Goal: Task Accomplishment & Management: Complete application form

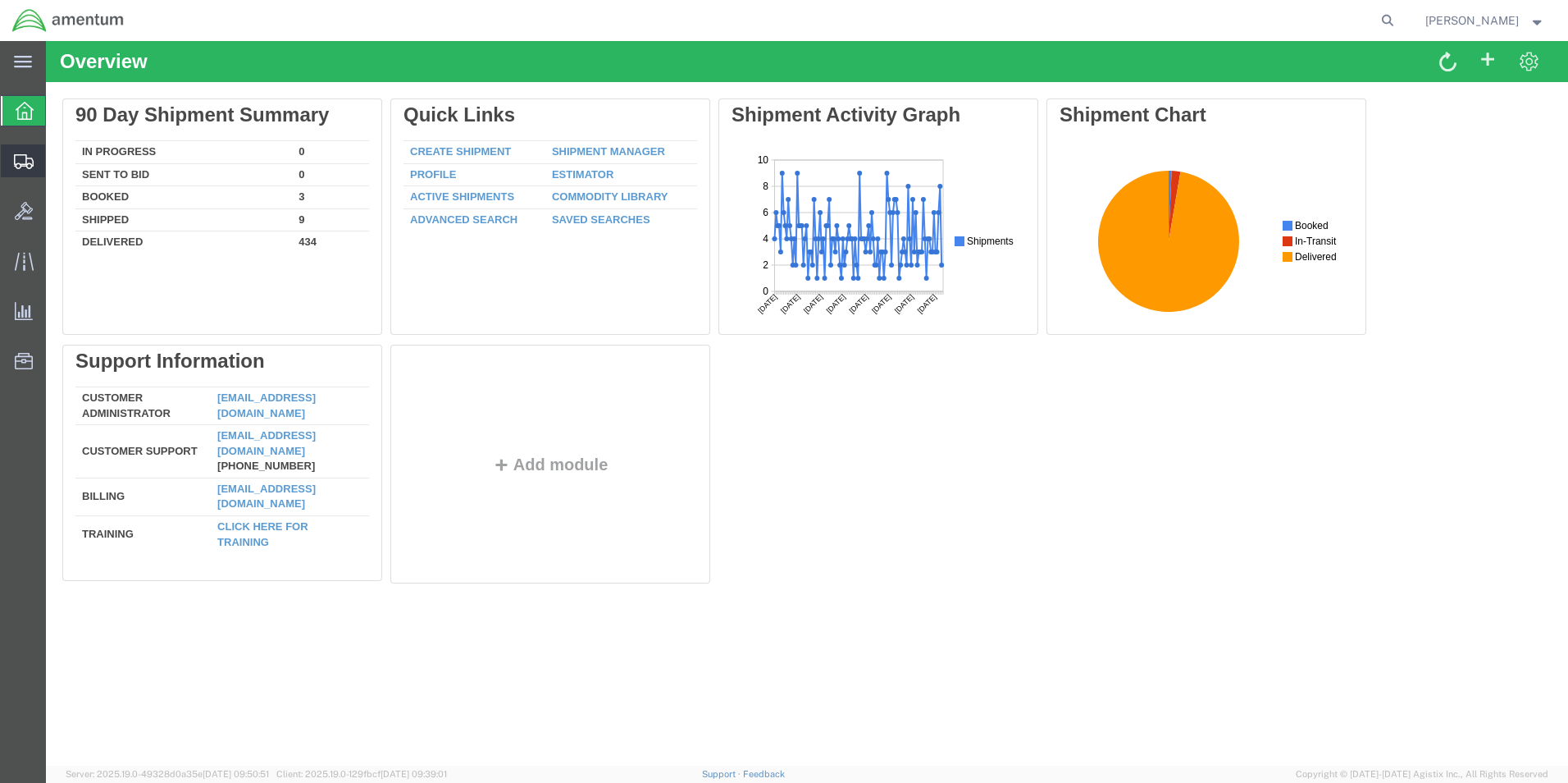
click at [0, 0] on span "Create Shipment" at bounding box center [0, 0] width 0 height 0
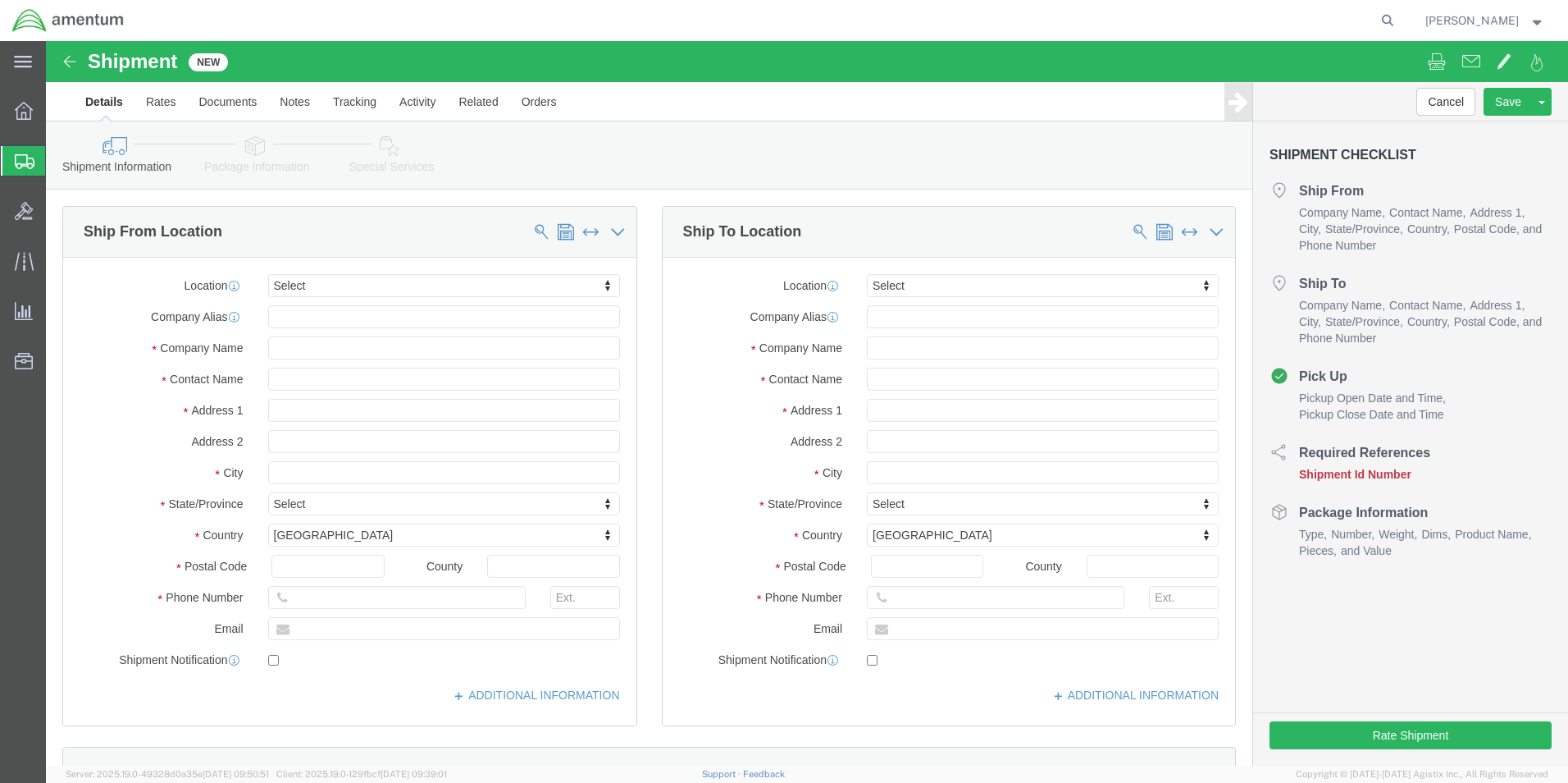
select select
click input "text"
type input "SU"
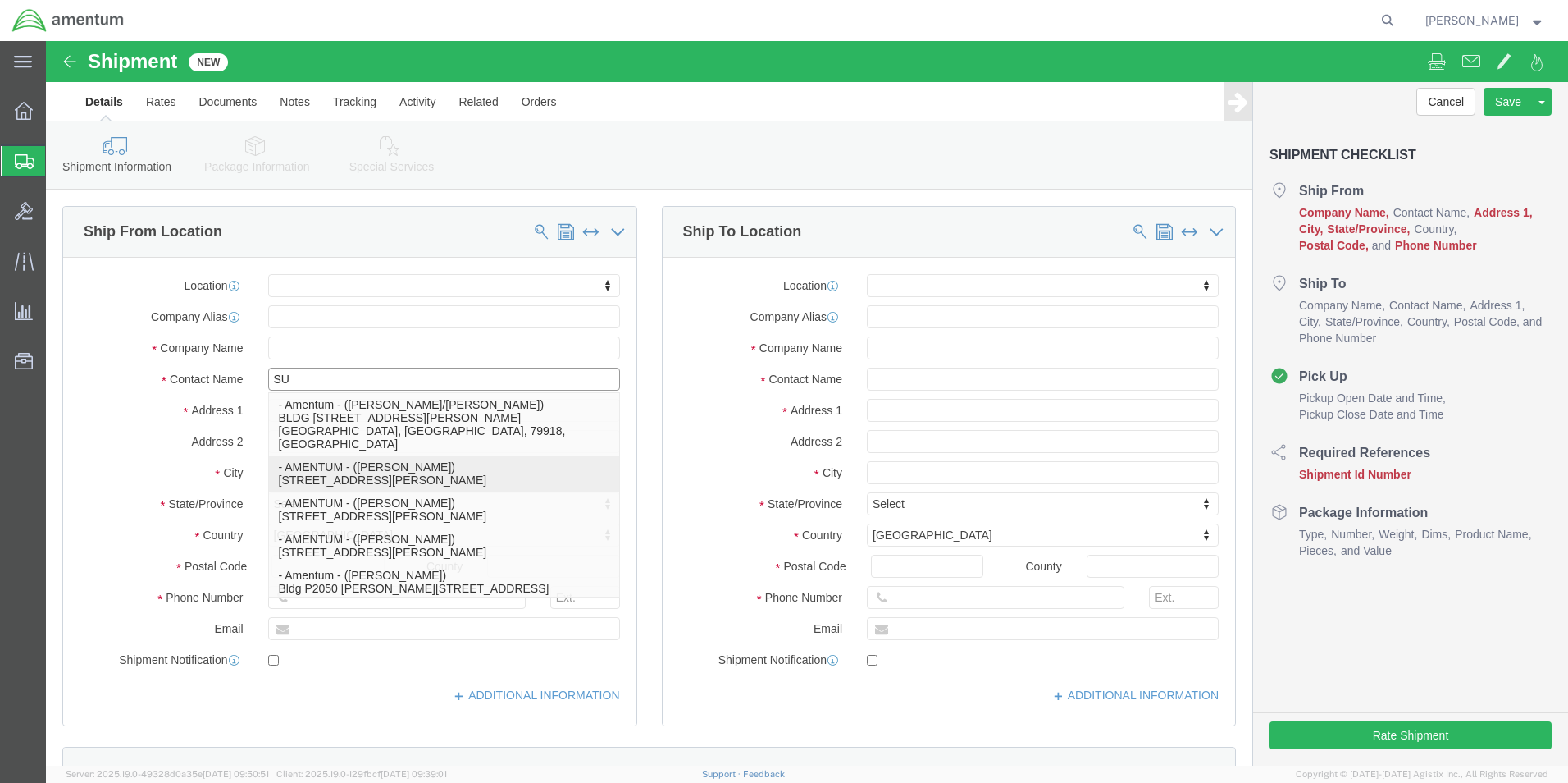
click p "- AMENTUM - ([PERSON_NAME]) [STREET_ADDRESS][PERSON_NAME]"
select select
type input "7201 USS WASP ST."
type input "BLD. 2992"
type input "32570"
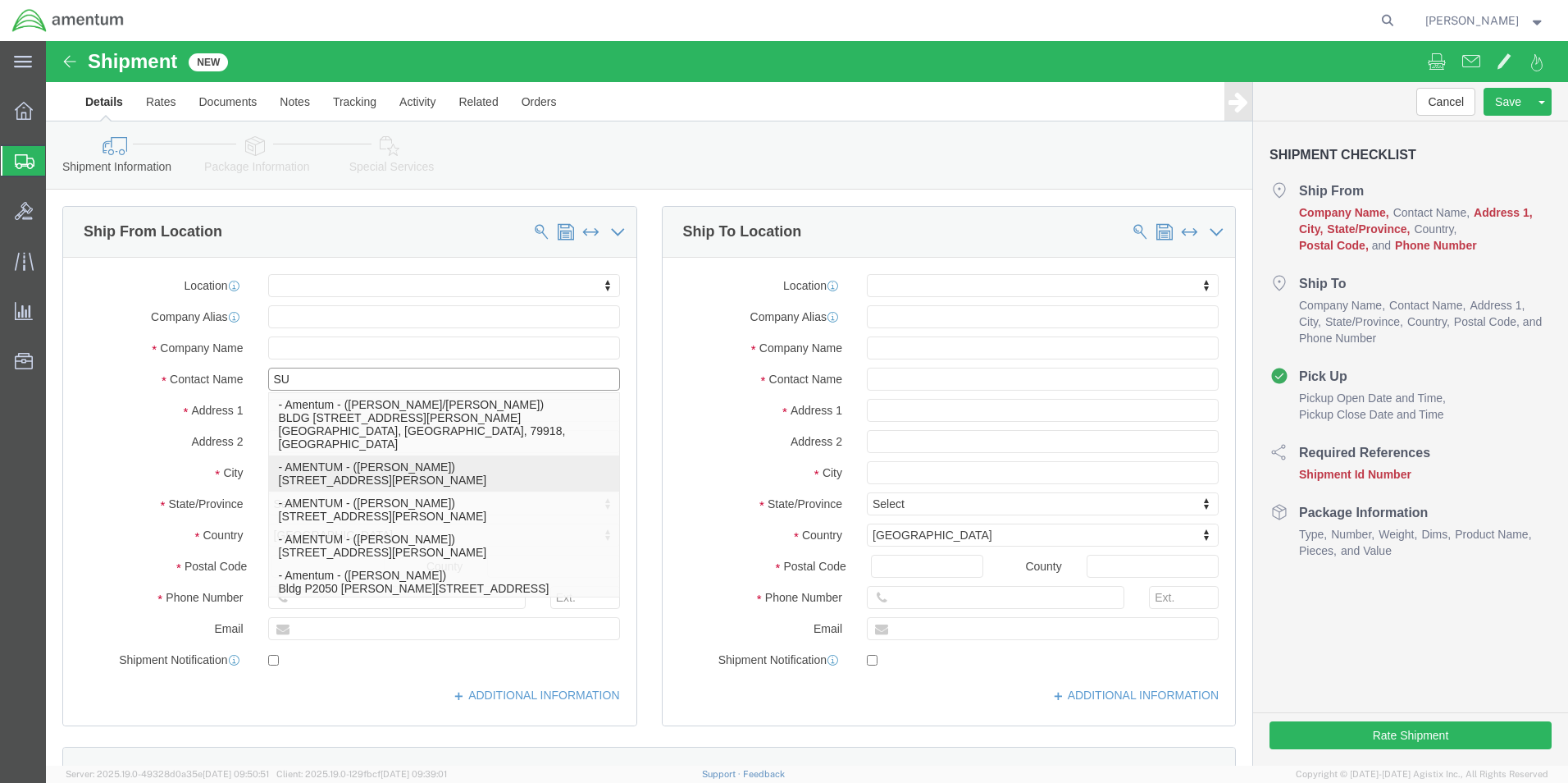
type input "AMENTUM"
type input "[PERSON_NAME]"
select select "FL"
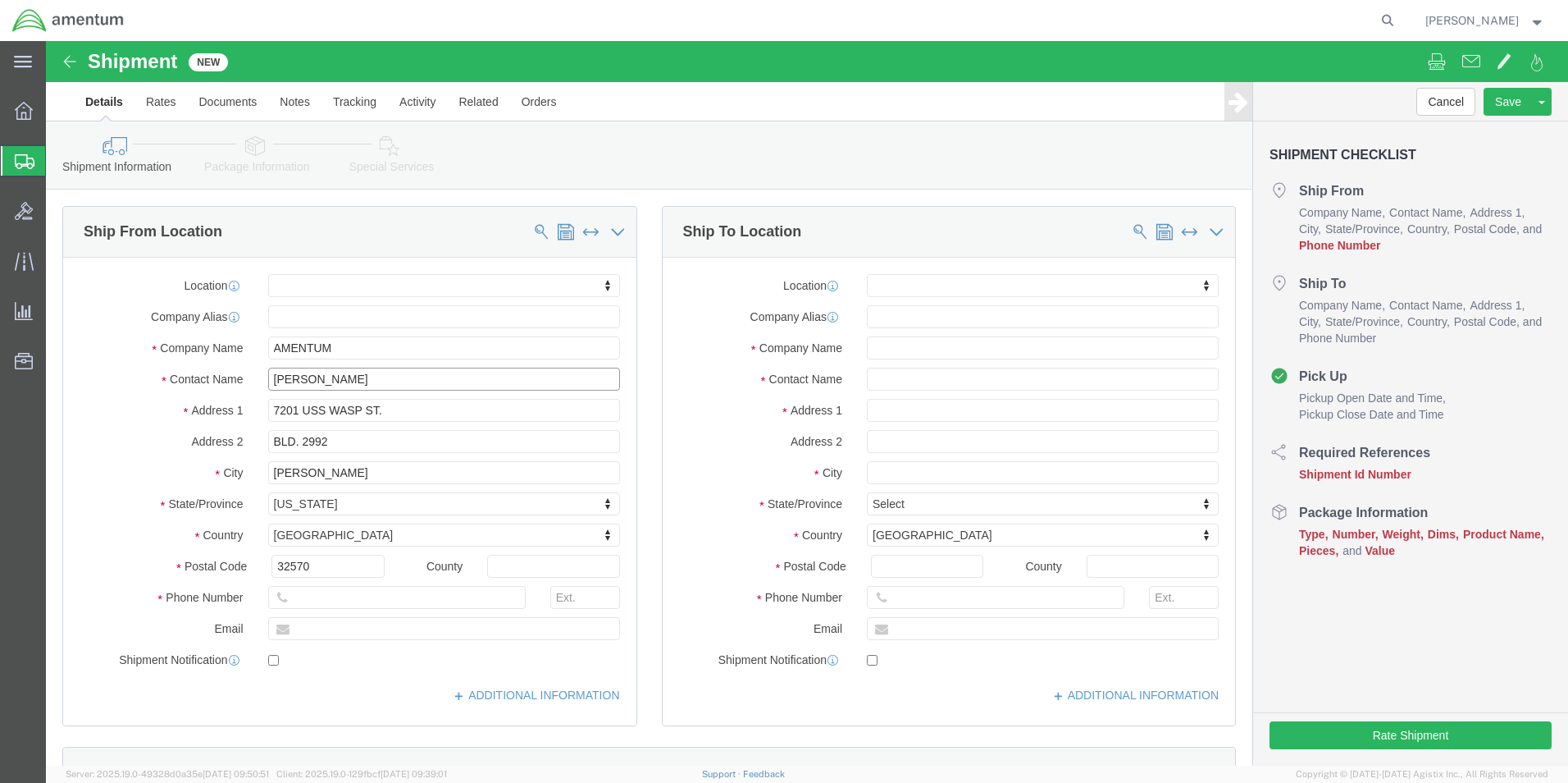
type input "[PERSON_NAME]"
click input "text"
click input "8504846272"
click input "850-4846272"
type input "[PHONE_NUMBER]"
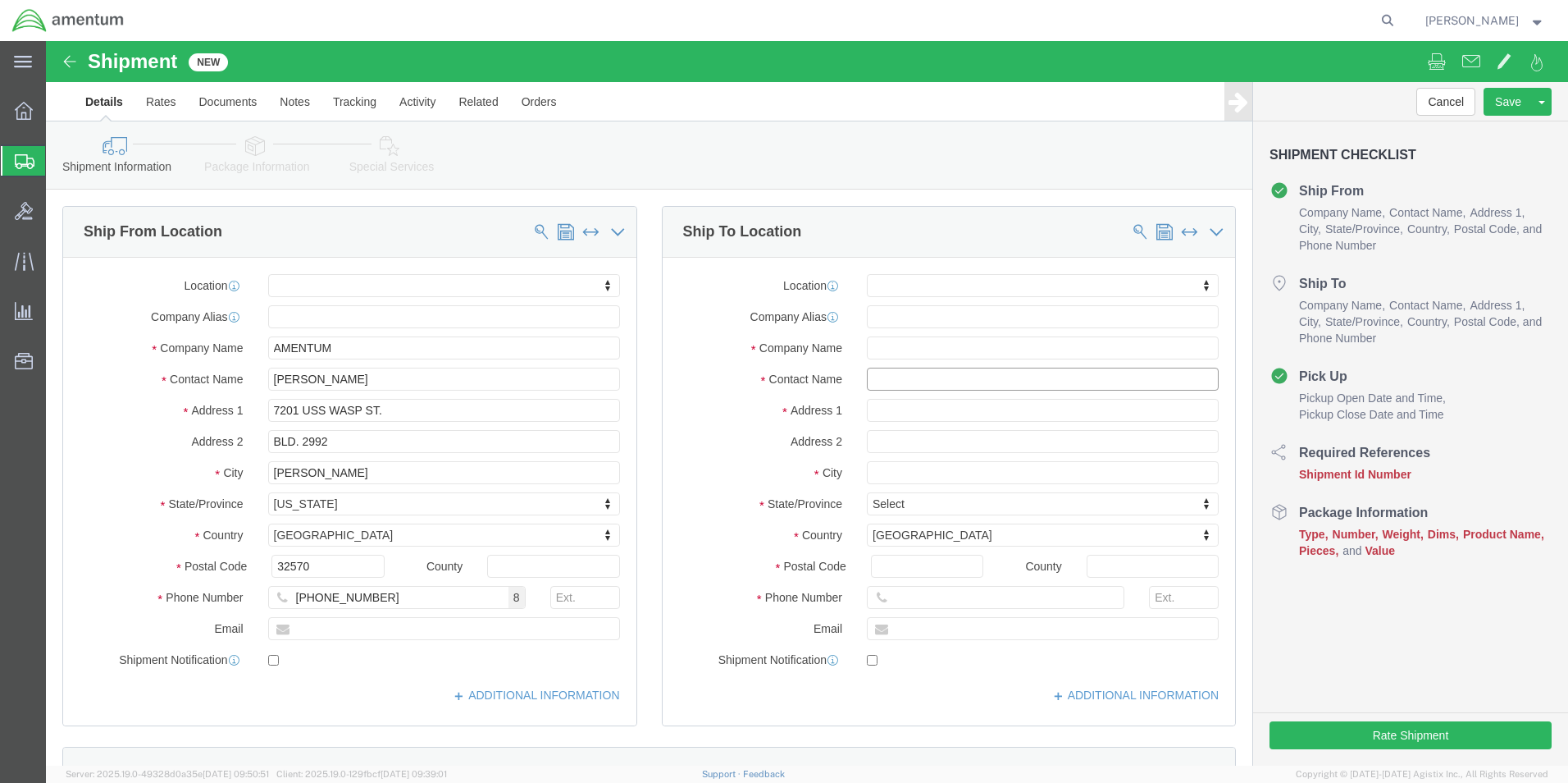
click input "text"
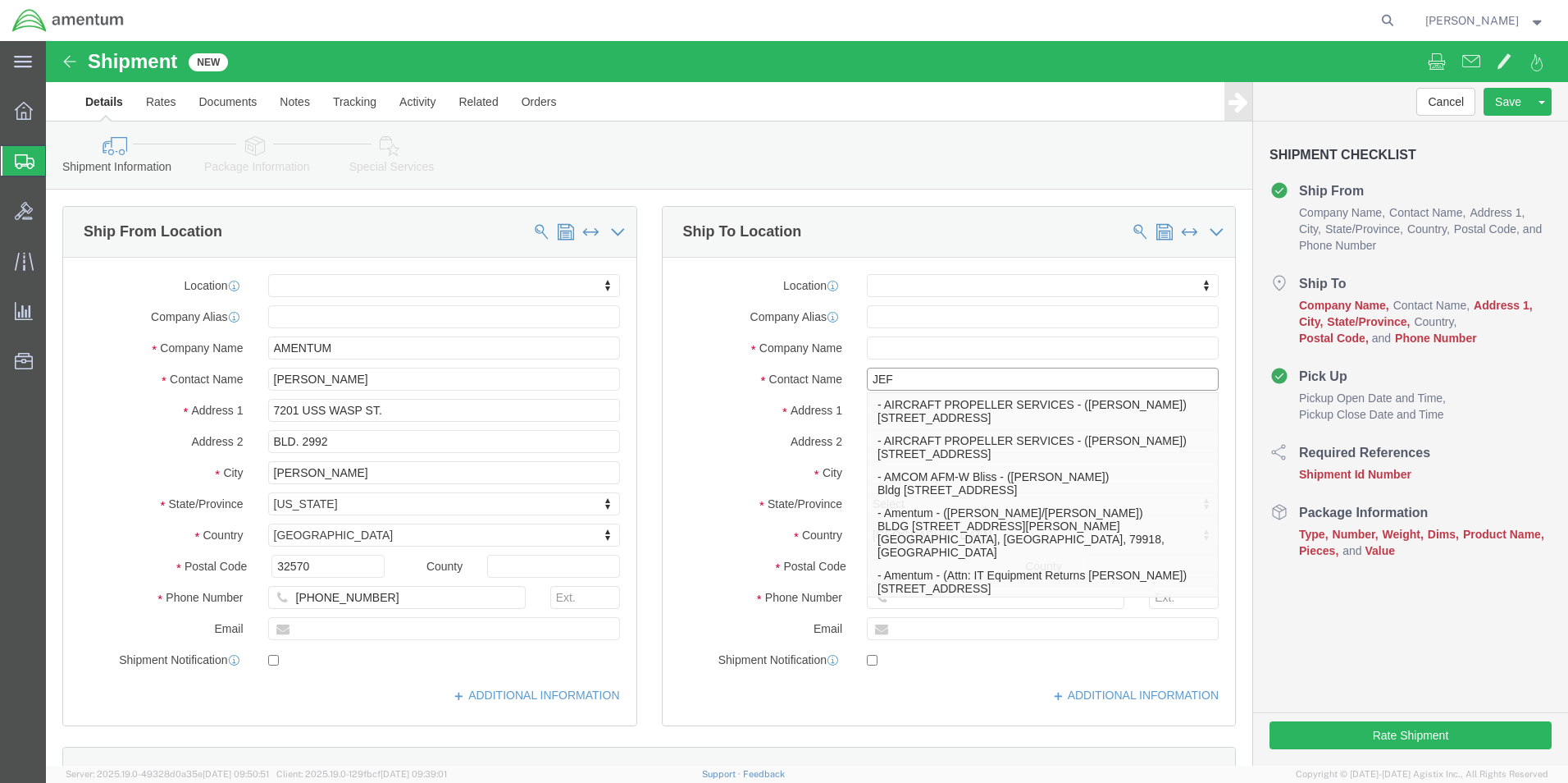
type input "[PERSON_NAME]"
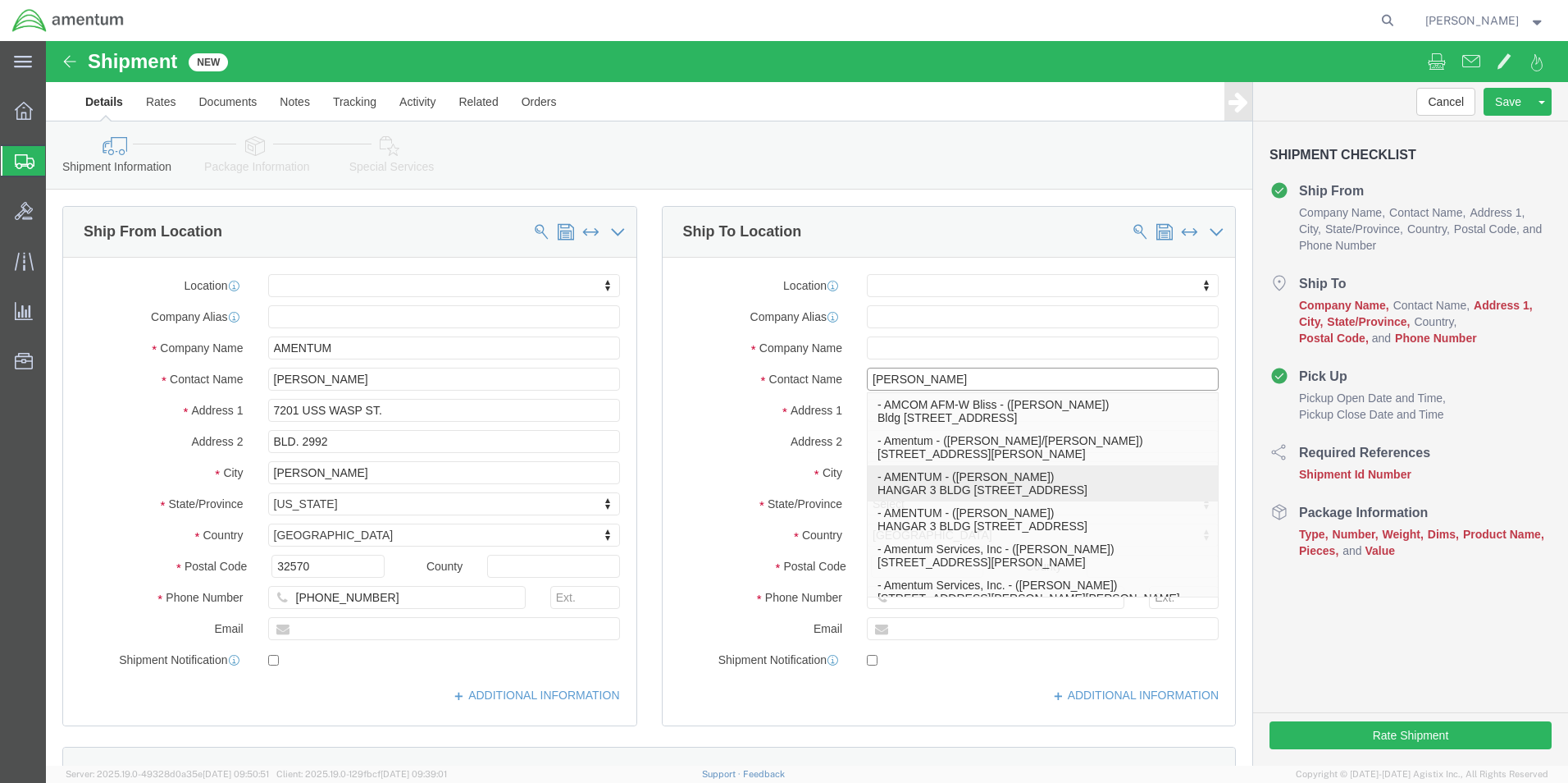
click p "- AMENTUM - ([PERSON_NAME]) HANGAR 3 BLDG 9500 MCAS MIRAMAR, [GEOGRAPHIC_DATA],…"
select select
type input "HANGAR 3 BLDG 9500 MCAS MIRAMAR"
type input "92145"
type input "[GEOGRAPHIC_DATA]"
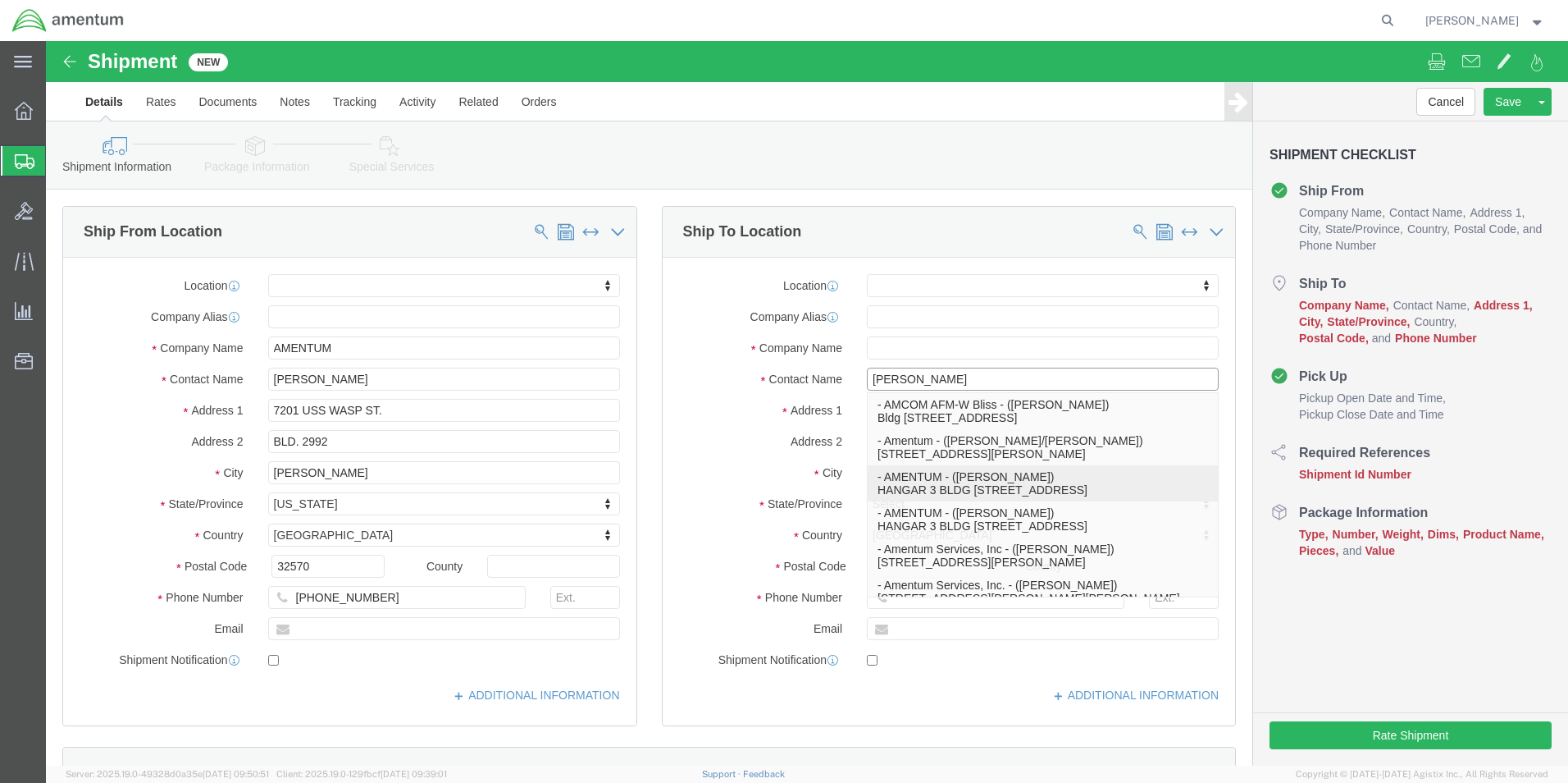
type input "8583074239"
type input "AMENTUM"
type input "[PERSON_NAME]"
type input "[GEOGRAPHIC_DATA]"
select select "CA"
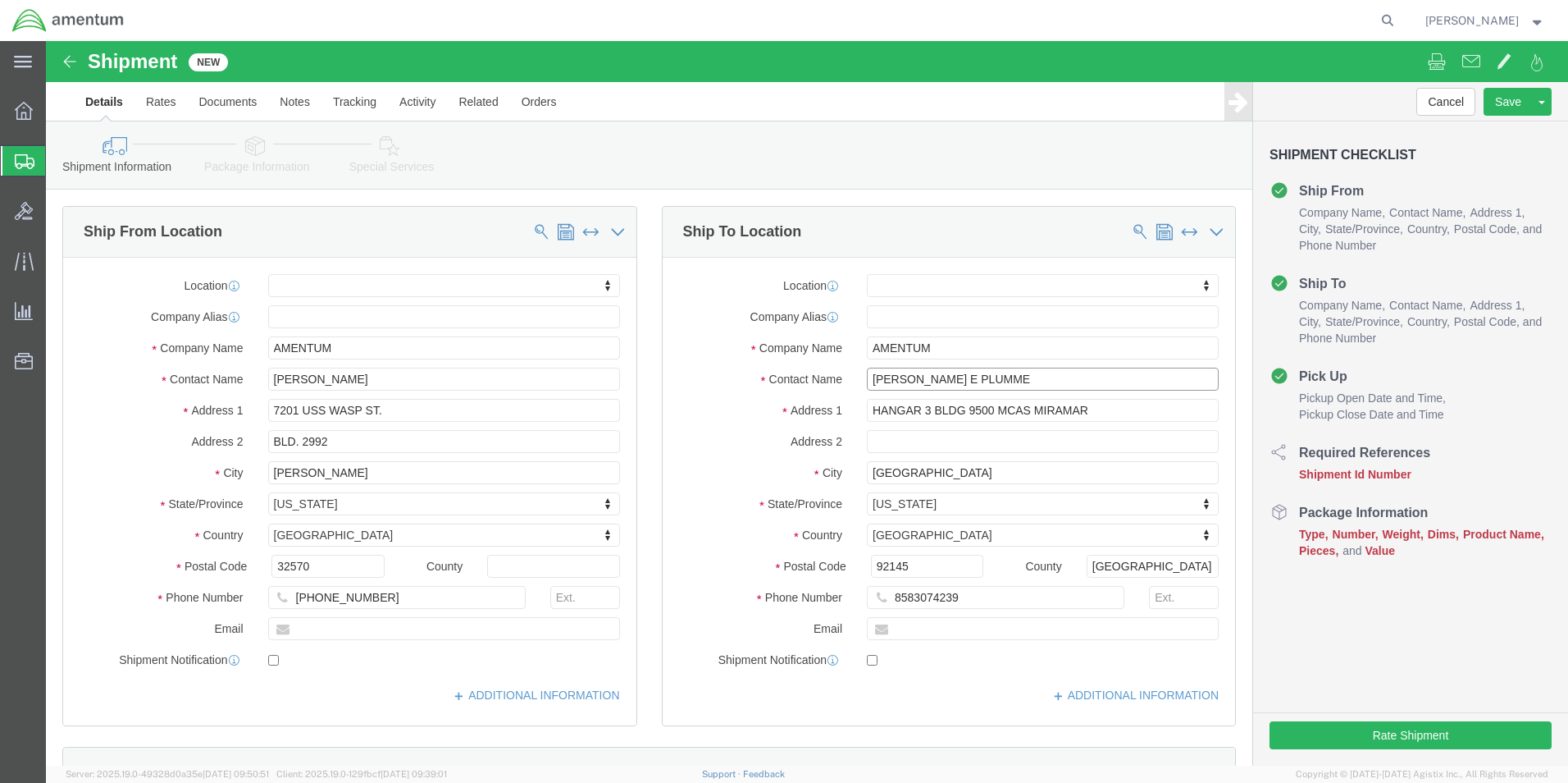
type input "[PERSON_NAME]"
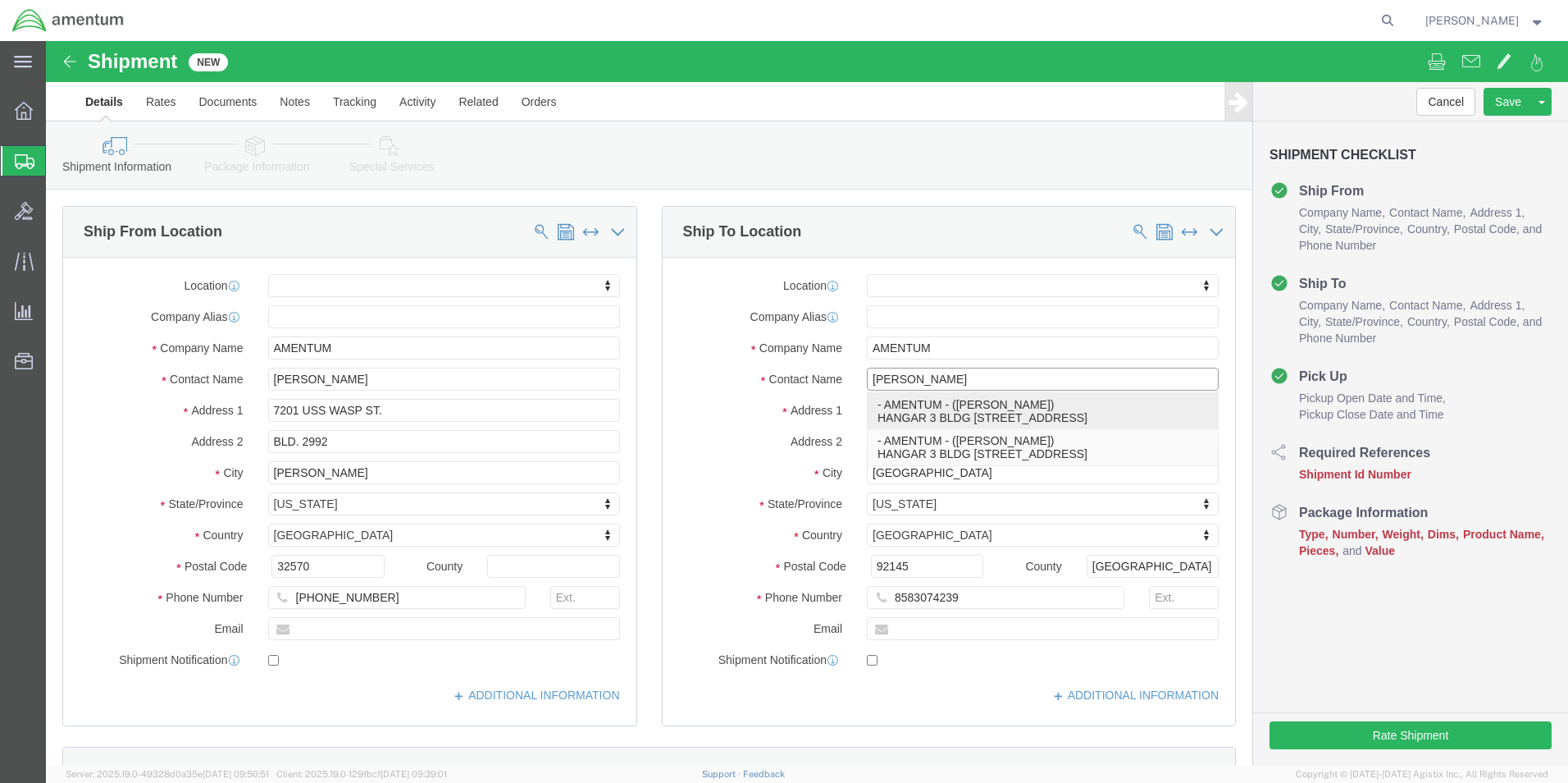
click p "- AMENTUM - ([PERSON_NAME]) HANGAR 3 BLDG 9500 MCAS MIRAMAR, [GEOGRAPHIC_DATA],…"
select select
type input "[EMAIL_ADDRESS][DOMAIN_NAME]"
checkbox input "true"
type input "[PERSON_NAME]"
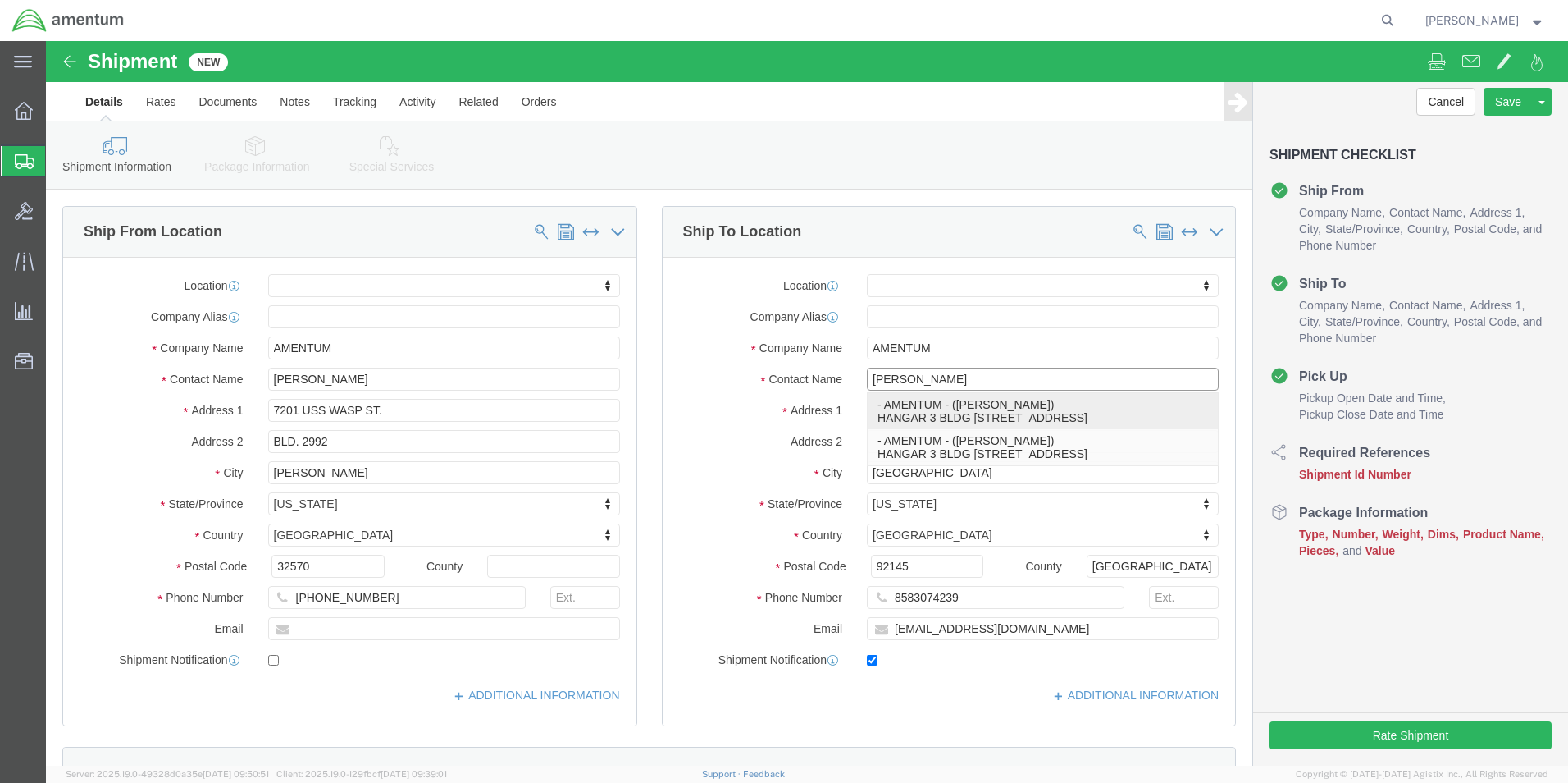
select select "CA"
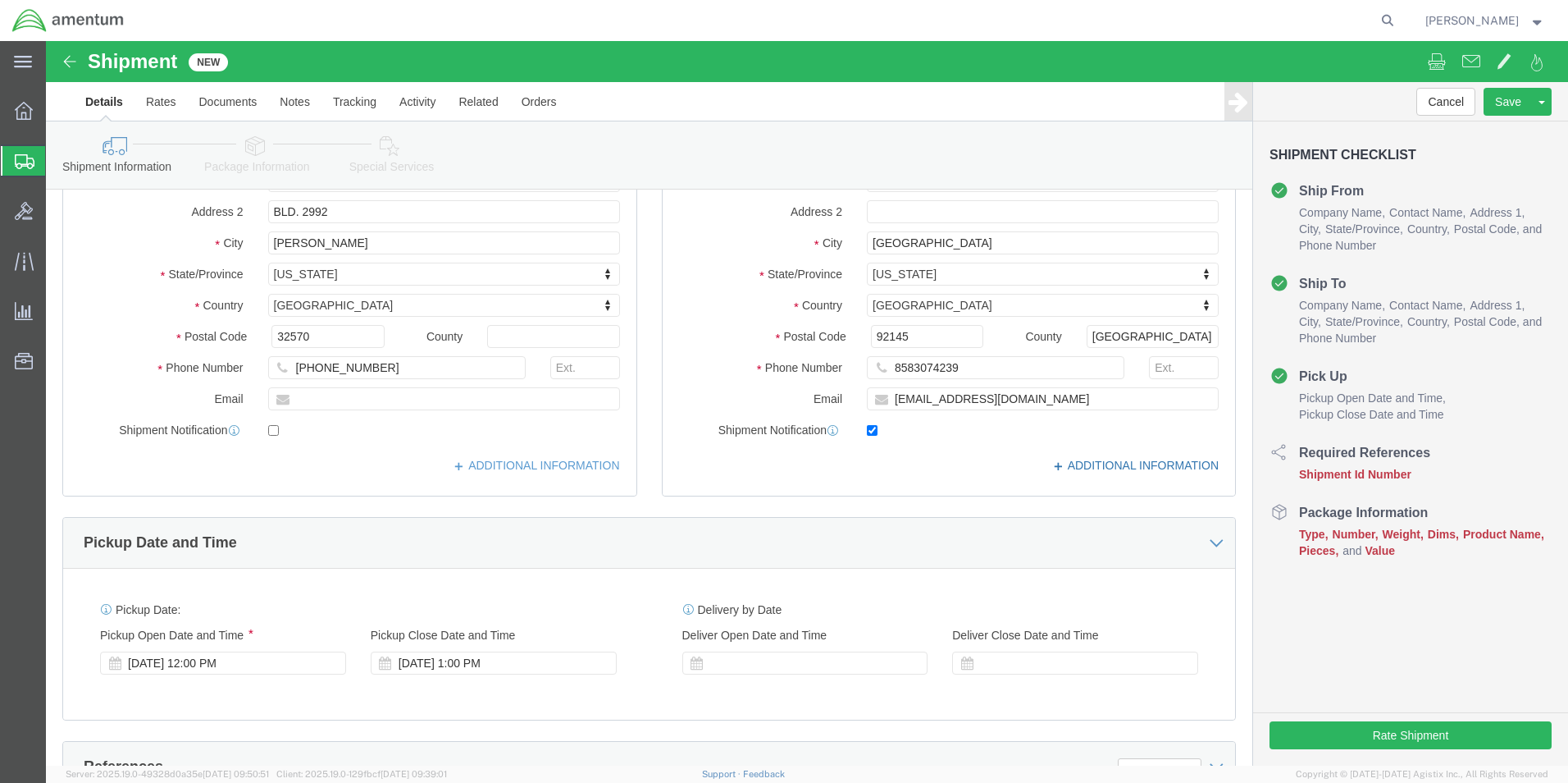
scroll to position [246, 0]
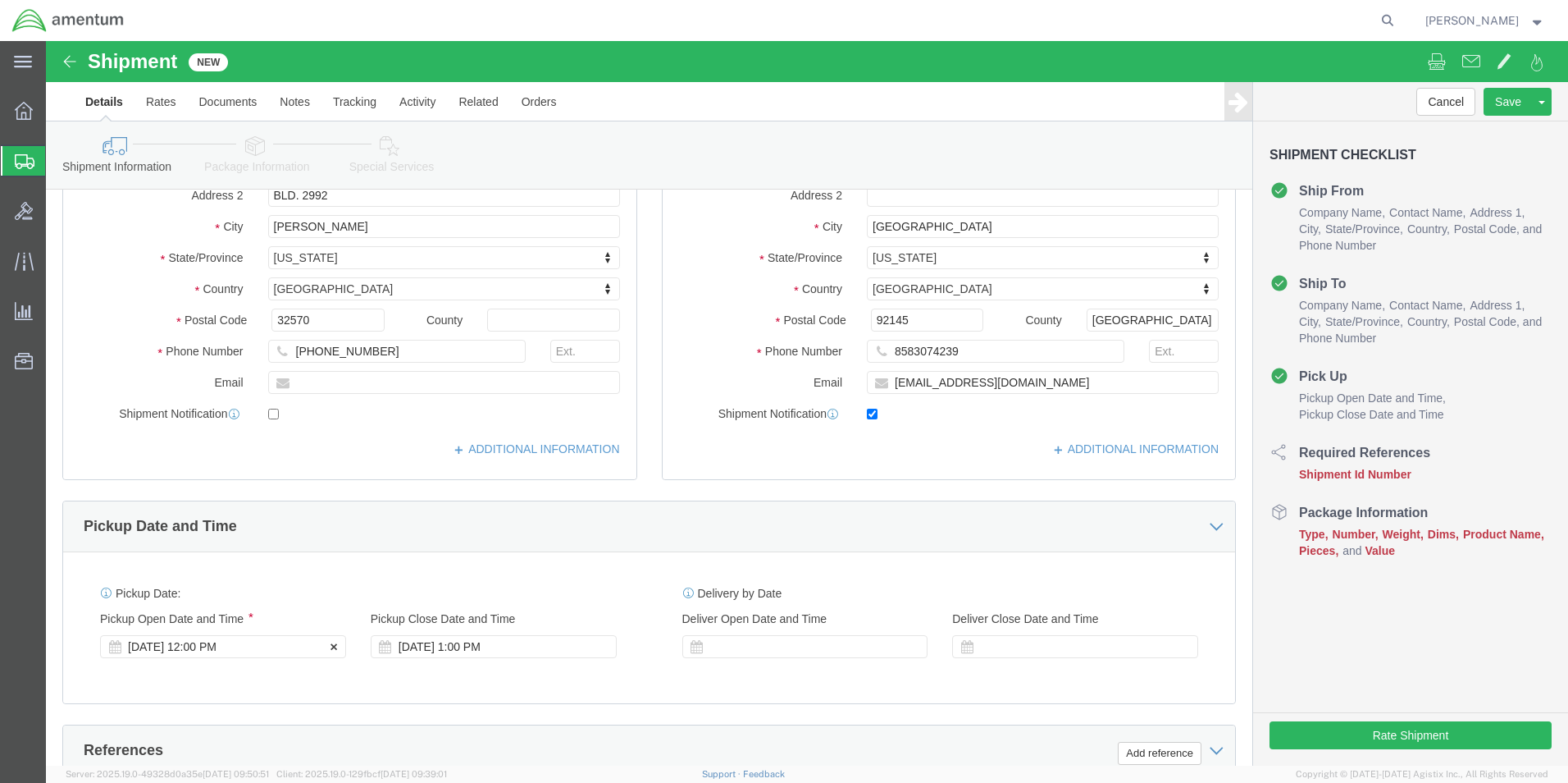
type input "[PERSON_NAME]"
click div "[DATE] 12:00 PM"
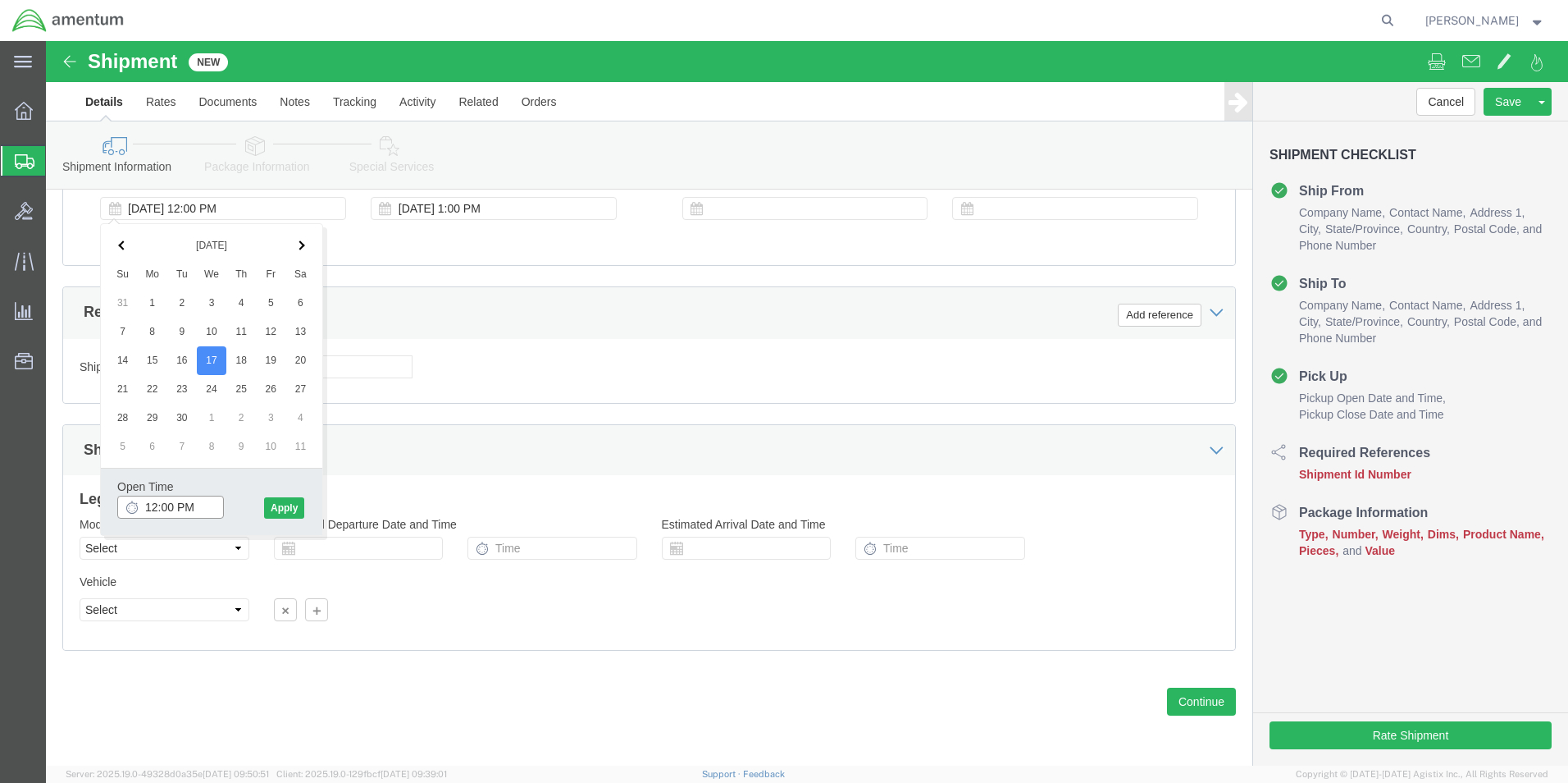
click input "12:00 PM"
type input "2:00 PM"
click button "Apply"
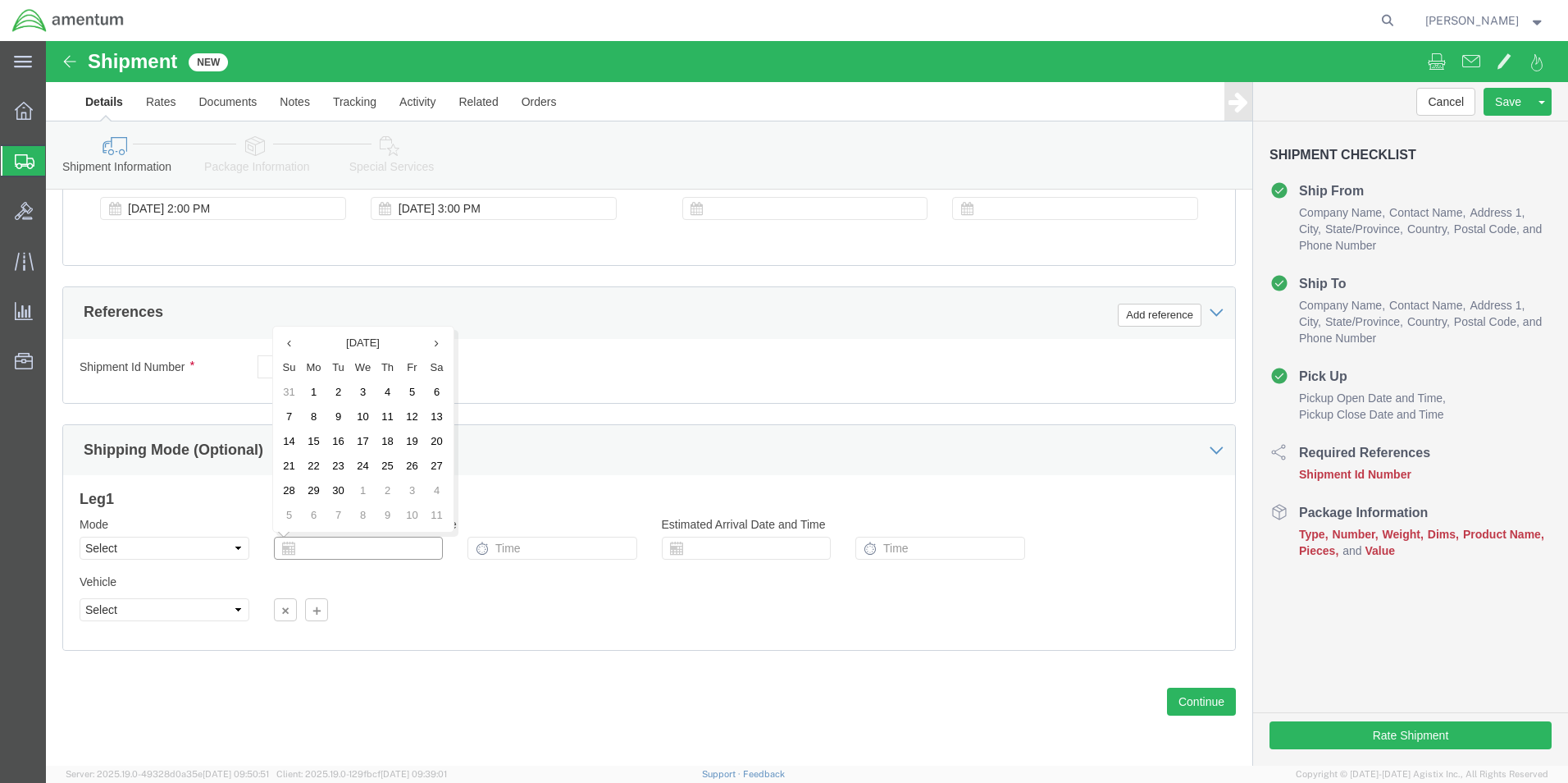
click input "text"
click div "Shipping Mode (Optional)"
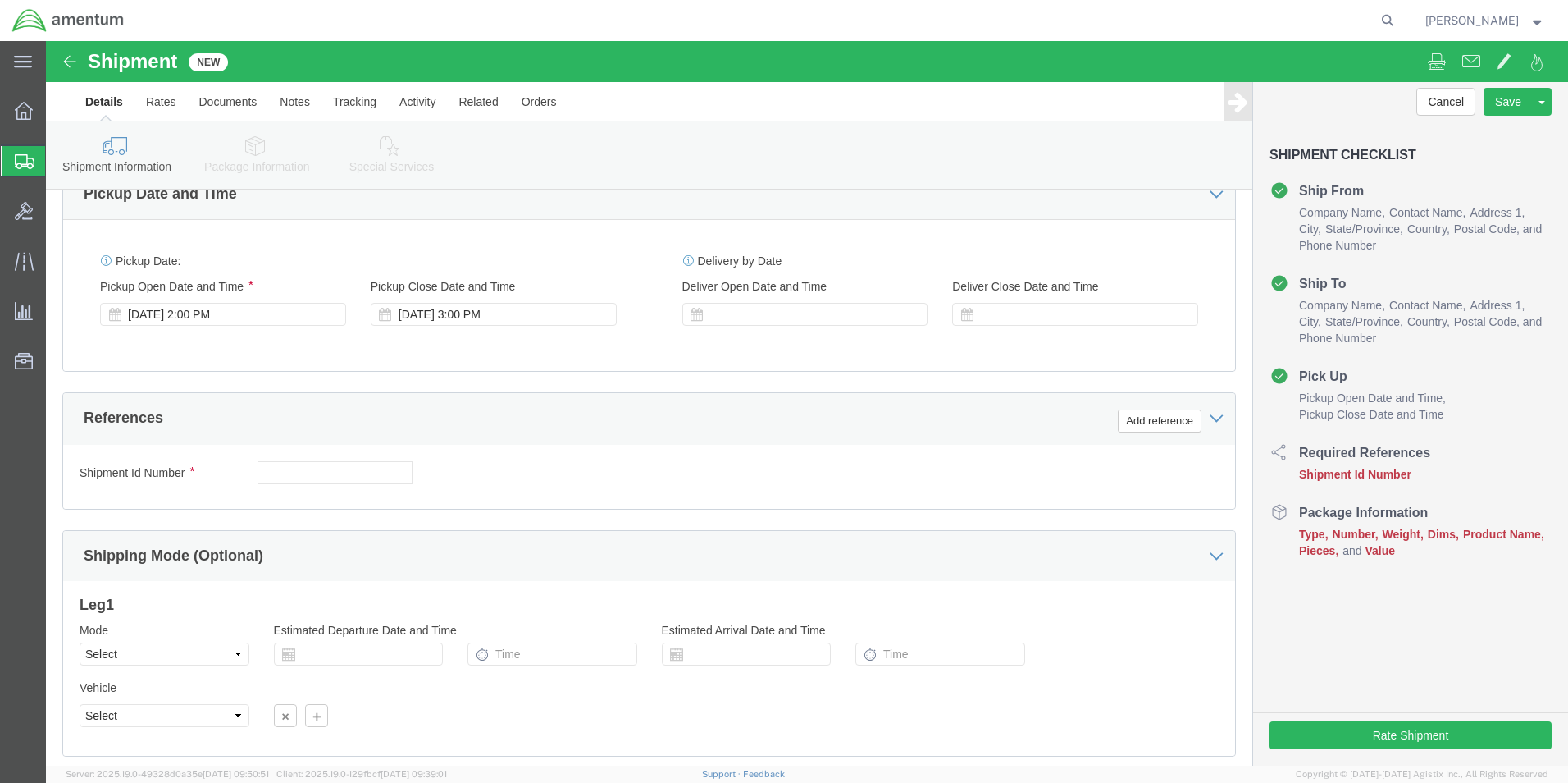
scroll to position [356, 0]
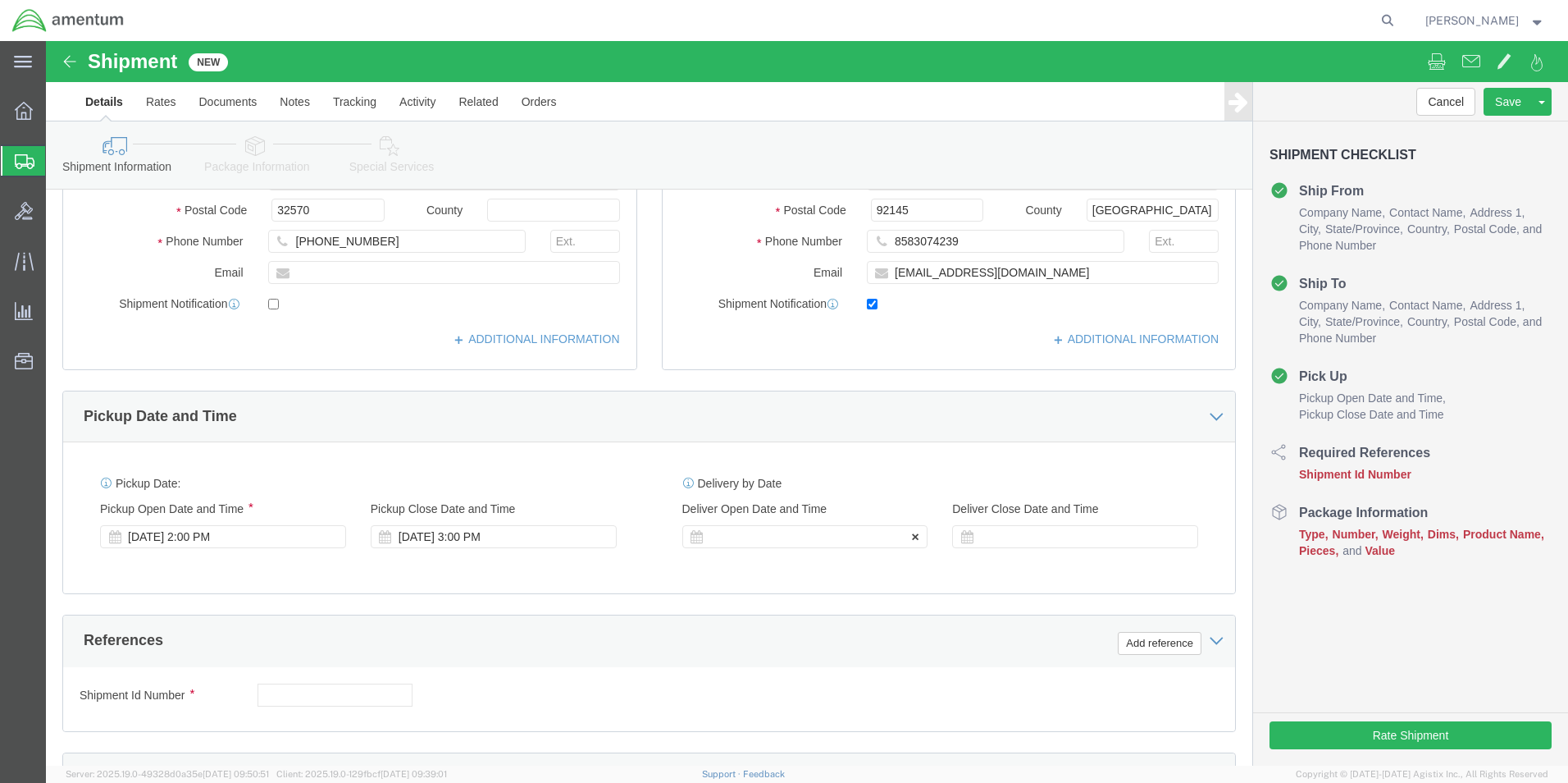
click div
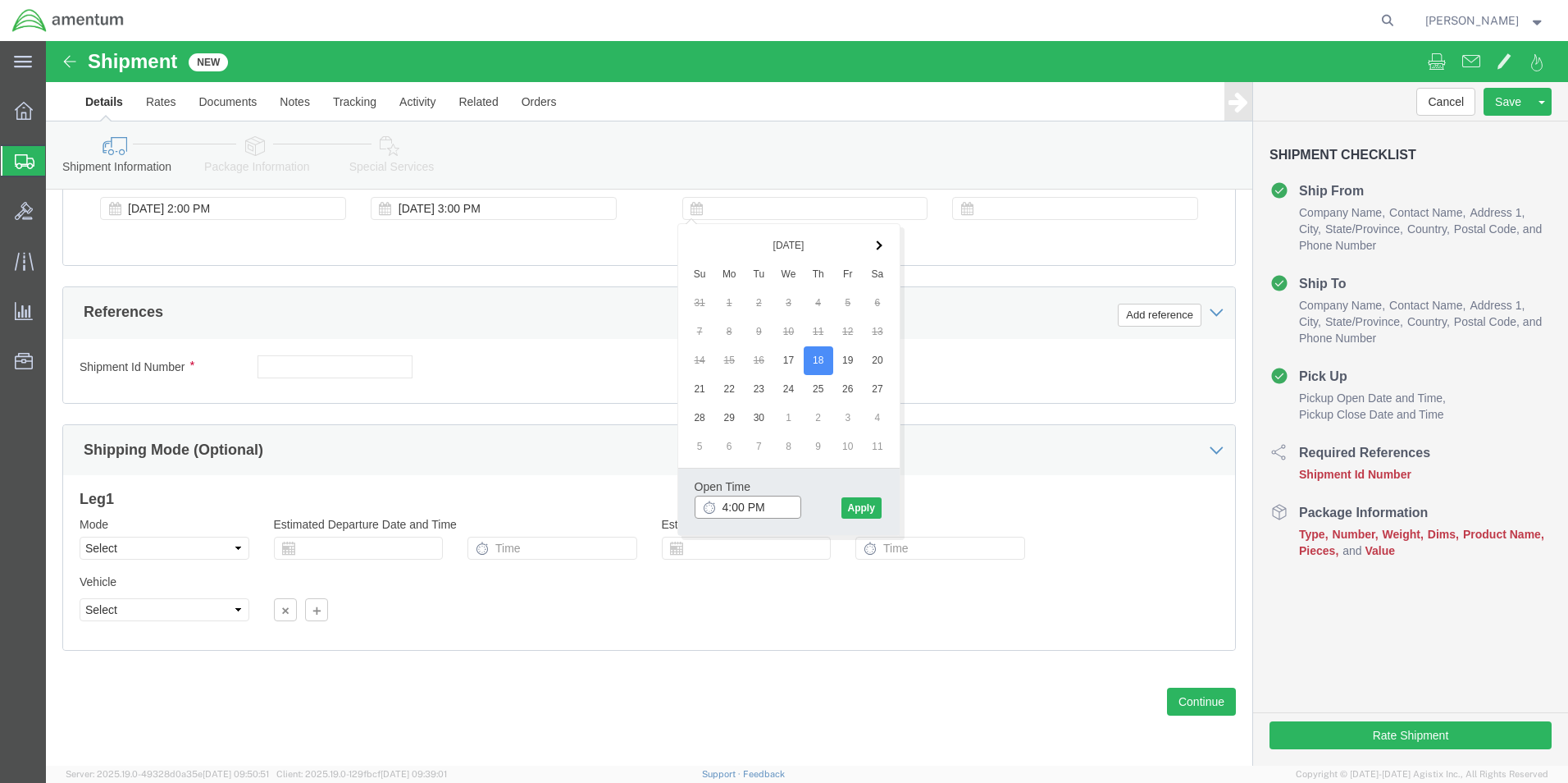
click input "4:00 PM"
click input "7:00 PM"
type input "7:00 AM"
click button "Apply"
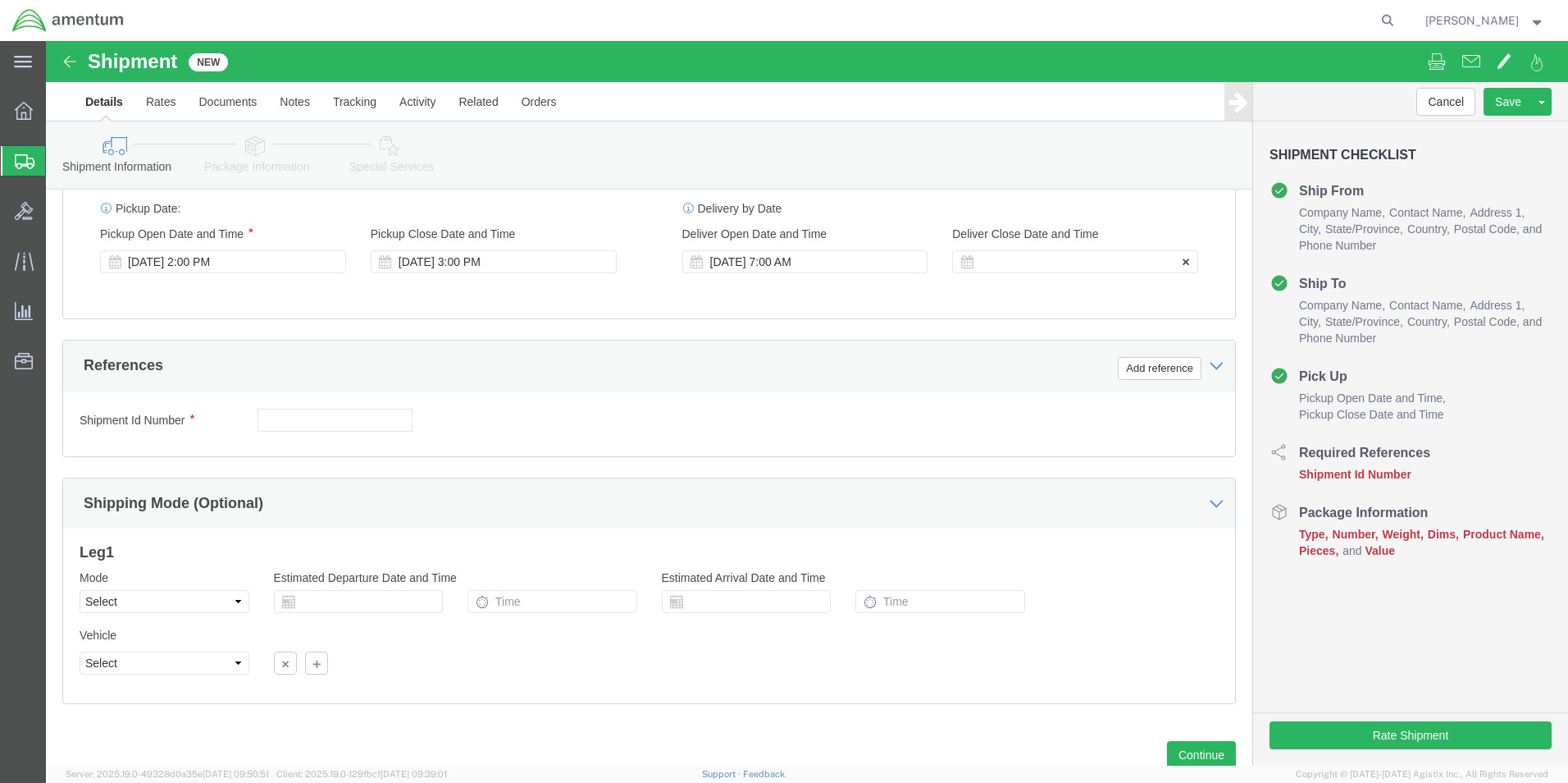
scroll to position [602, 0]
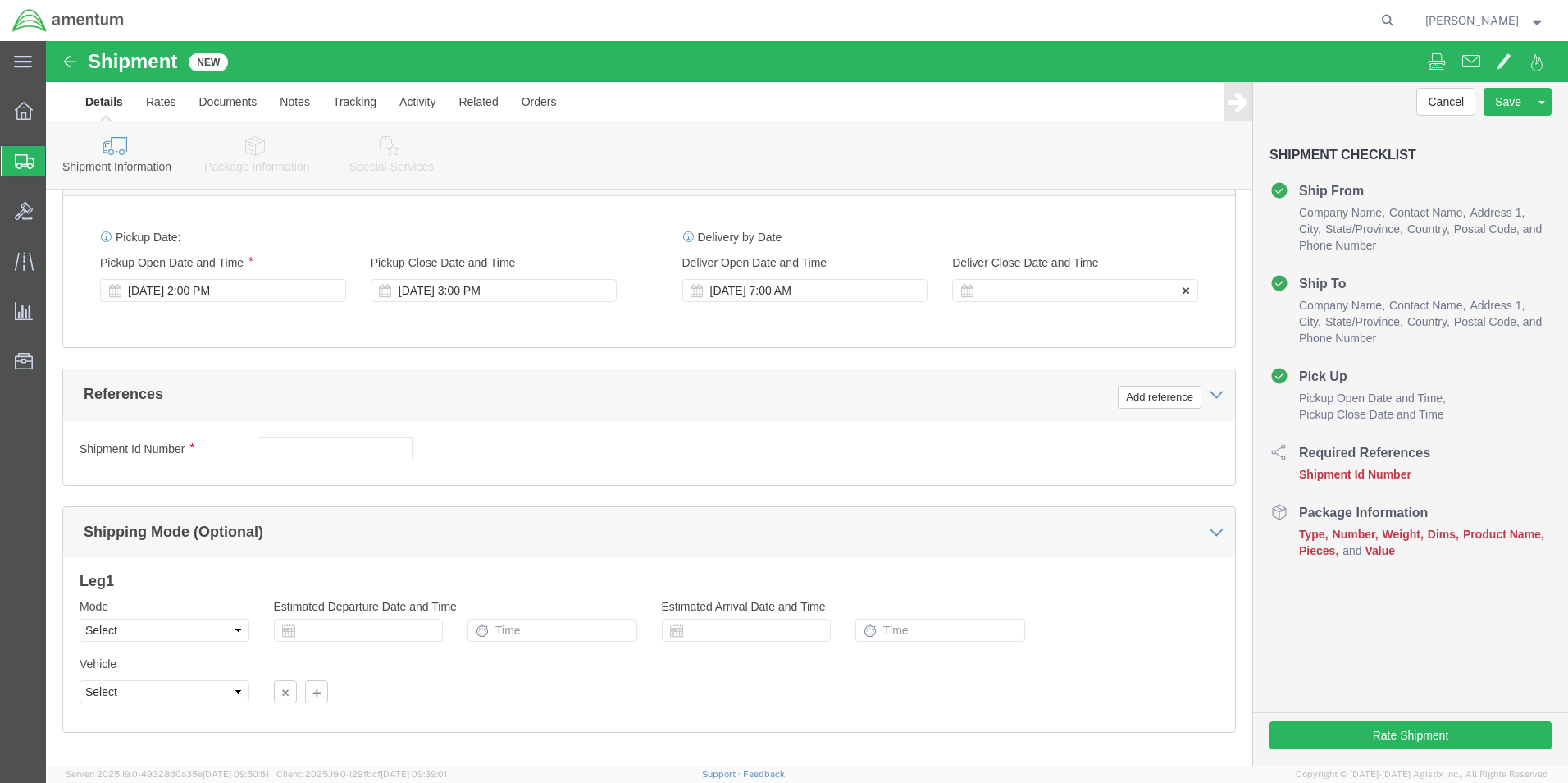
click div
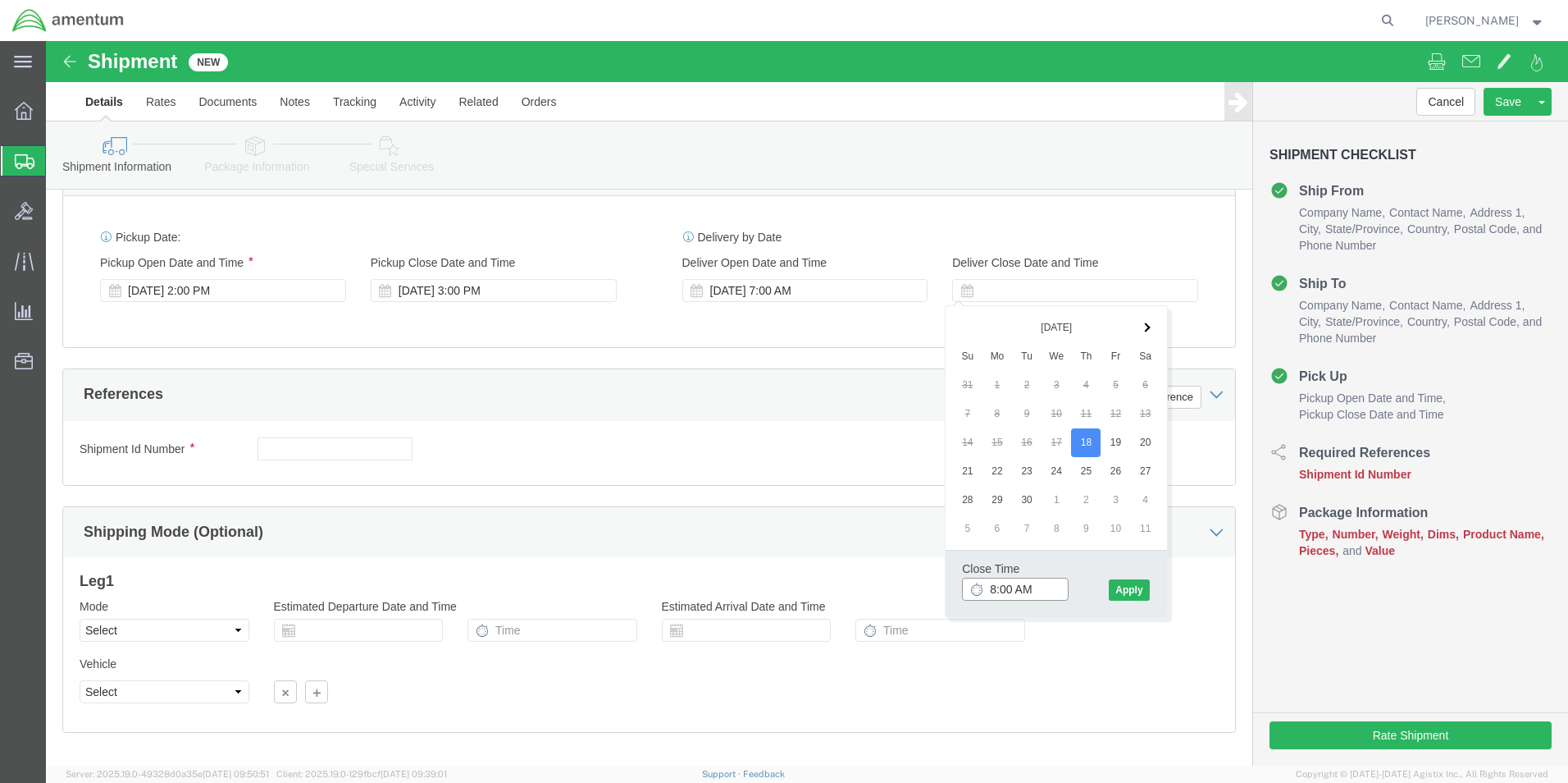
click input "8:00 AM"
click input "3:00 AM"
type input "3:00 PM"
click button "Apply"
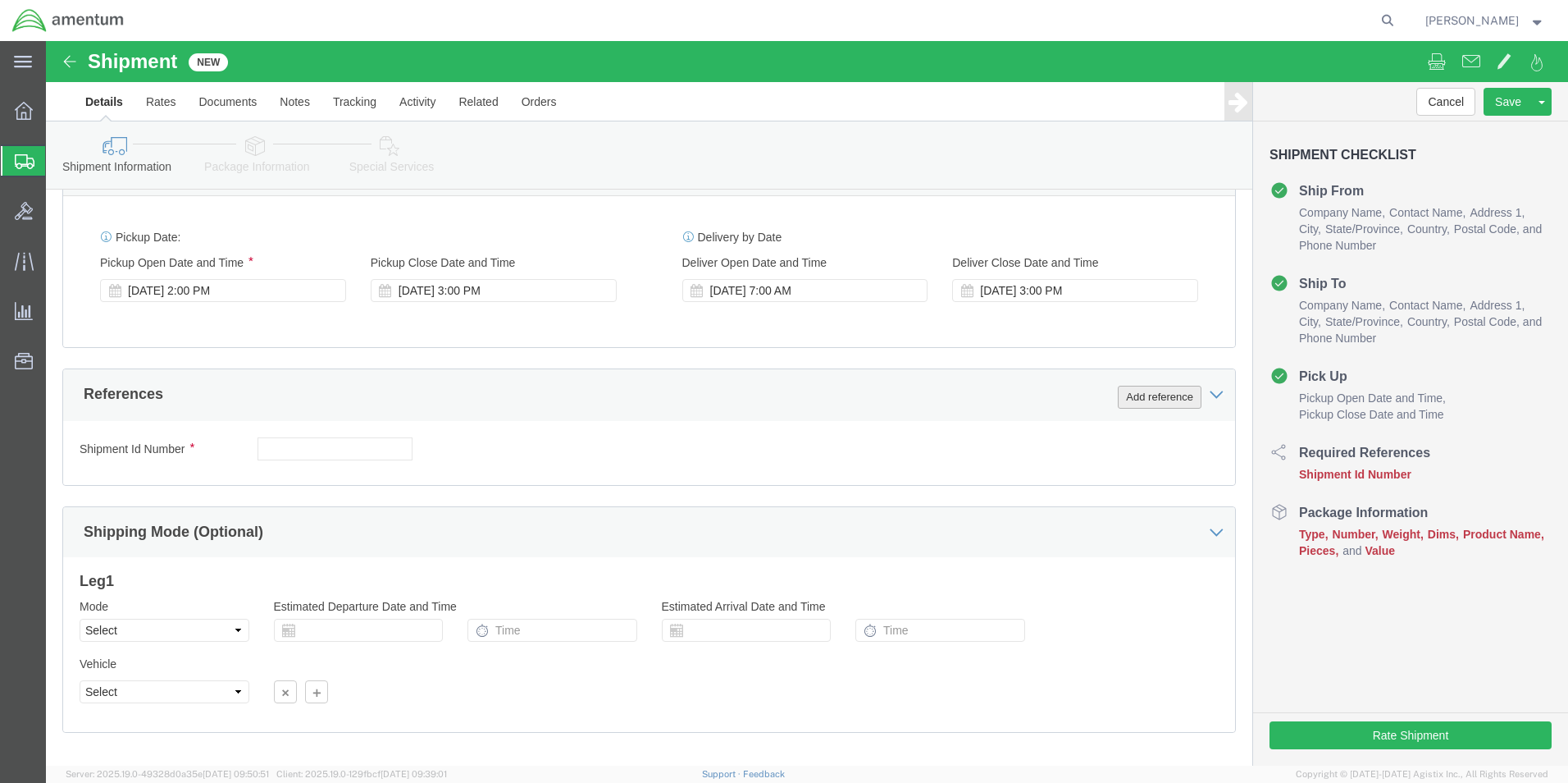
click button "Add reference"
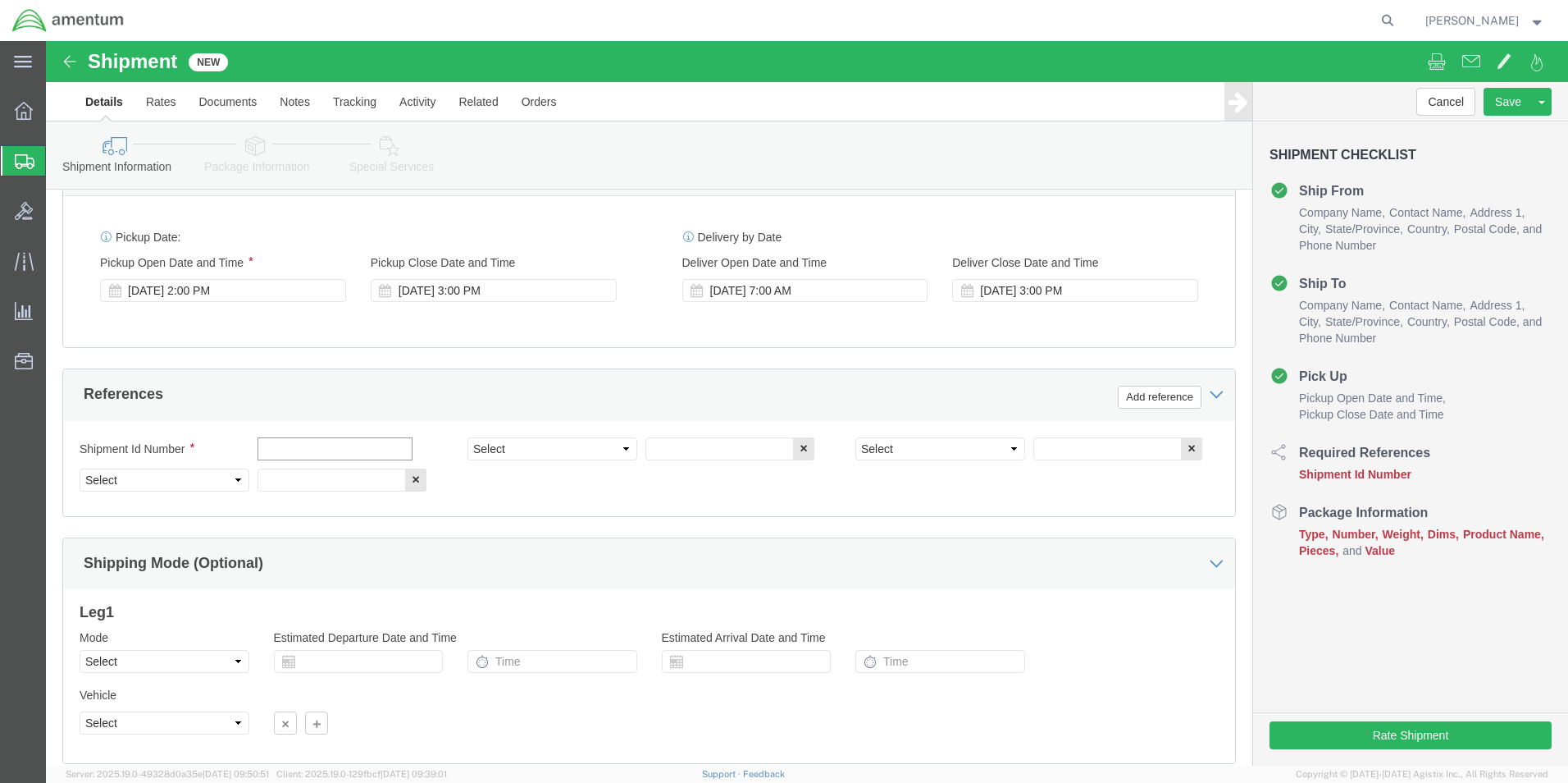
click input "text"
type input "6000"
click select "Select Account Type Activity ID Airline Appointment Number ASN Batch Request # …"
select select "DEPT"
click select "Select Account Type Activity ID Airline Appointment Number ASN Batch Request # …"
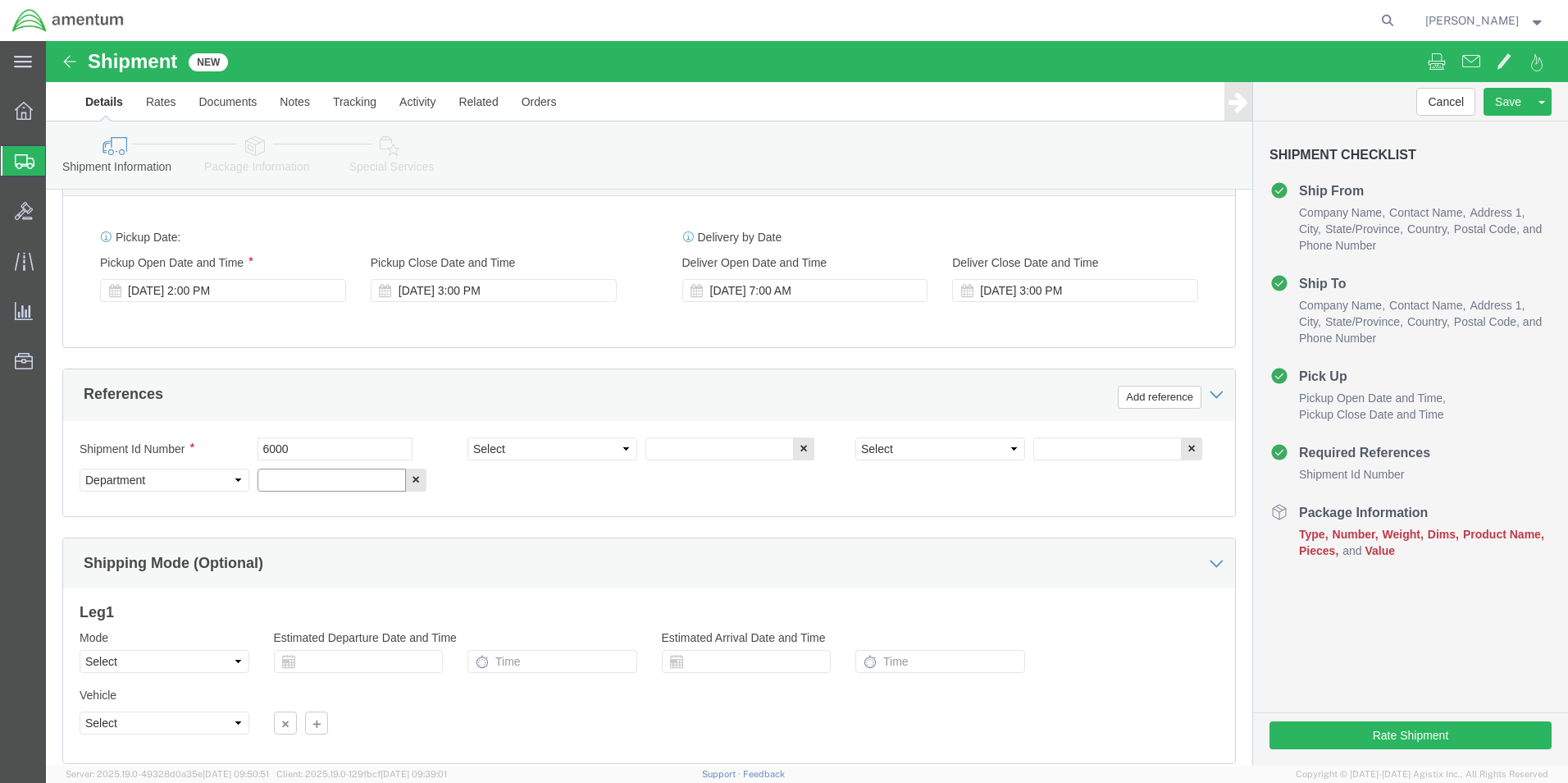
click input "text"
type input "T44"
click select "Select Account Type Activity ID Airline Appointment Number ASN Batch Request # …"
select select "PROJNUM"
click select "Select Account Type Activity ID Airline Appointment Number ASN Batch Request # …"
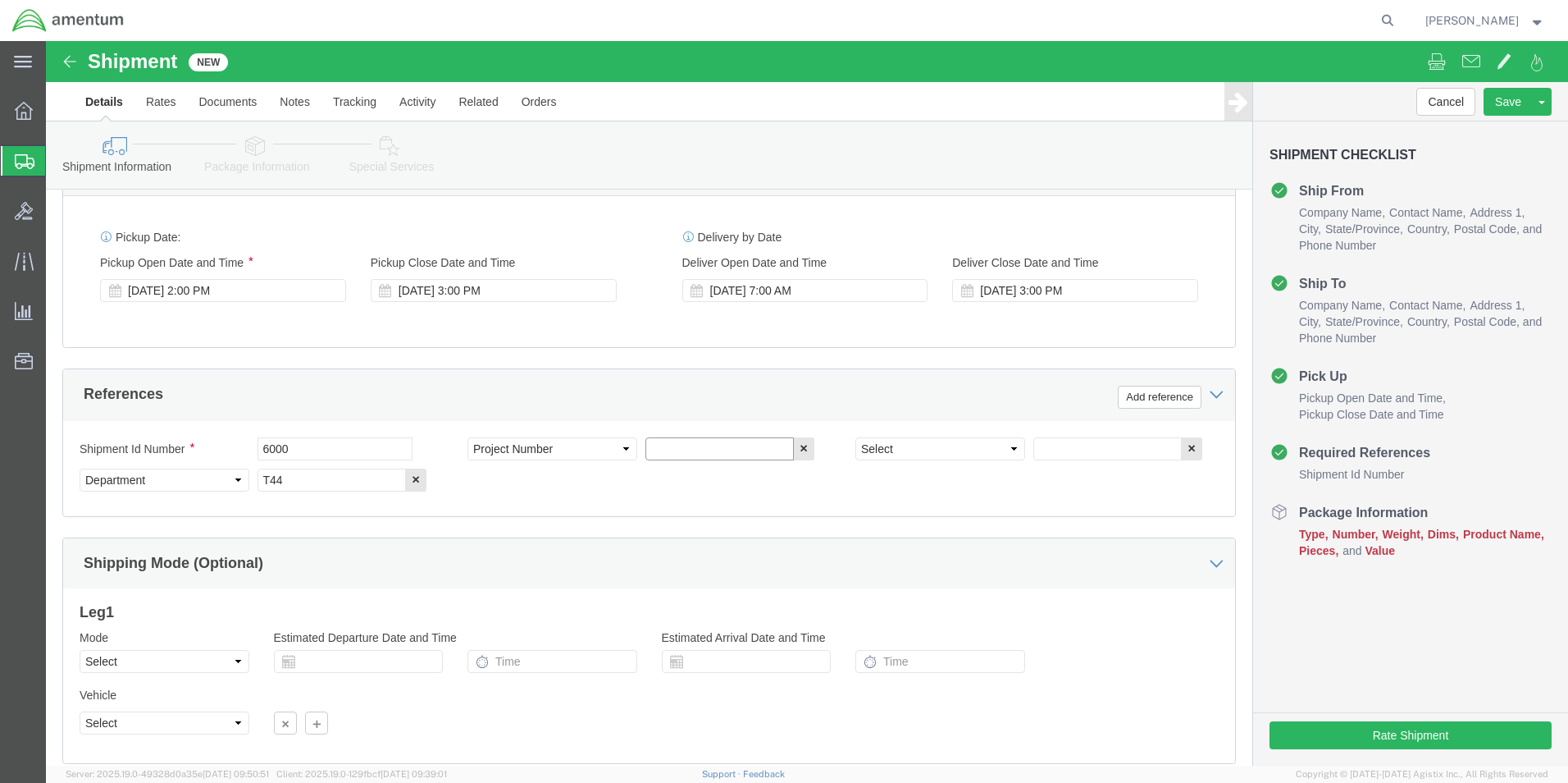
click input "text"
type input "6097.5.034.03.C.FT.0.23M.E00"
click select "Select Account Type Activity ID Airline Appointment Number ASN Batch Request # …"
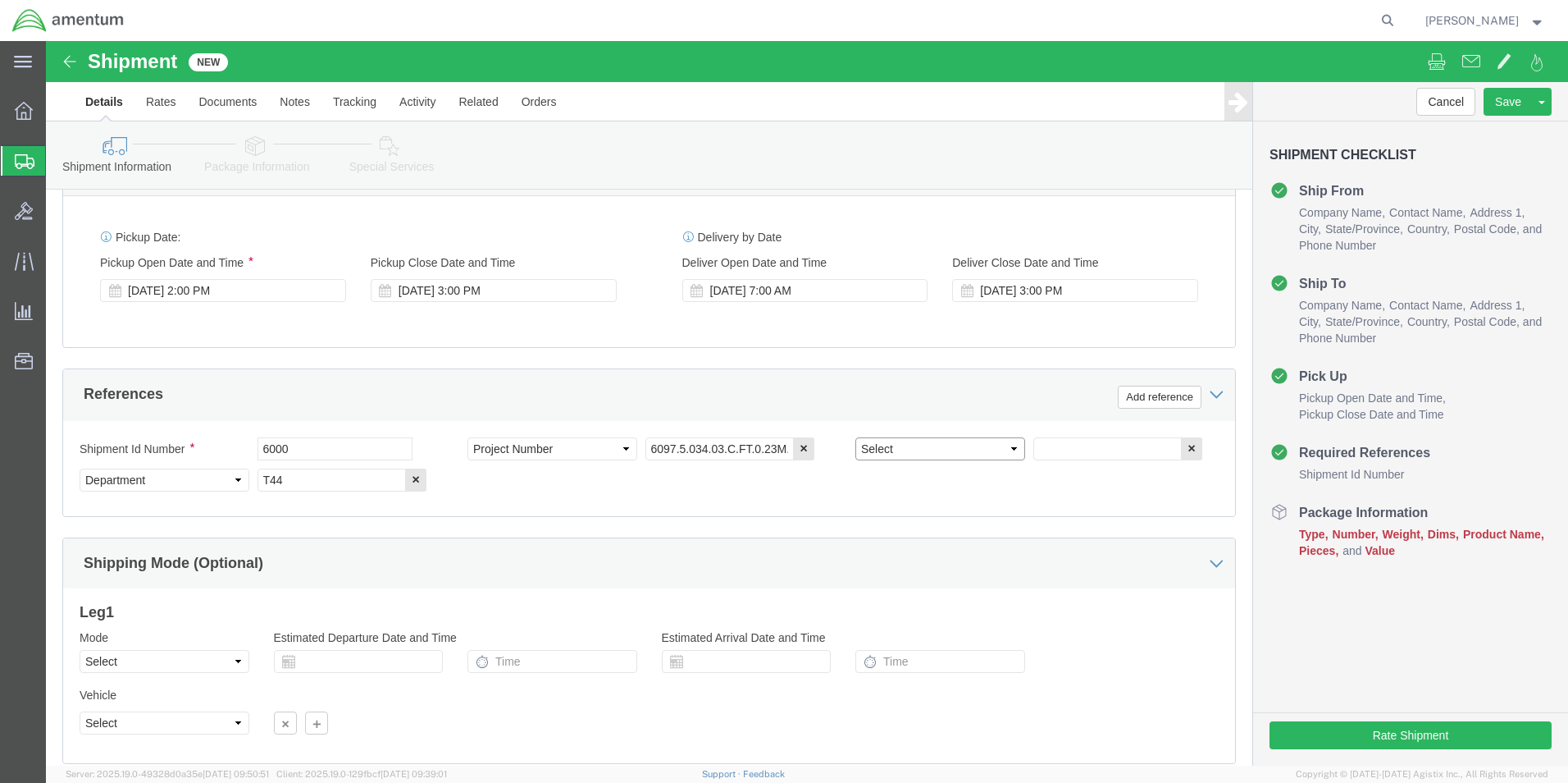
select select "PCKSLIP"
click select "Select Account Type Activity ID Airline Appointment Number ASN Batch Request # …"
click input "text"
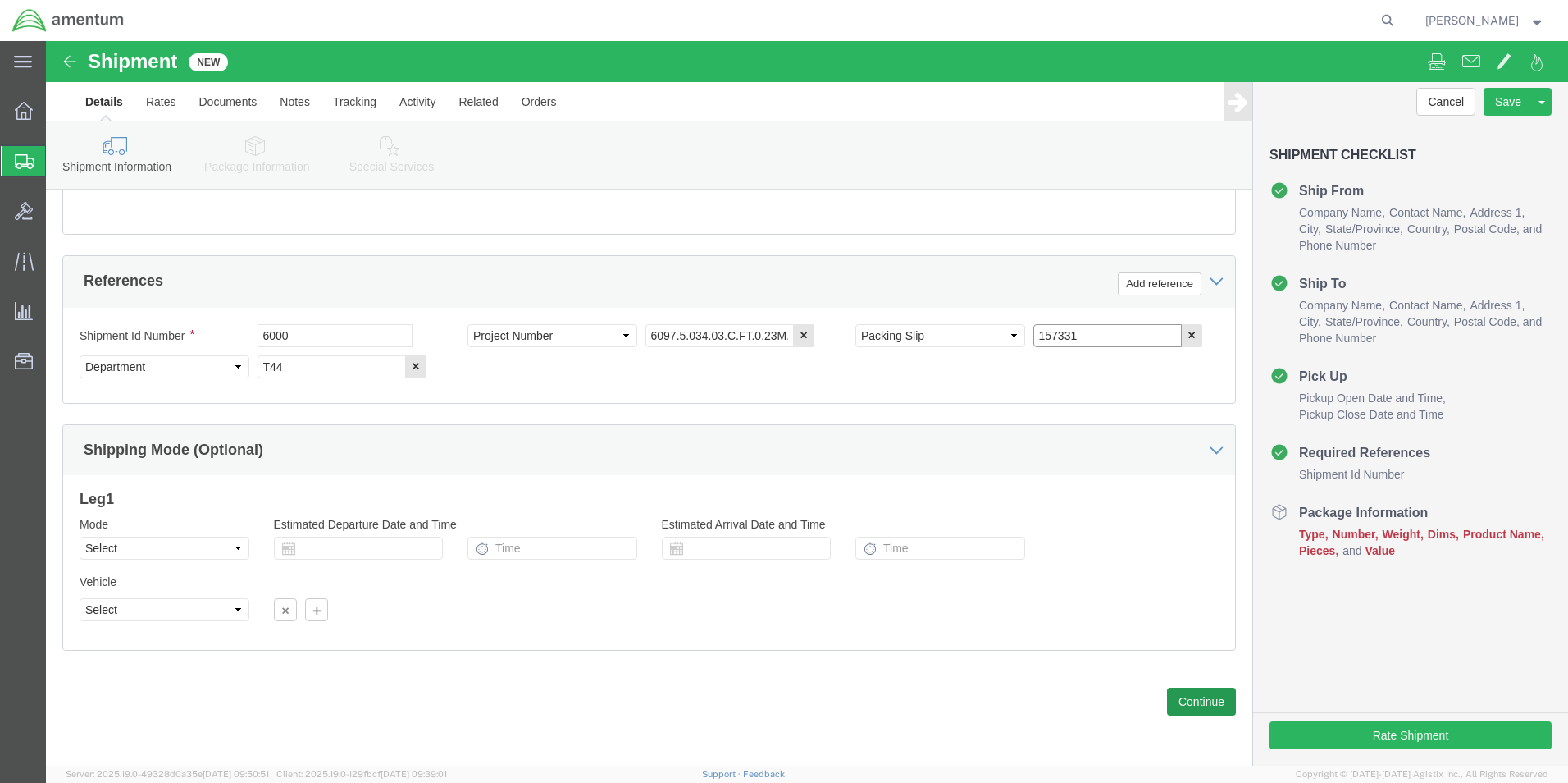
type input "157331"
click button "Continue"
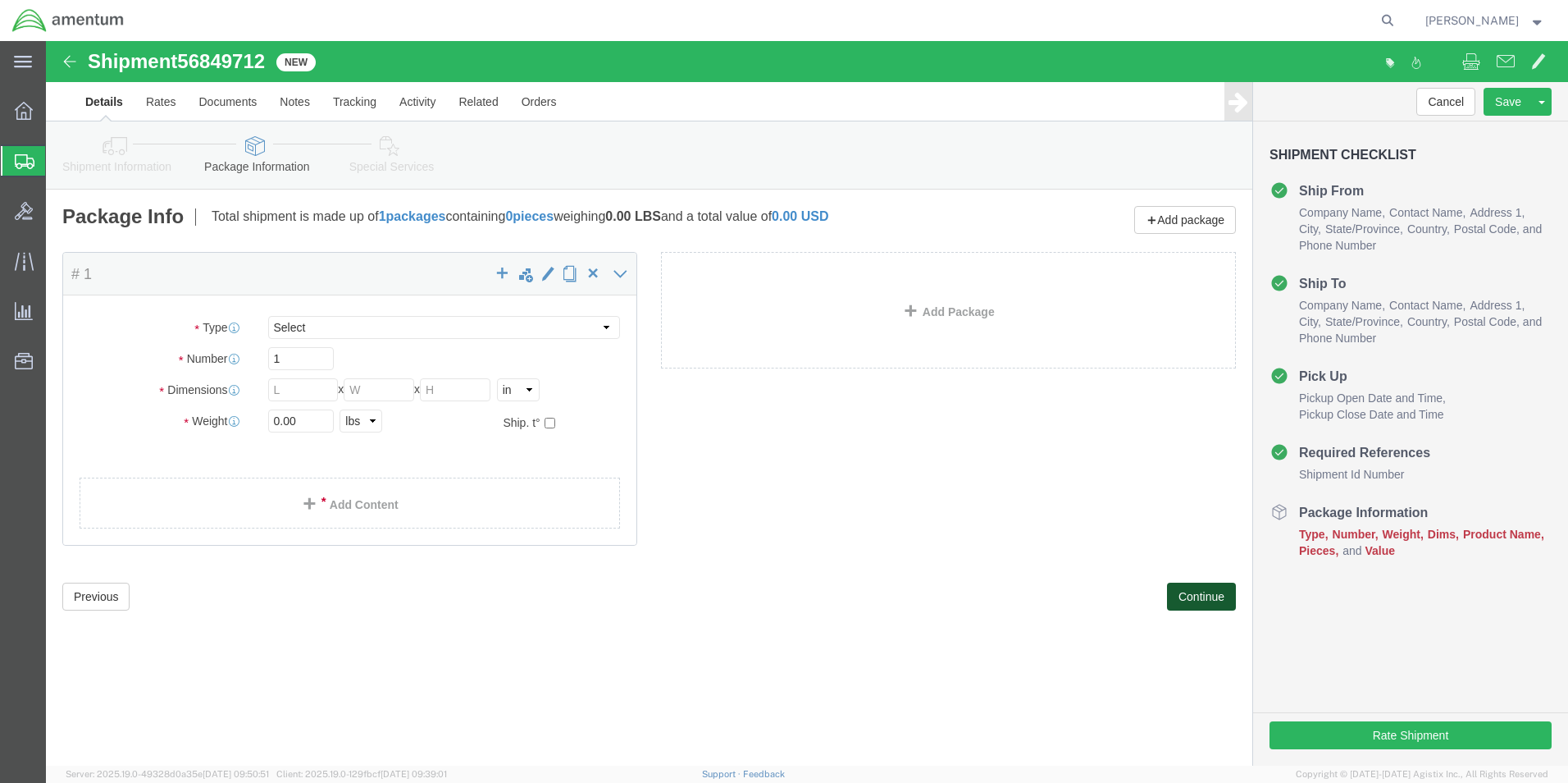
select select "CBOX"
click input "text"
type input "8"
type input "6"
type input "5"
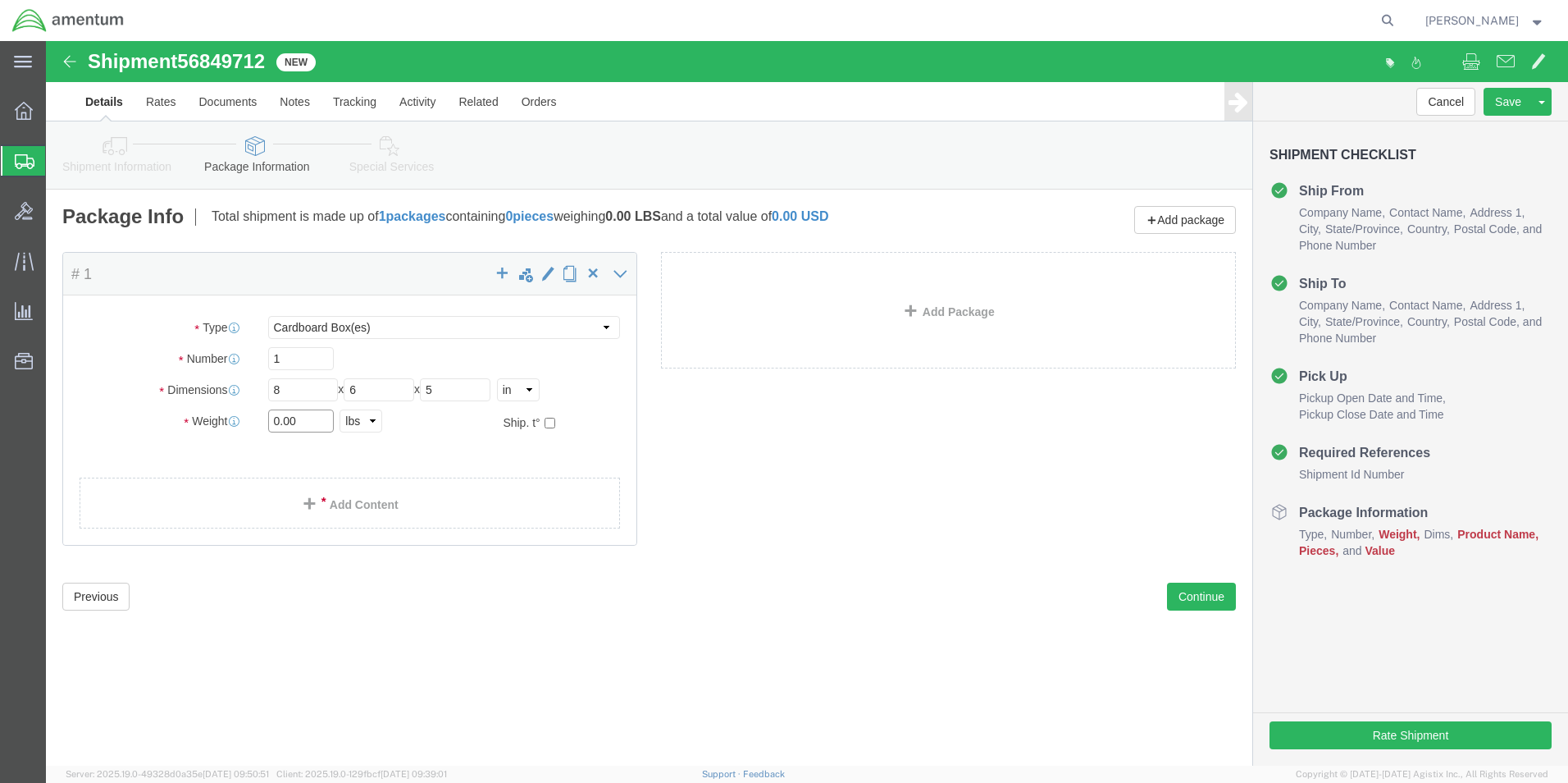
click input "0.00"
type input "1.00"
click link "Add Content"
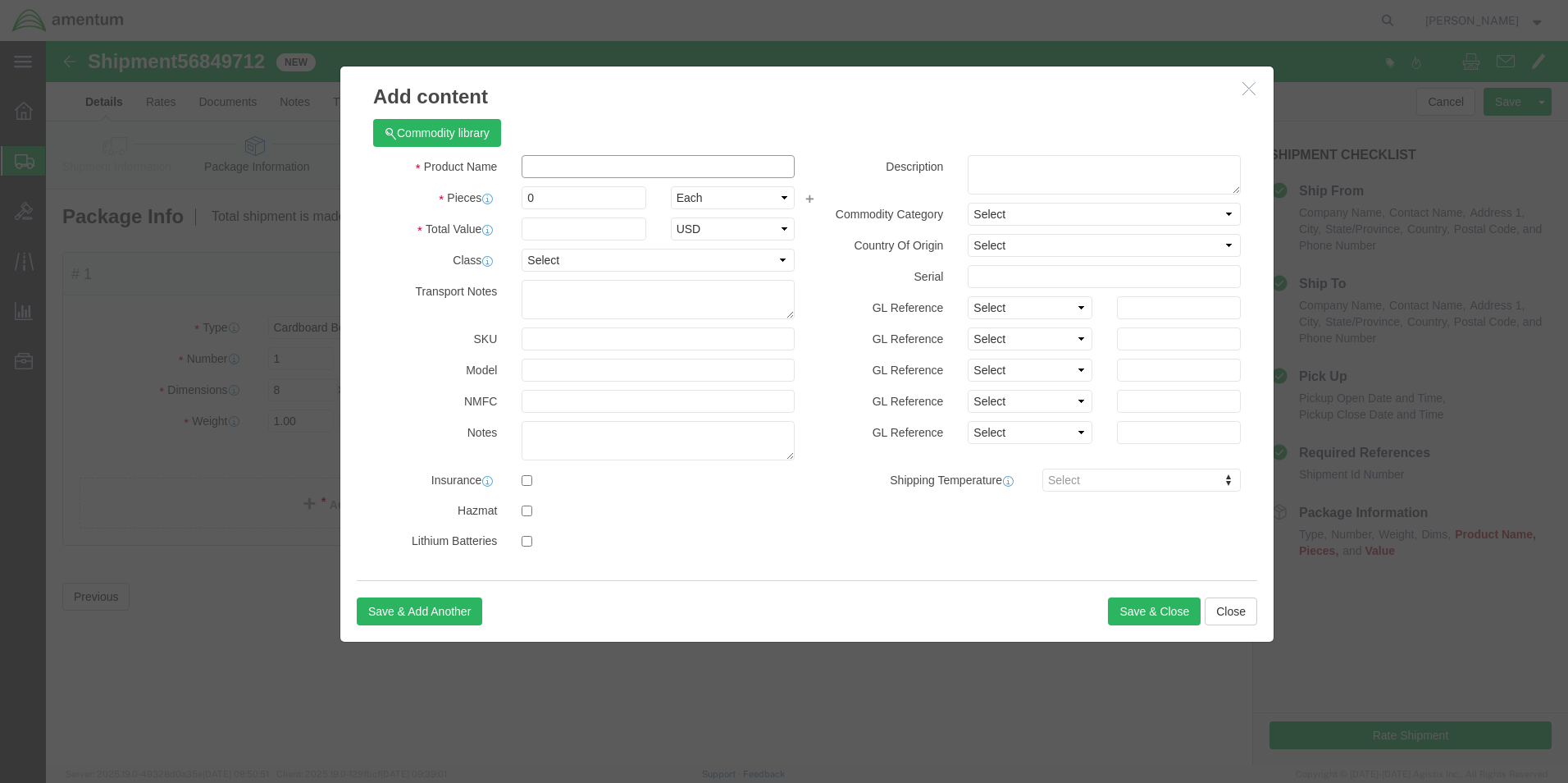
click input "text"
type input "A/C PARTS"
click input "0"
type input "5"
click label "GL Reference"
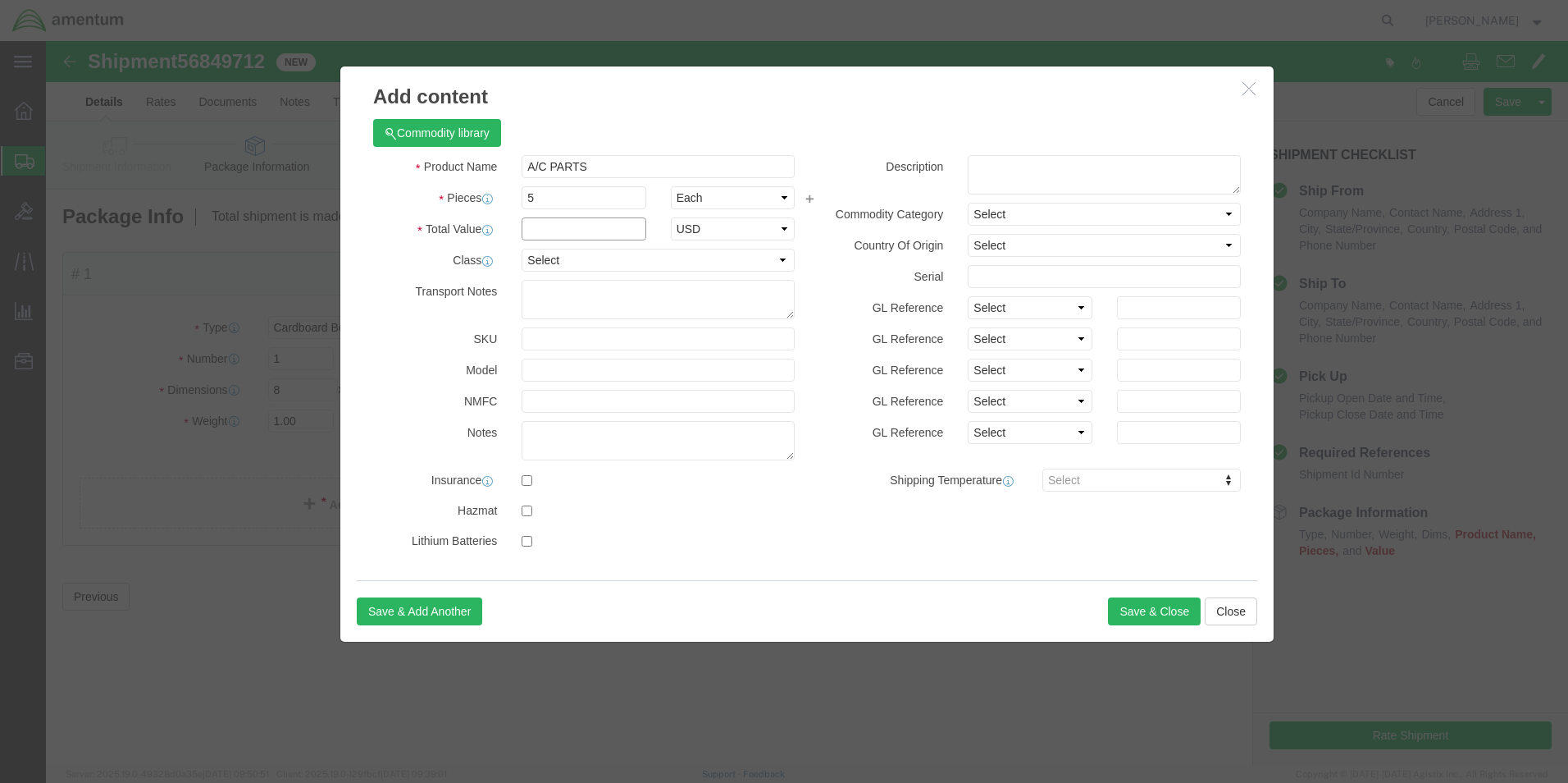
click input "text"
type input "500"
click button "Save & Close"
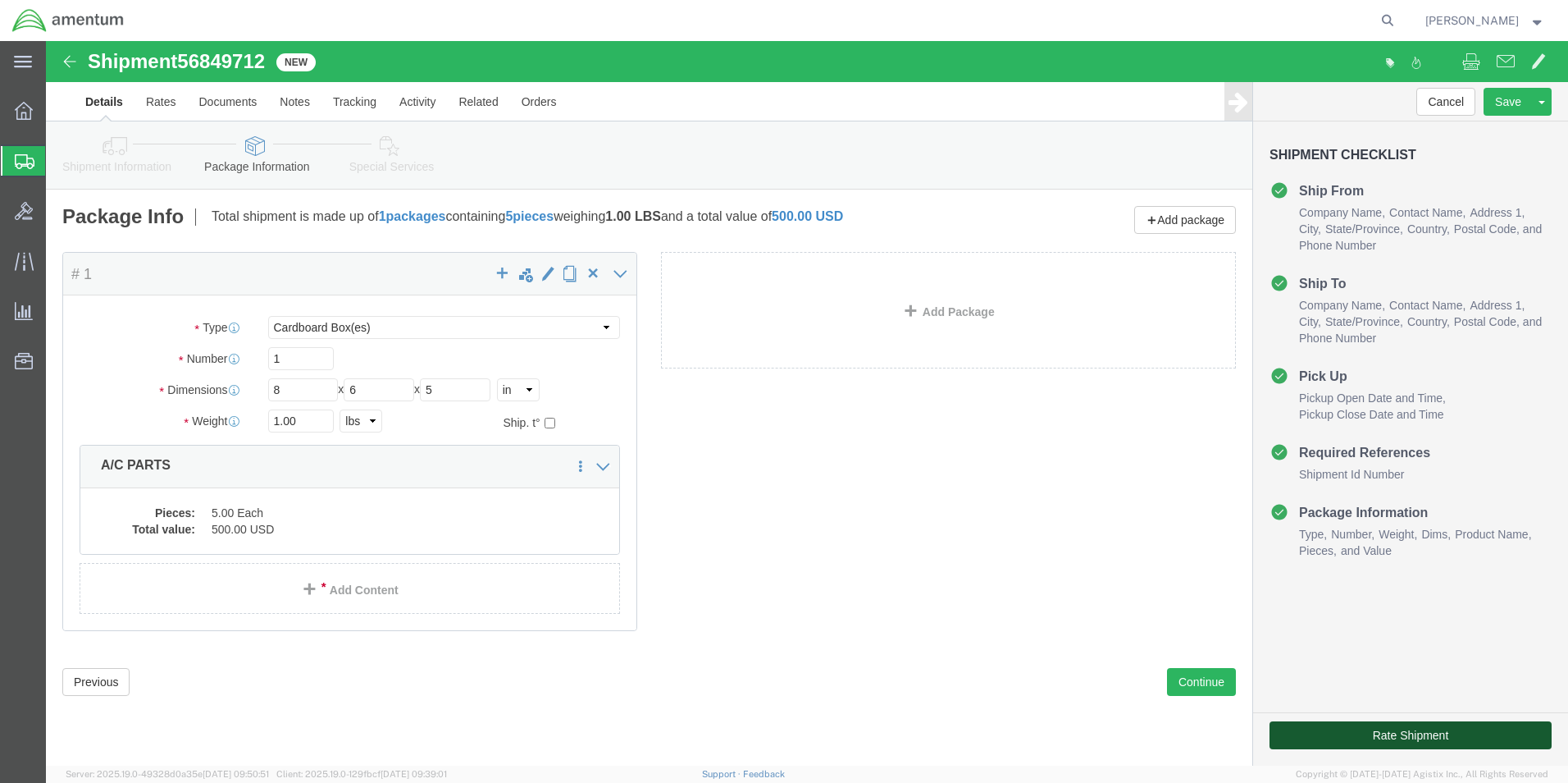
click button "Rate Shipment"
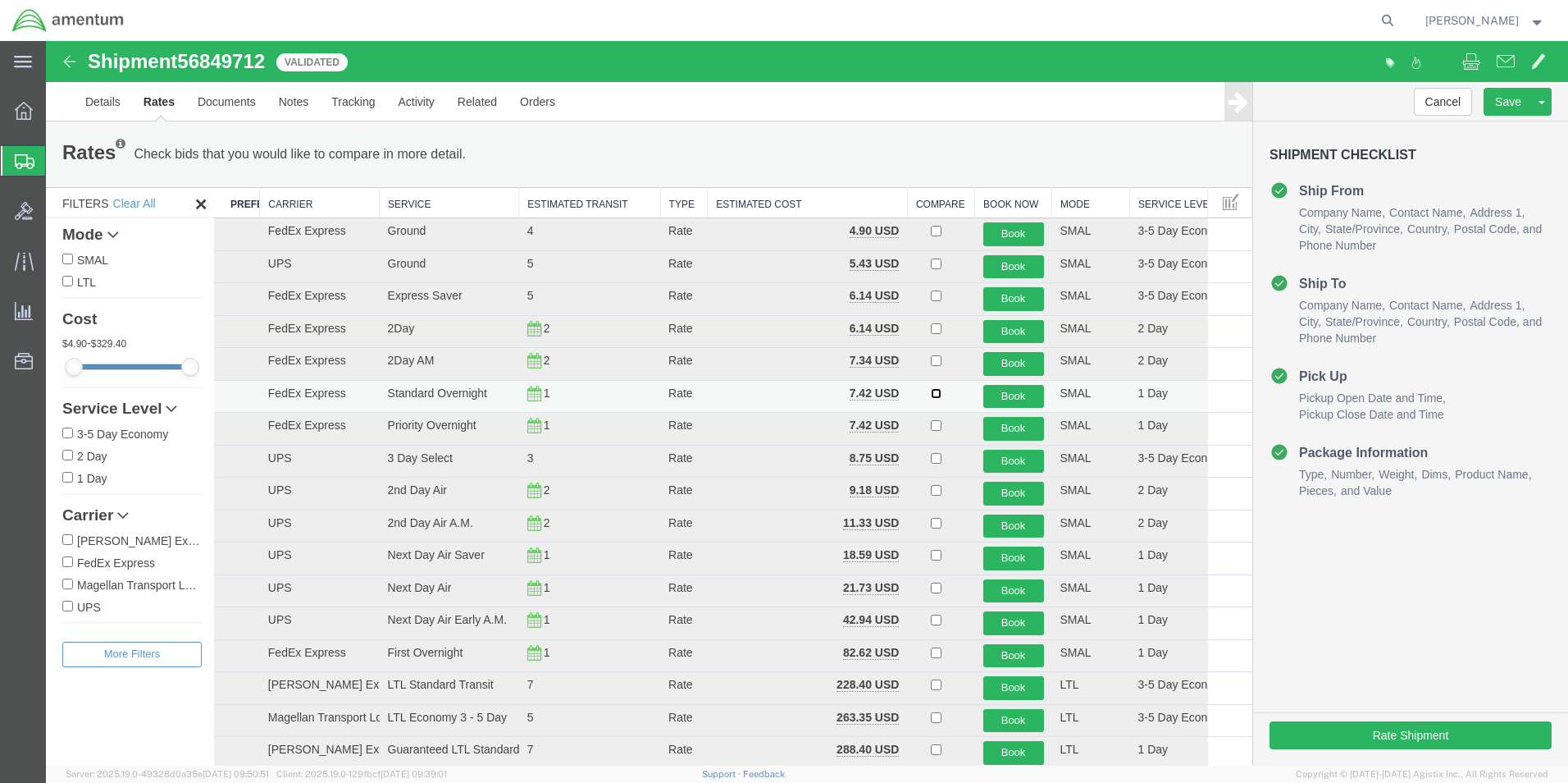
click at [931, 393] on input "checkbox" at bounding box center [936, 393] width 11 height 11
checkbox input "true"
click at [1004, 392] on button "Book" at bounding box center [1014, 397] width 60 height 24
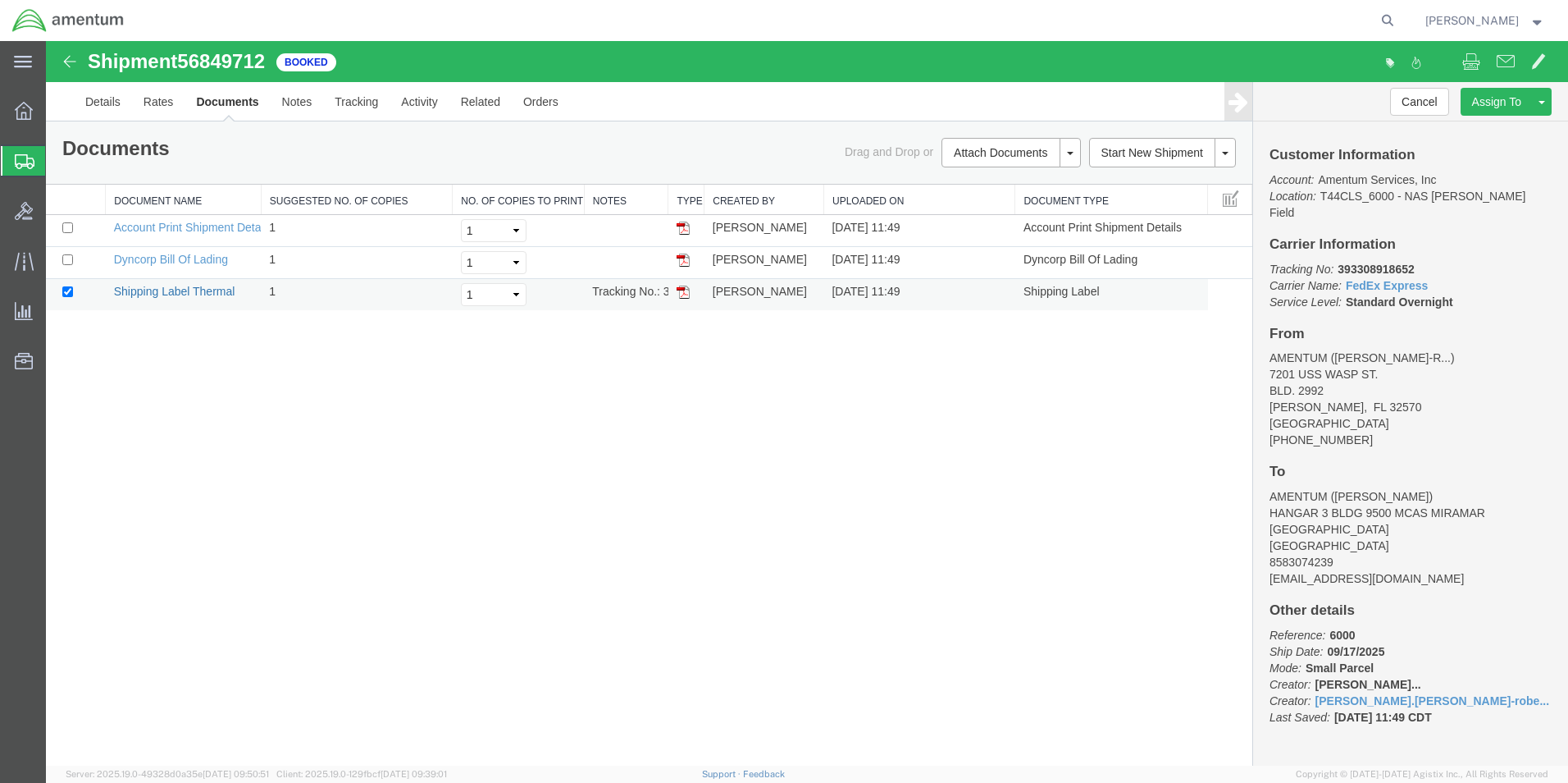
click at [169, 295] on link "Shipping Label Thermal" at bounding box center [175, 291] width 122 height 13
click at [65, 254] on input "checkbox" at bounding box center [68, 260] width 11 height 11
checkbox input "true"
click at [150, 259] on link "Dyncorp Bill Of Lading" at bounding box center [171, 259] width 114 height 13
click at [0, 0] on span "Create Shipment" at bounding box center [0, 0] width 0 height 0
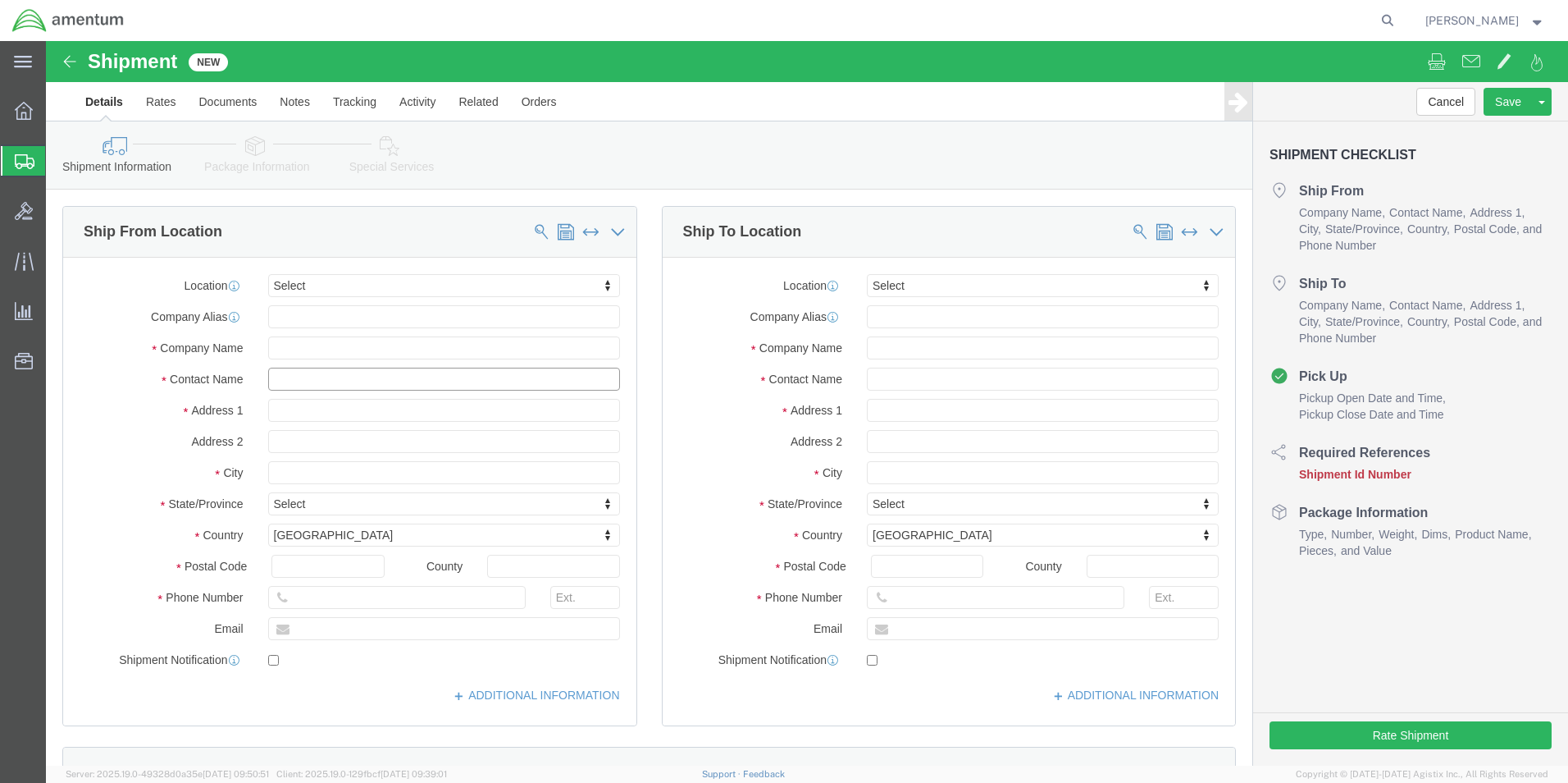
click input "text"
type input "SU"
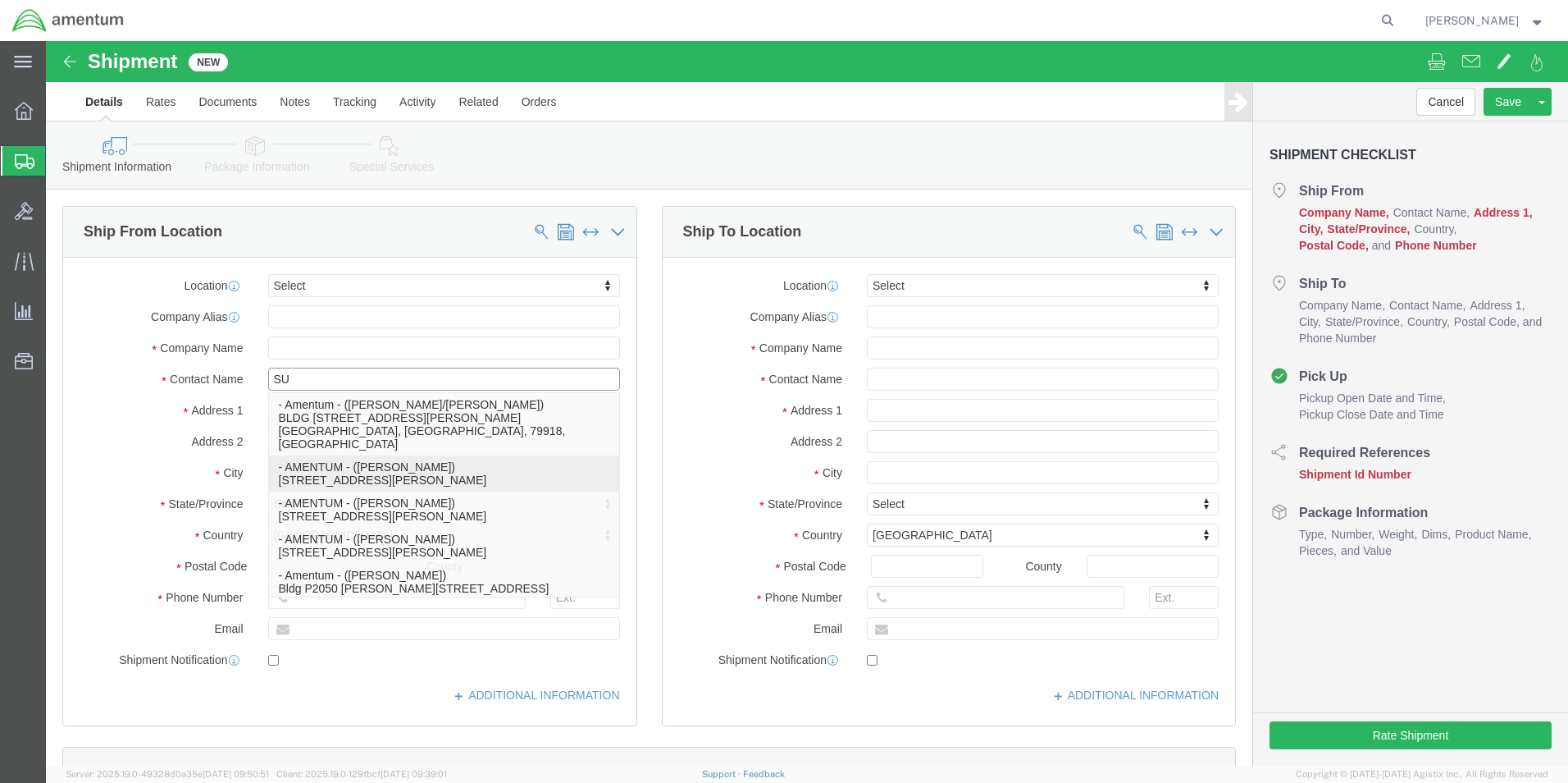
click p "- AMENTUM - ([PERSON_NAME]) [STREET_ADDRESS][PERSON_NAME]"
type input "7201 USS WASP ST."
type input "BLD. 2992"
type input "32570"
type input "AMENTUM"
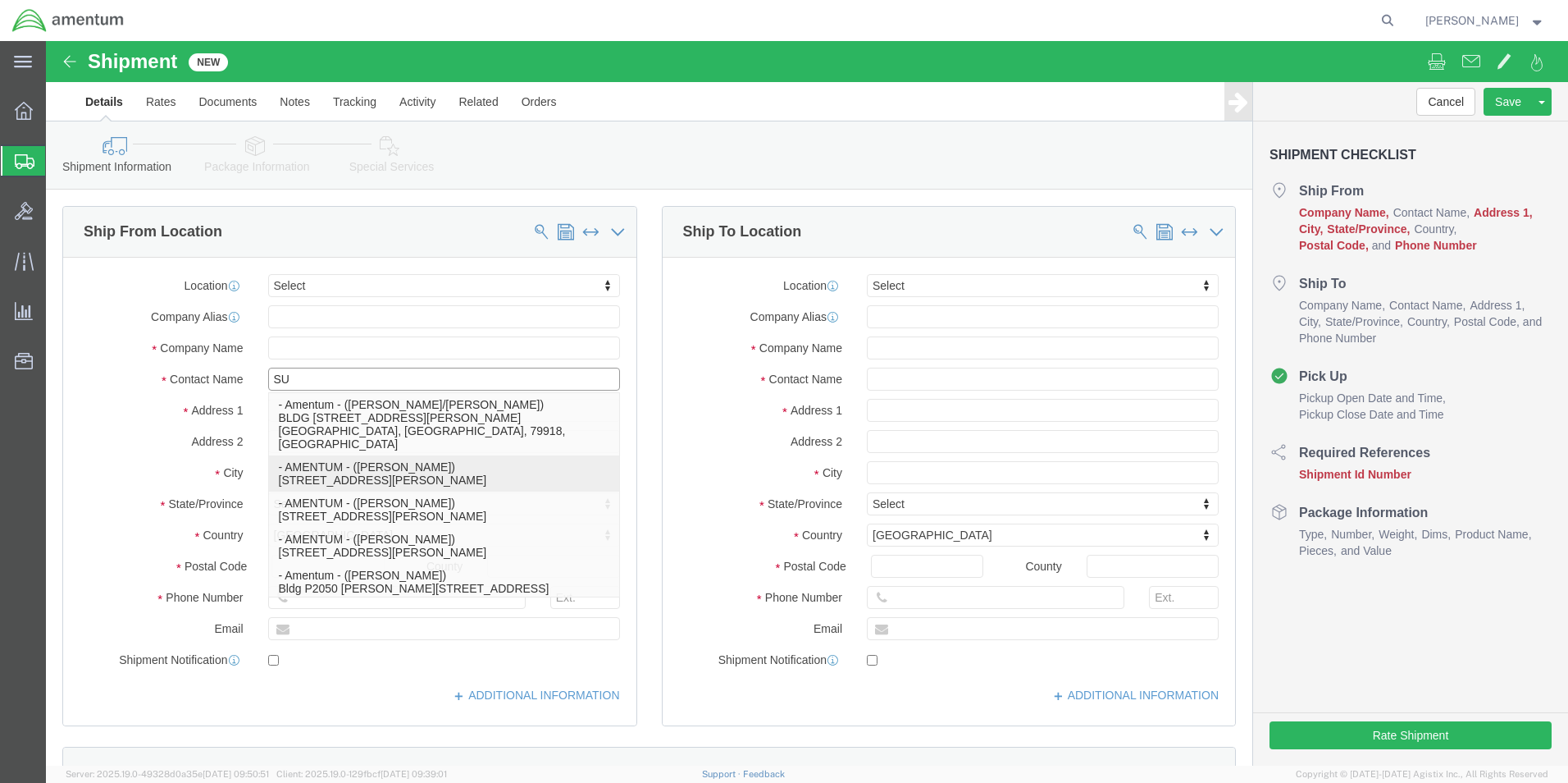
type input "[PERSON_NAME]"
select select "FL"
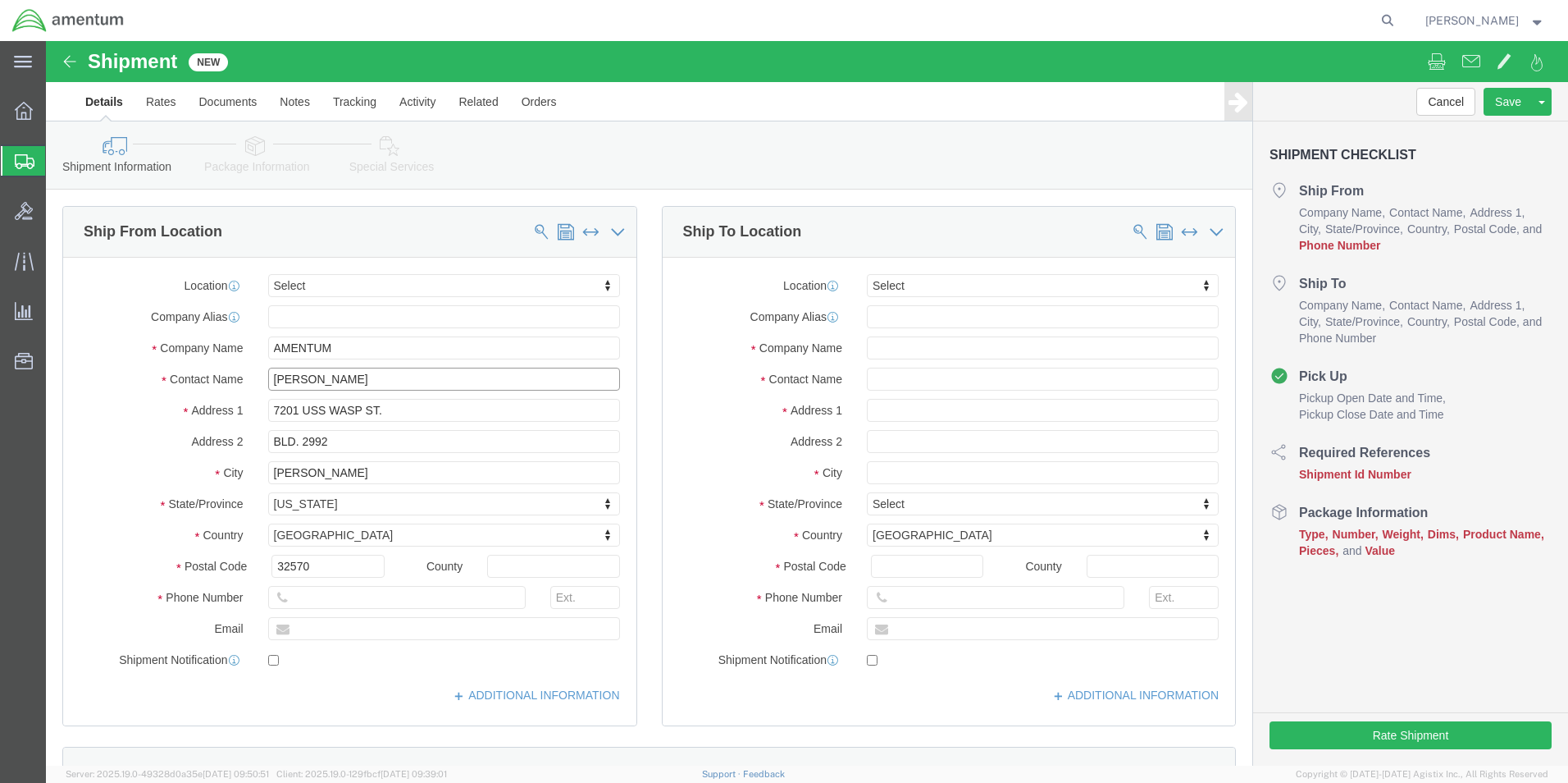
type input "[PERSON_NAME]"
click input "text"
type input "[PHONE_NUMBER]"
click input "text"
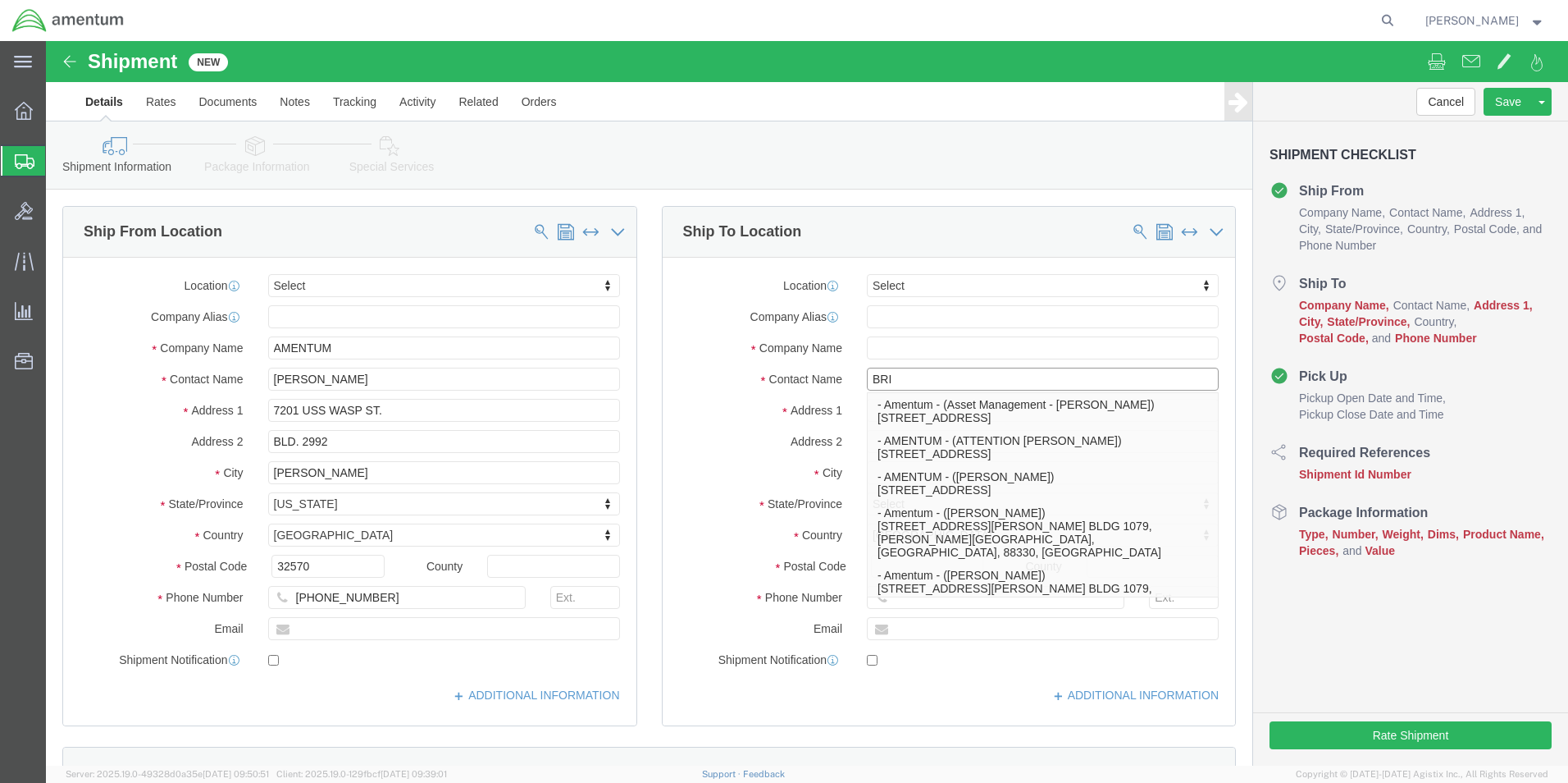
type input "BRIA"
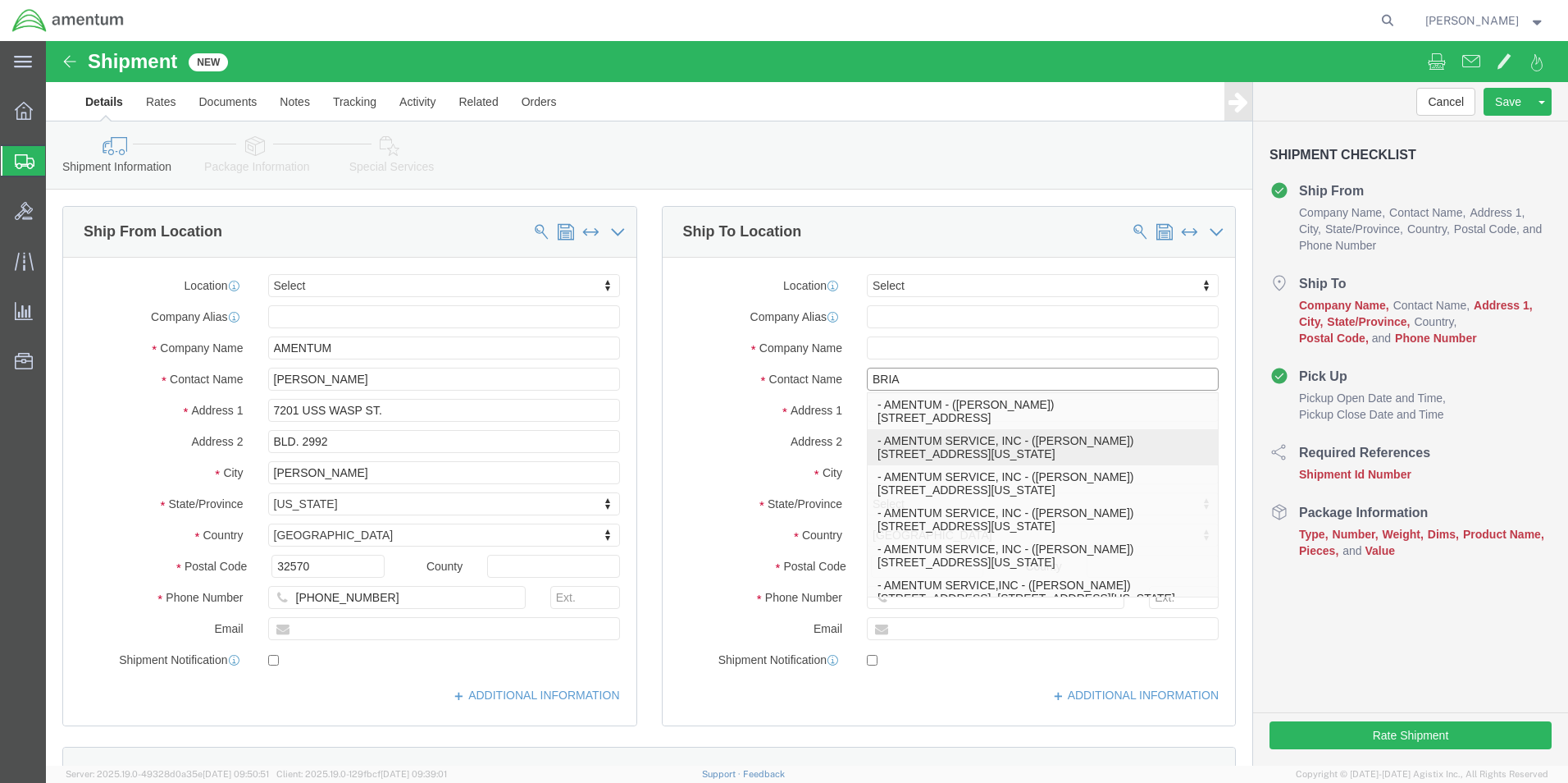
click p "- AMENTUM SERVICE, INC - ([PERSON_NAME]) [STREET_ADDRESS][US_STATE]"
type input "[STREET_ADDRESS]"
type input "BLDG 137"
type input "23460"
type input "AMENTUM SERVICE, INC"
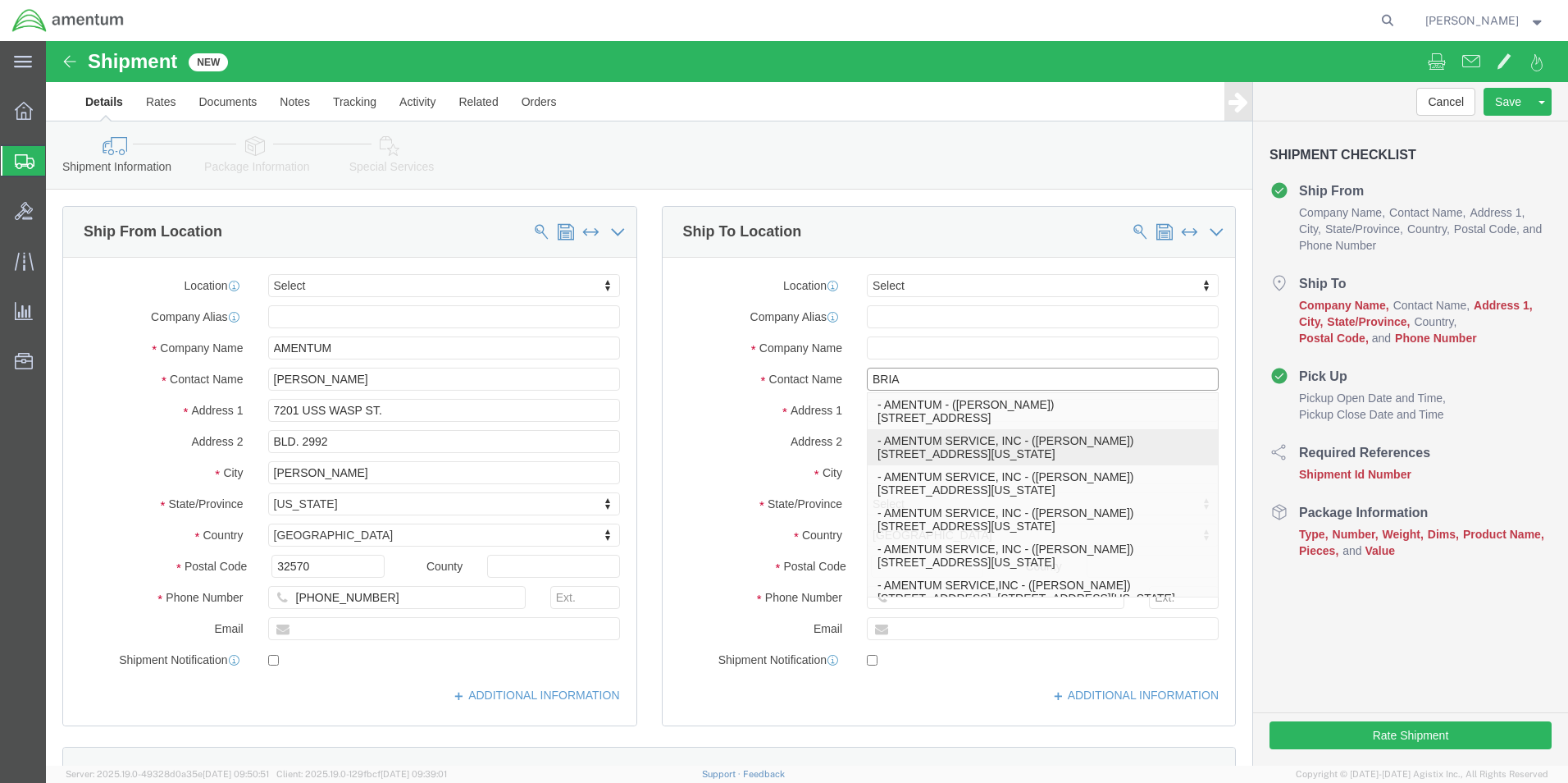
type input "[PERSON_NAME]"
type input "[US_STATE][GEOGRAPHIC_DATA]"
select select "VA"
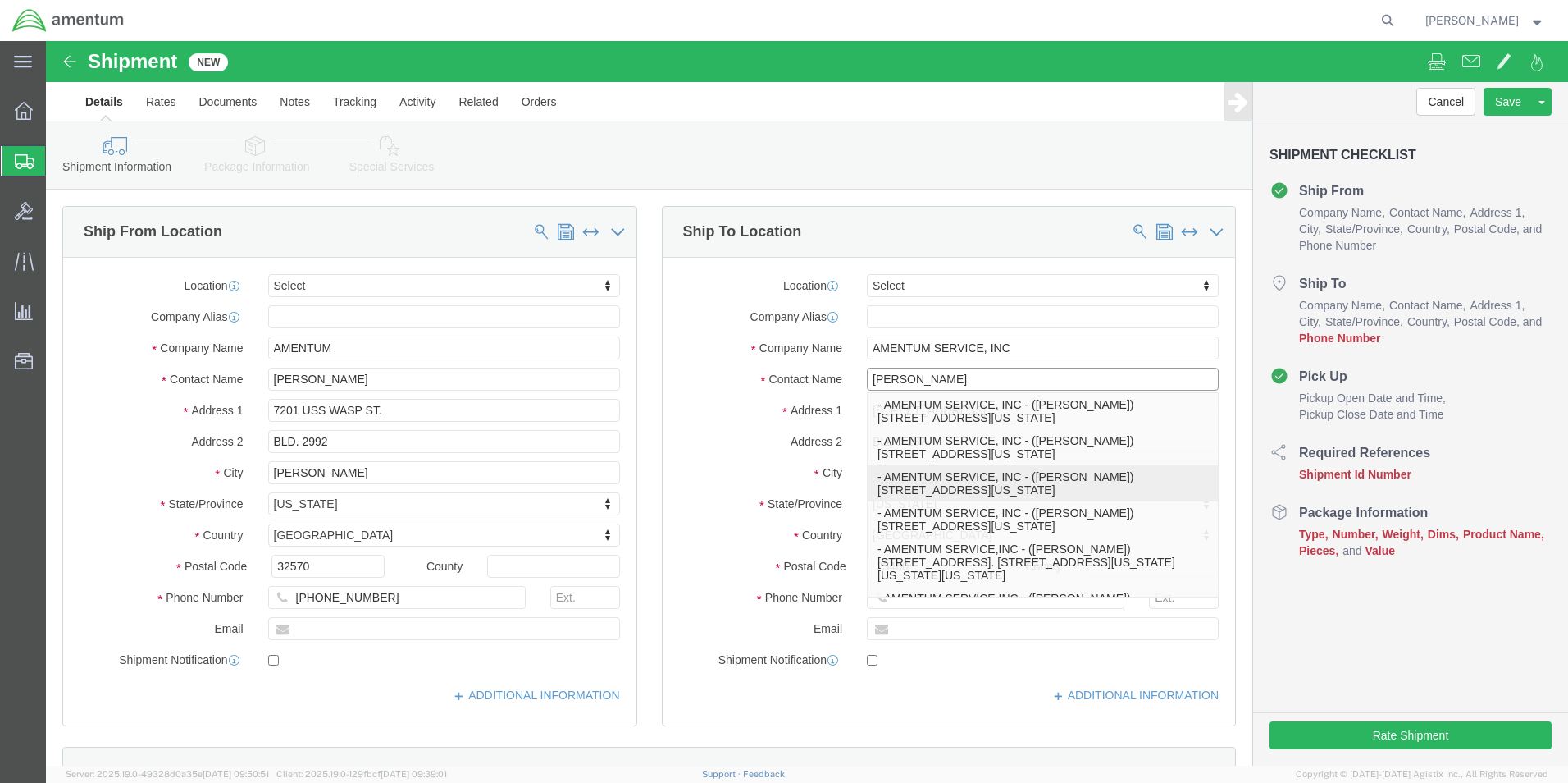
click p "- AMENTUM SERVICE, INC - ([PERSON_NAME]) [STREET_ADDRESS][US_STATE]"
type input "[PERSON_NAME]"
select select "VA"
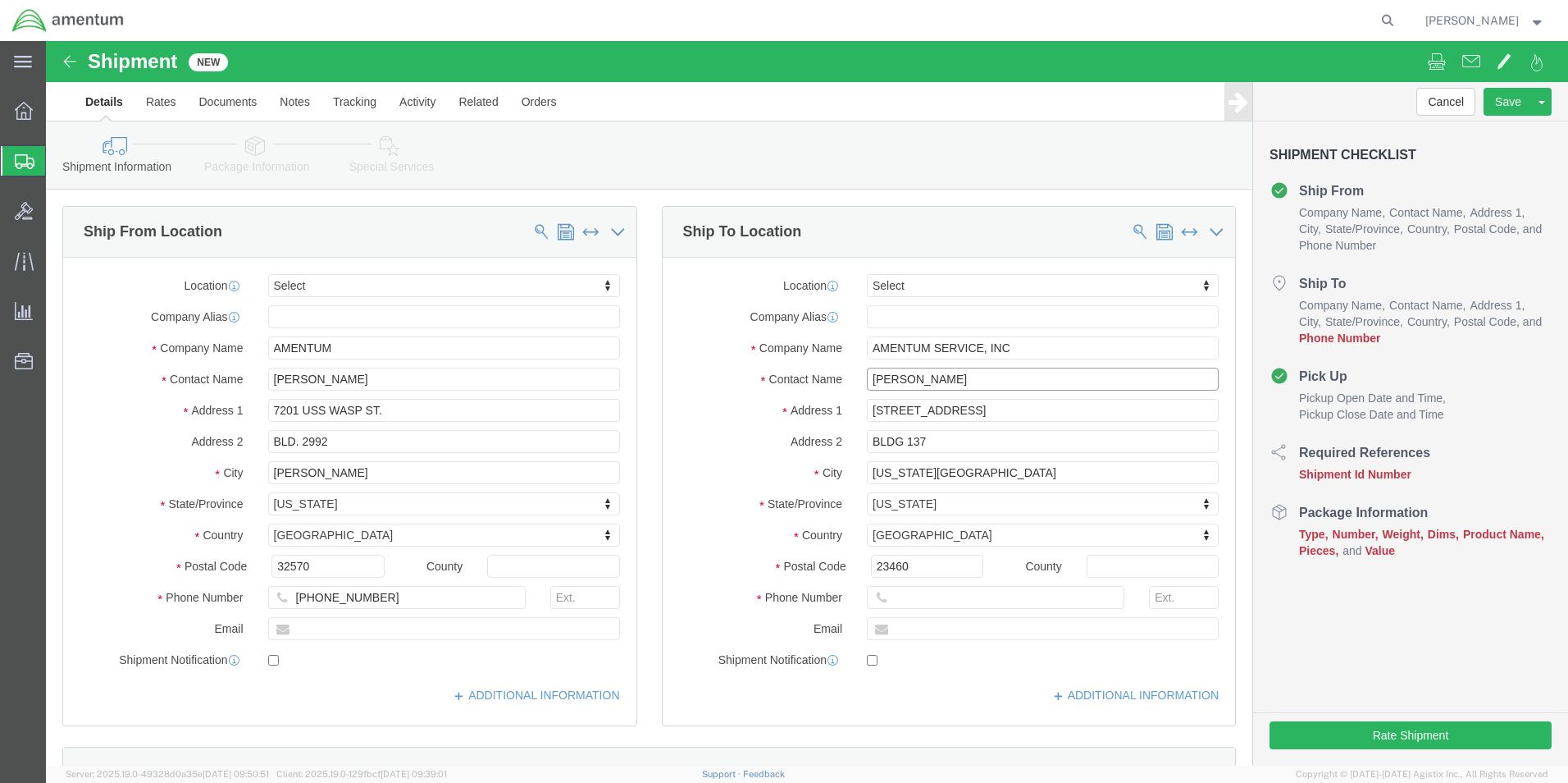
click input "[PERSON_NAME]"
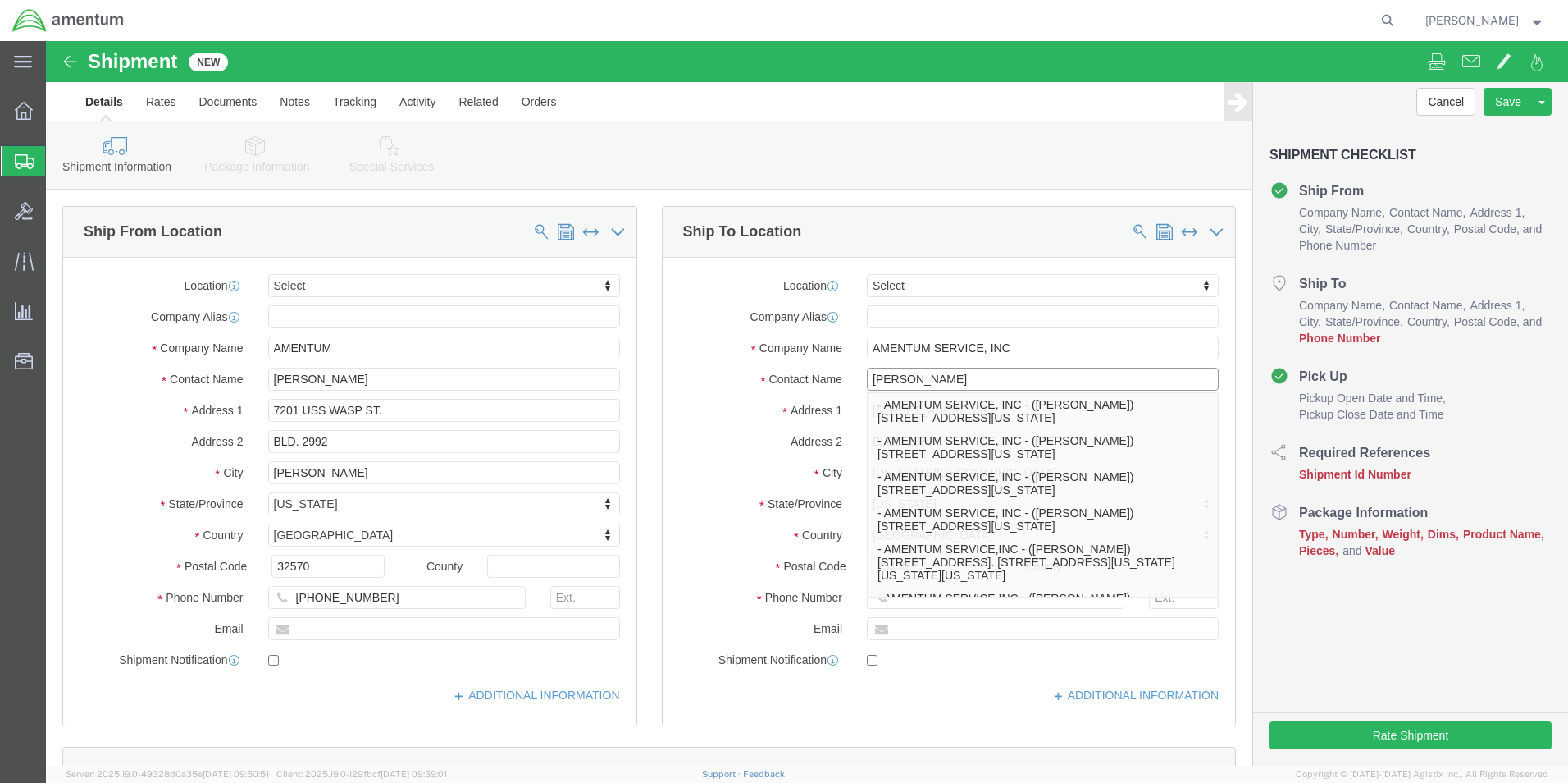
type input "[PERSON_NAME]"
click p "- AMENTUM SERVICE, INC - ([PERSON_NAME]) [STREET_ADDRESS][US_STATE]"
type input "[PHONE_NUMBER]"
type input "[PERSON_NAME][EMAIL_ADDRESS][DOMAIN_NAME]"
checkbox input "true"
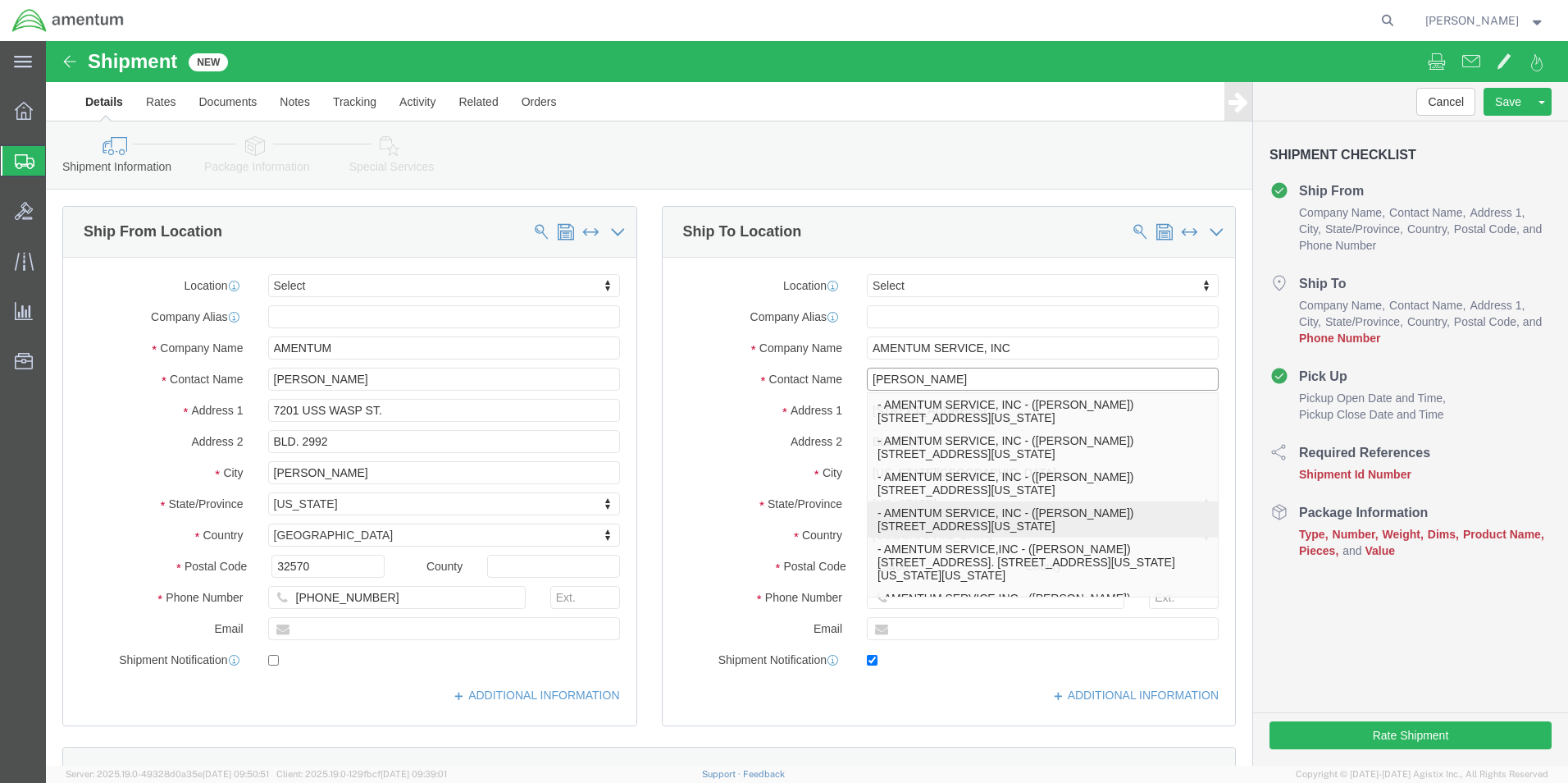
type input "[PERSON_NAME]"
select select "VA"
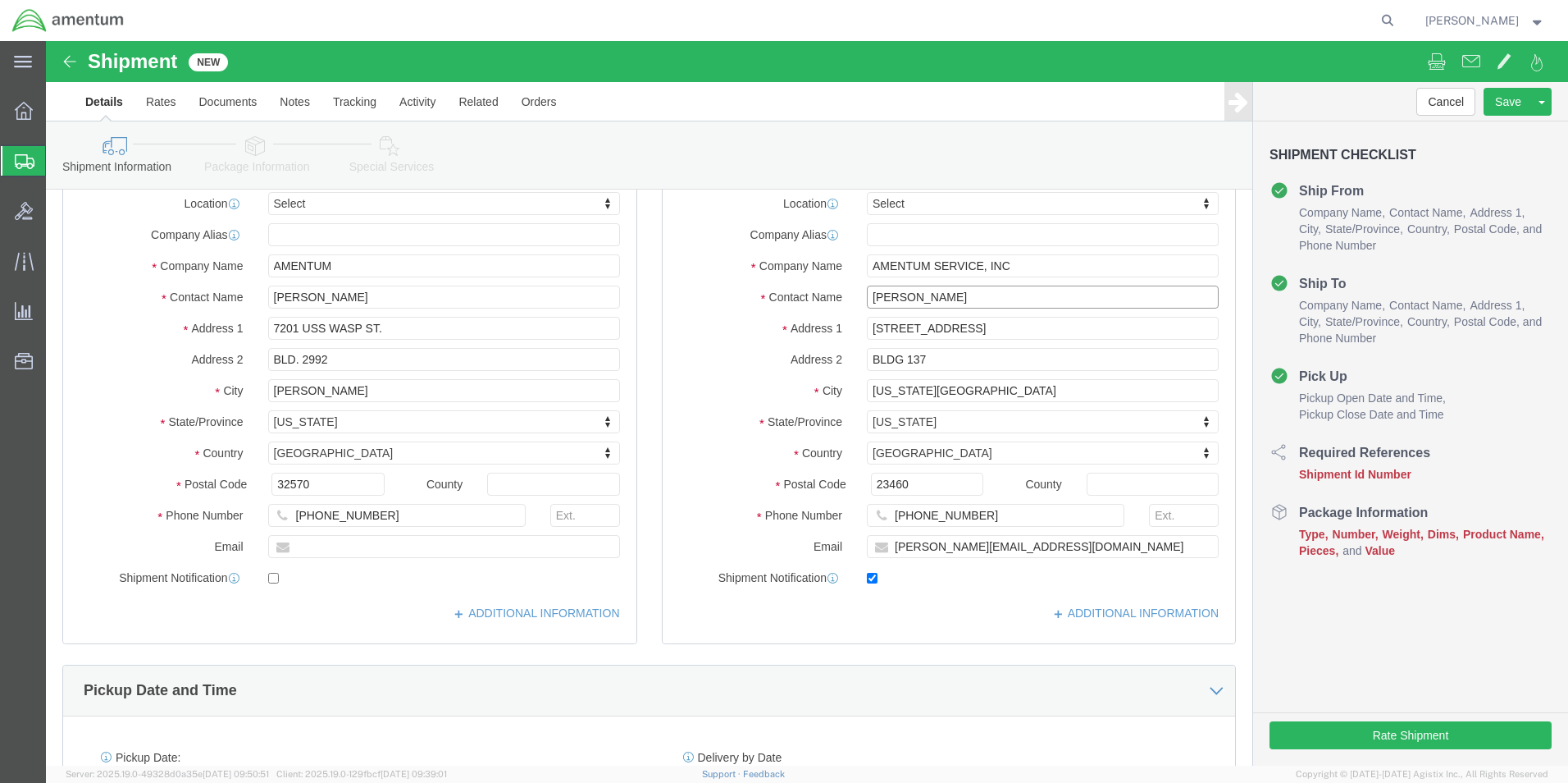
scroll to position [328, 0]
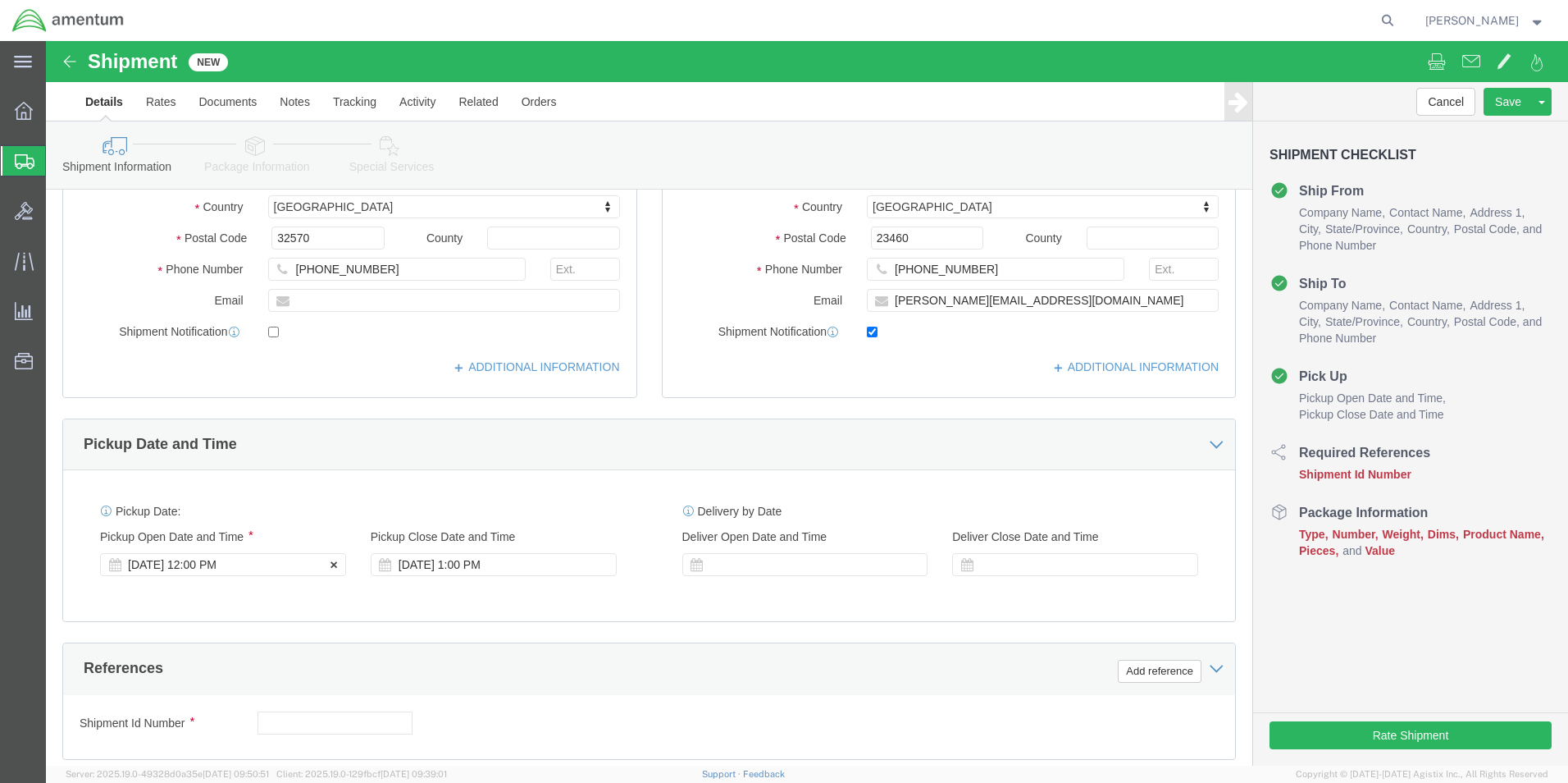
type input "[PERSON_NAME]"
click div "[DATE] 12:00 PM"
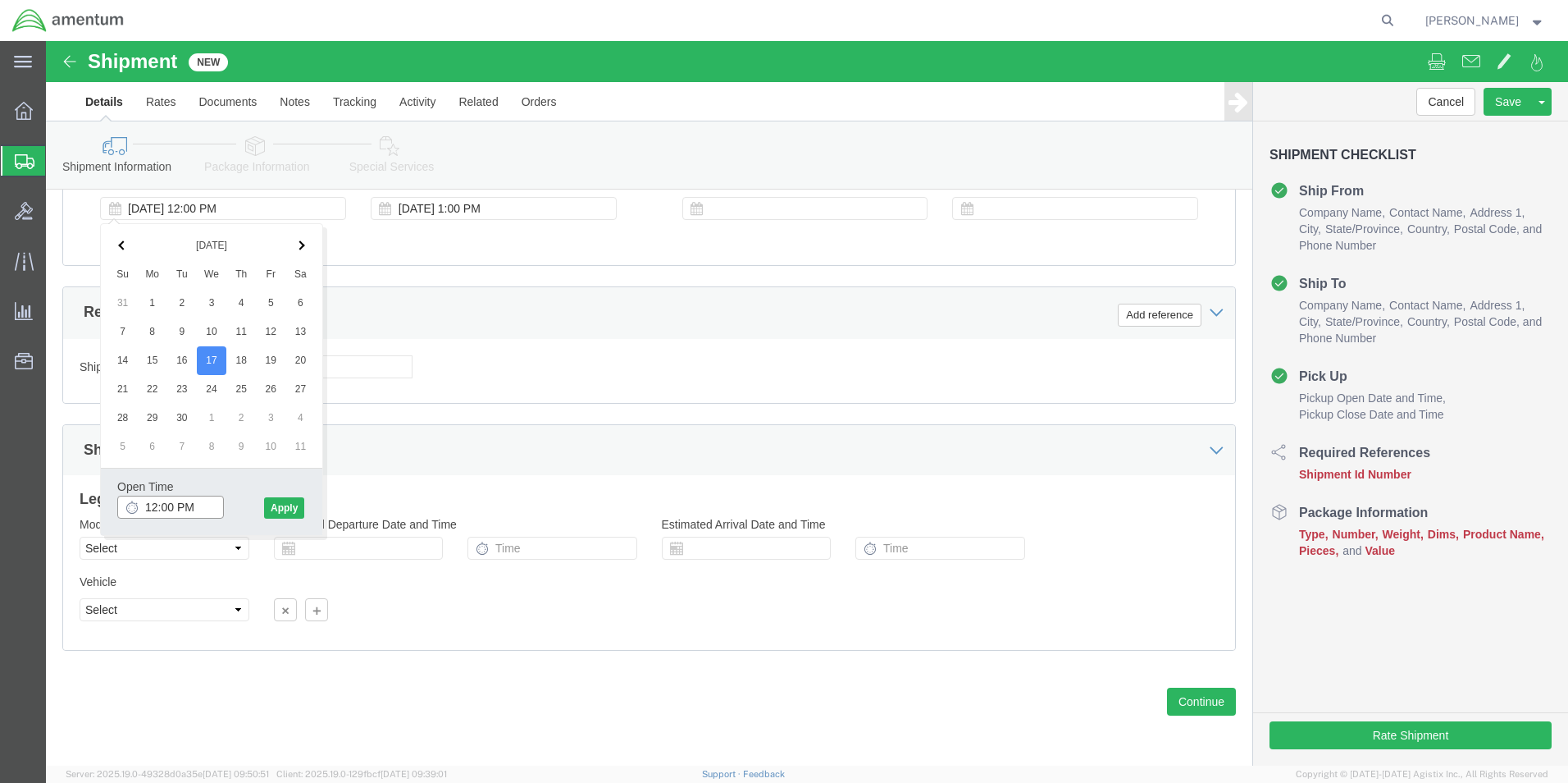
click input "12:00 PM"
type input "2:00 PM"
click button "Apply"
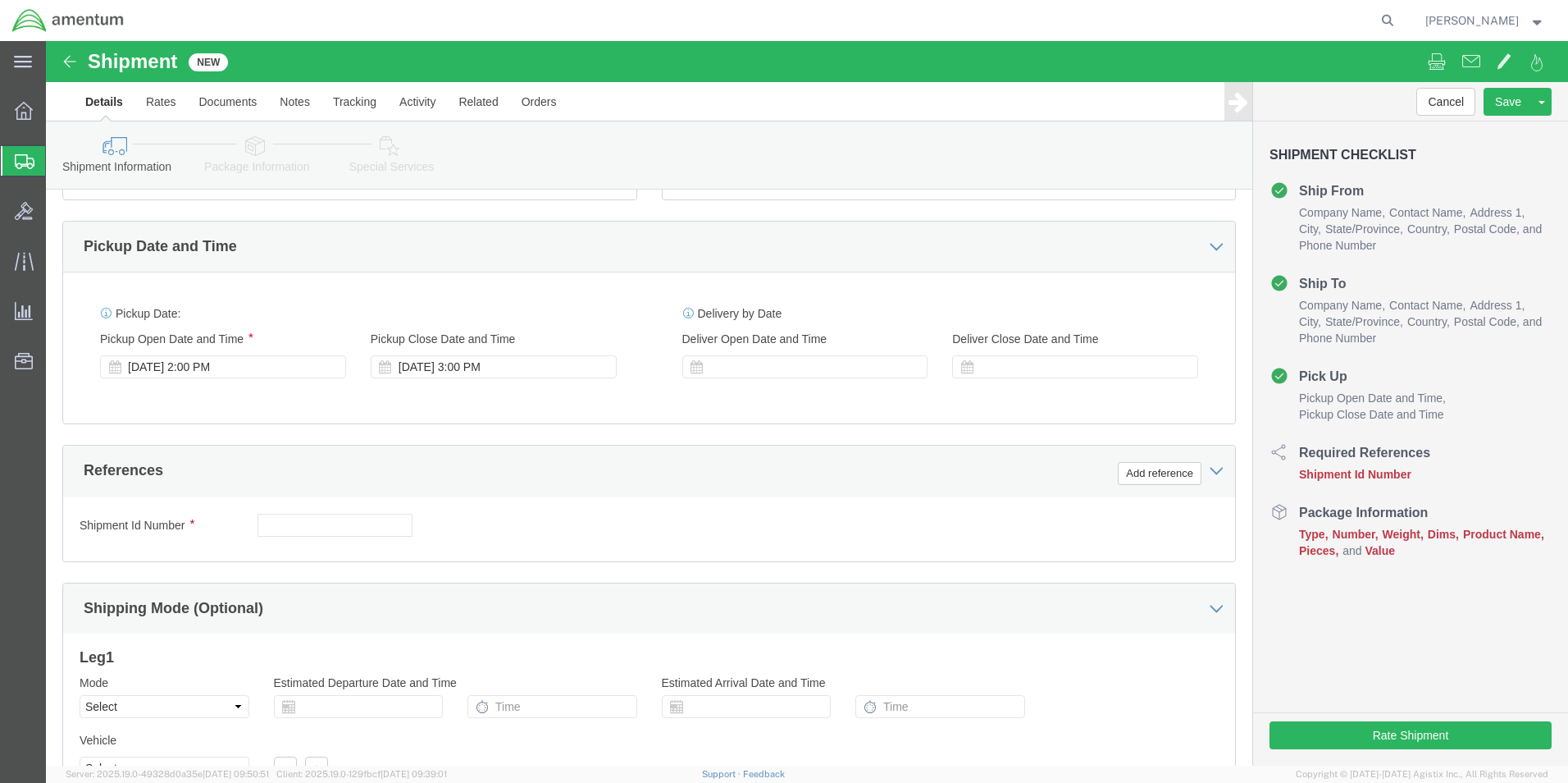
scroll to position [520, 0]
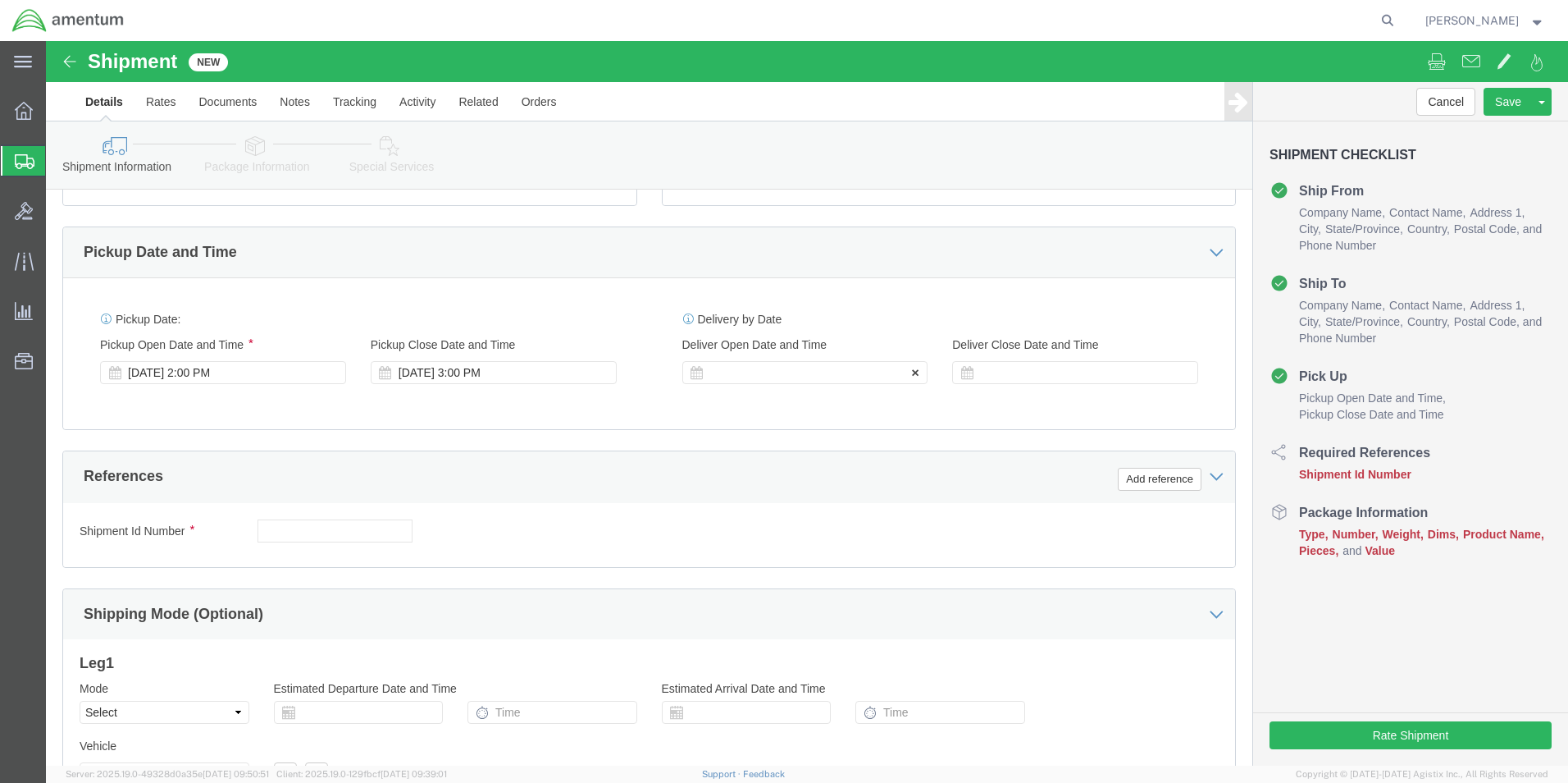
click div
click input "4:00 PM"
click input "7:00 PM"
type input "7:00 AM"
click button "Apply"
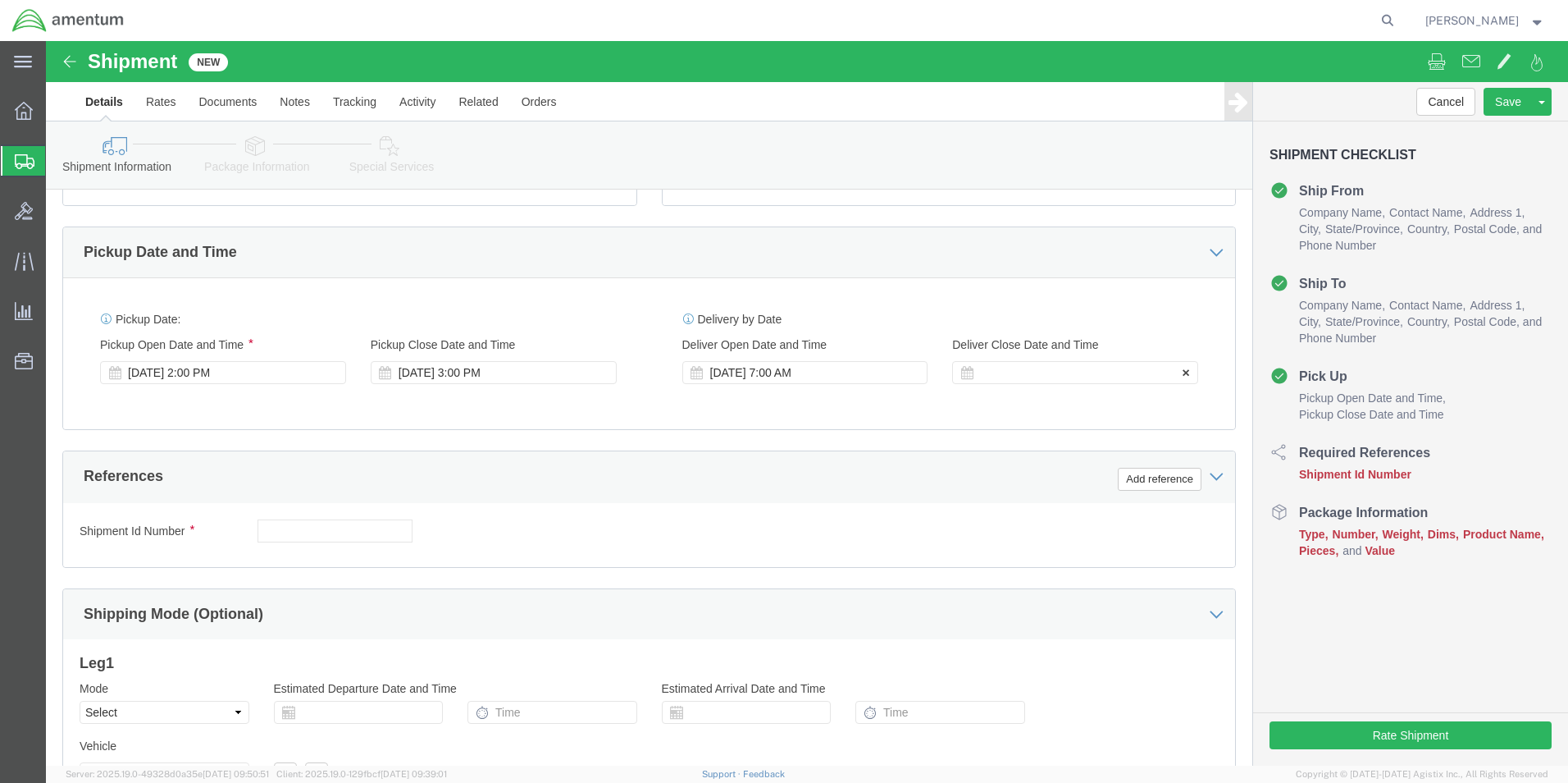
click div
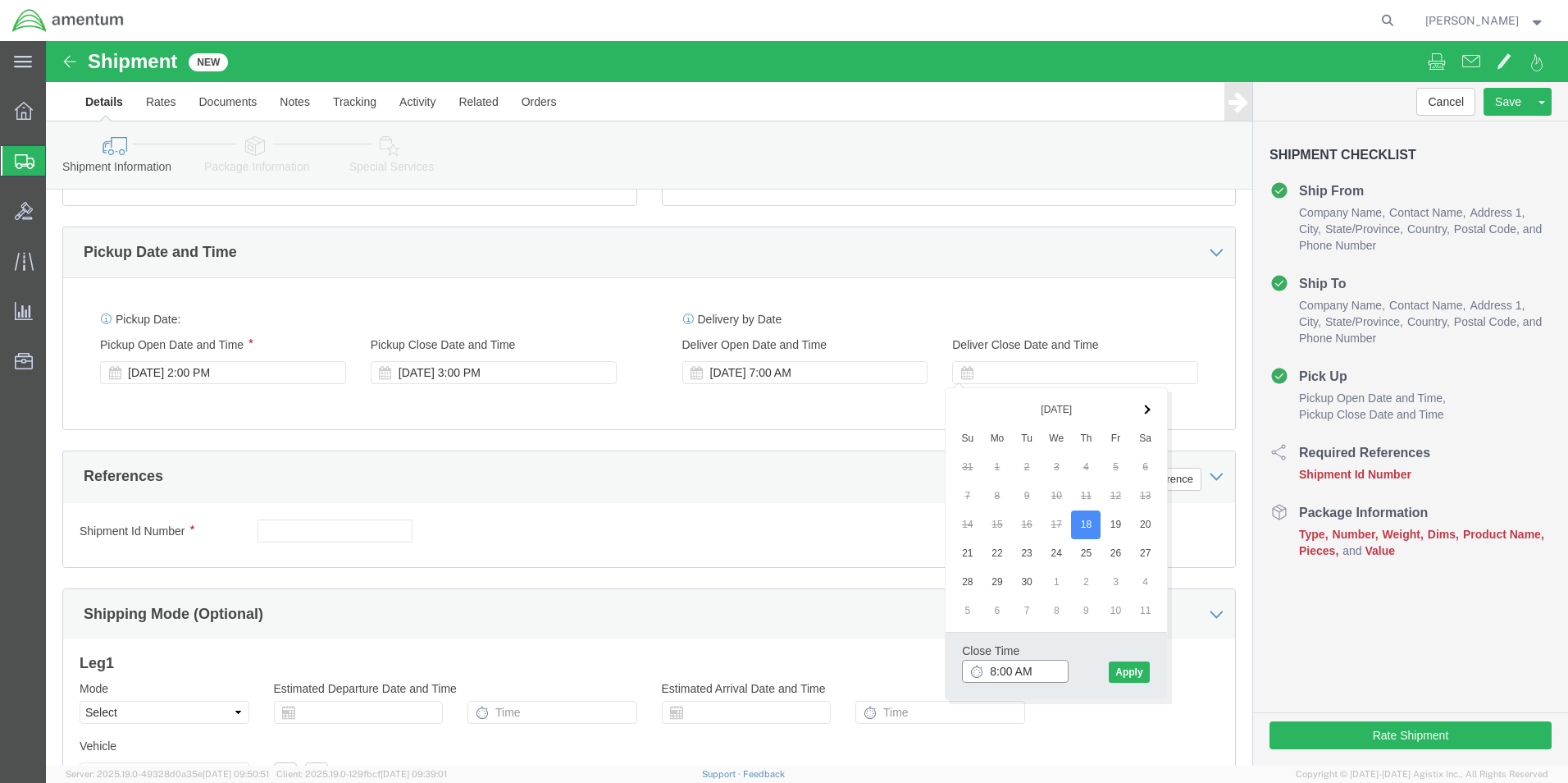
click input "8:00 AM"
click input "3:00 AM"
type input "3:00 PM"
click button "Apply"
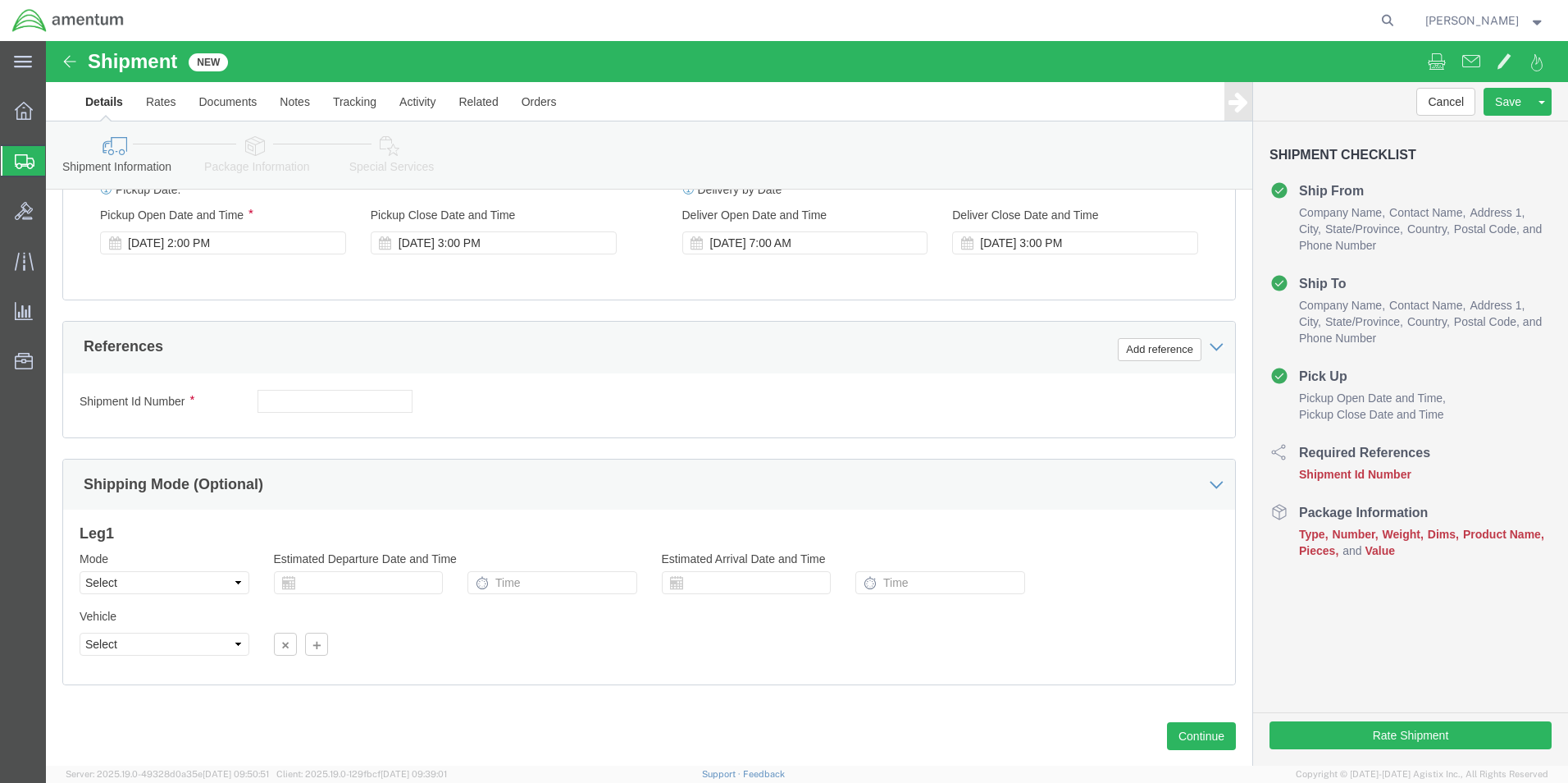
scroll to position [684, 0]
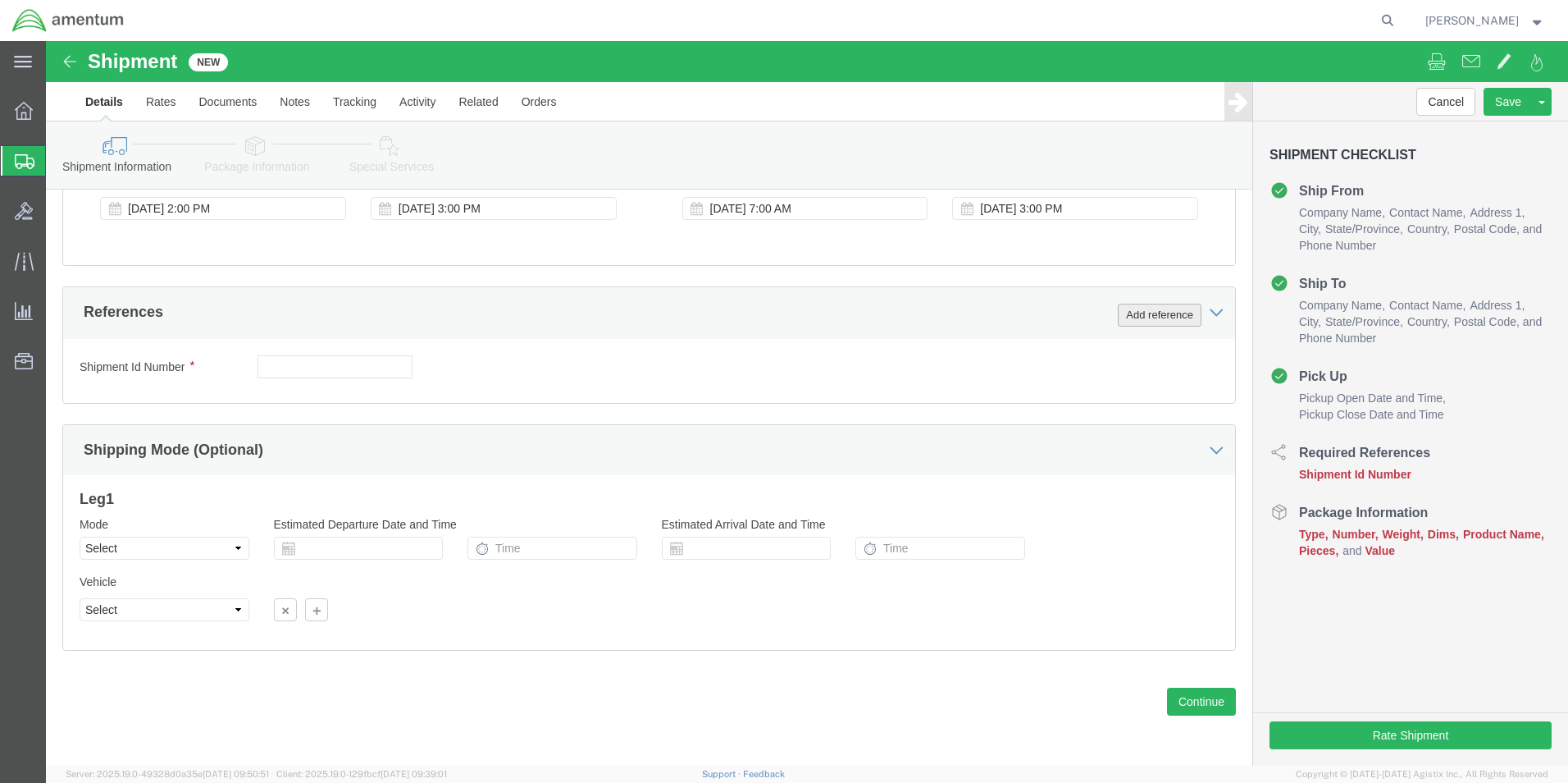
click button "Add reference"
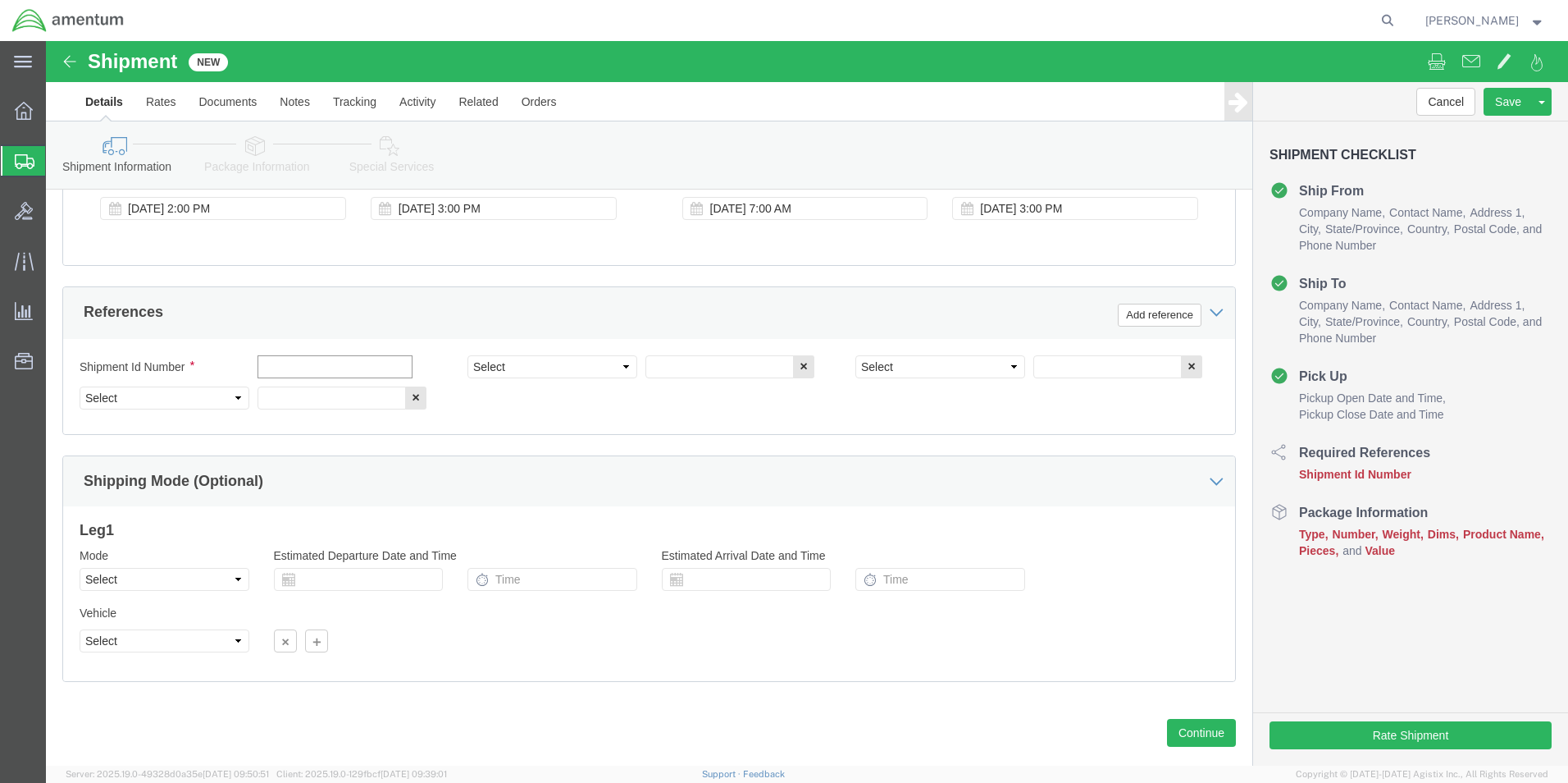
click input "text"
type input "6000"
click select "Select Account Type Activity ID Airline Appointment Number ASN Batch Request # …"
select select "DEPT"
click select "Select Account Type Activity ID Airline Appointment Number ASN Batch Request # …"
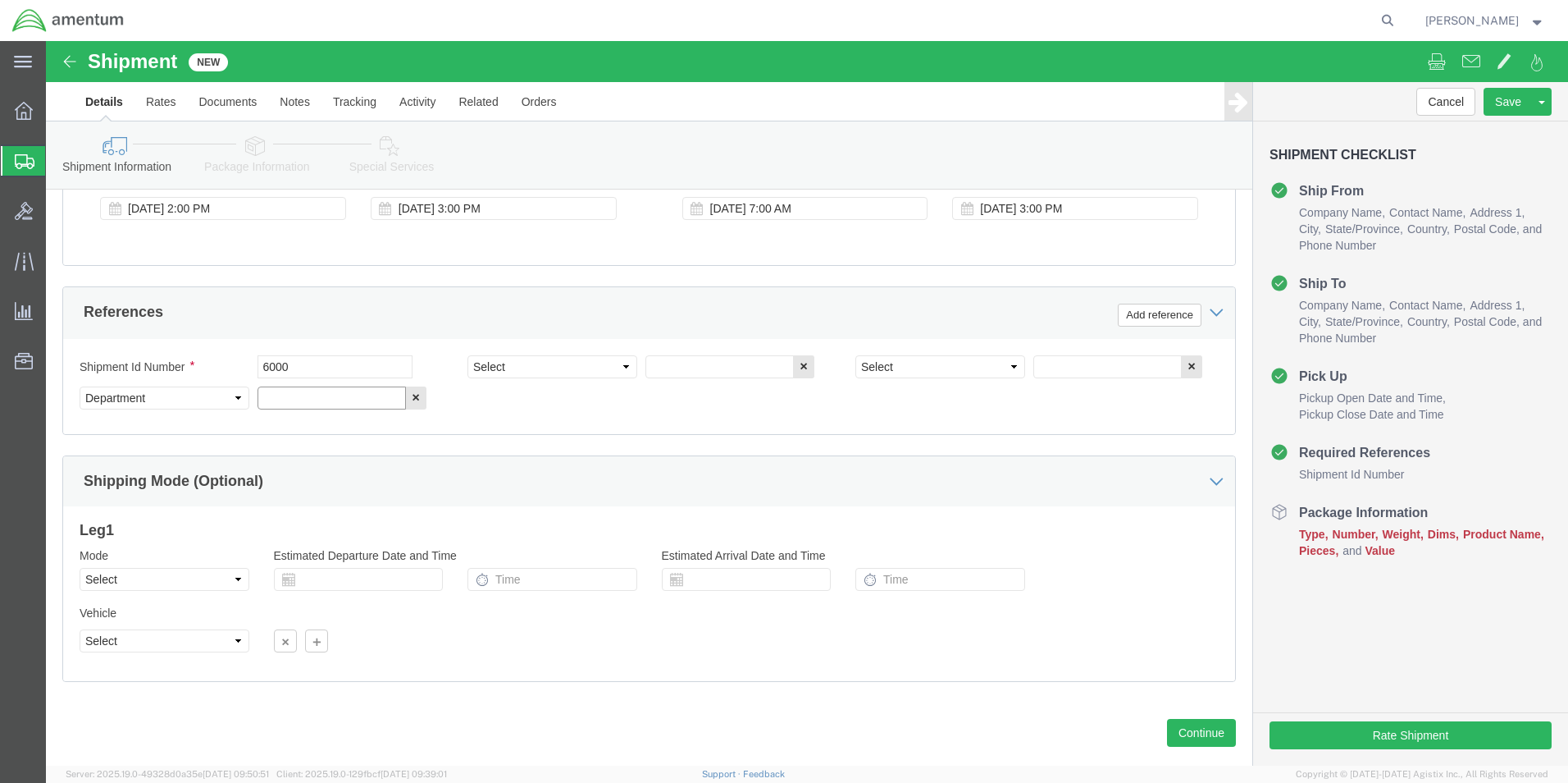
click input "text"
type input "T44"
click select "Select Account Type Activity ID Airline Appointment Number ASN Batch Request # …"
select select "PROJNUM"
click select "Select Account Type Activity ID Airline Appointment Number ASN Batch Request # …"
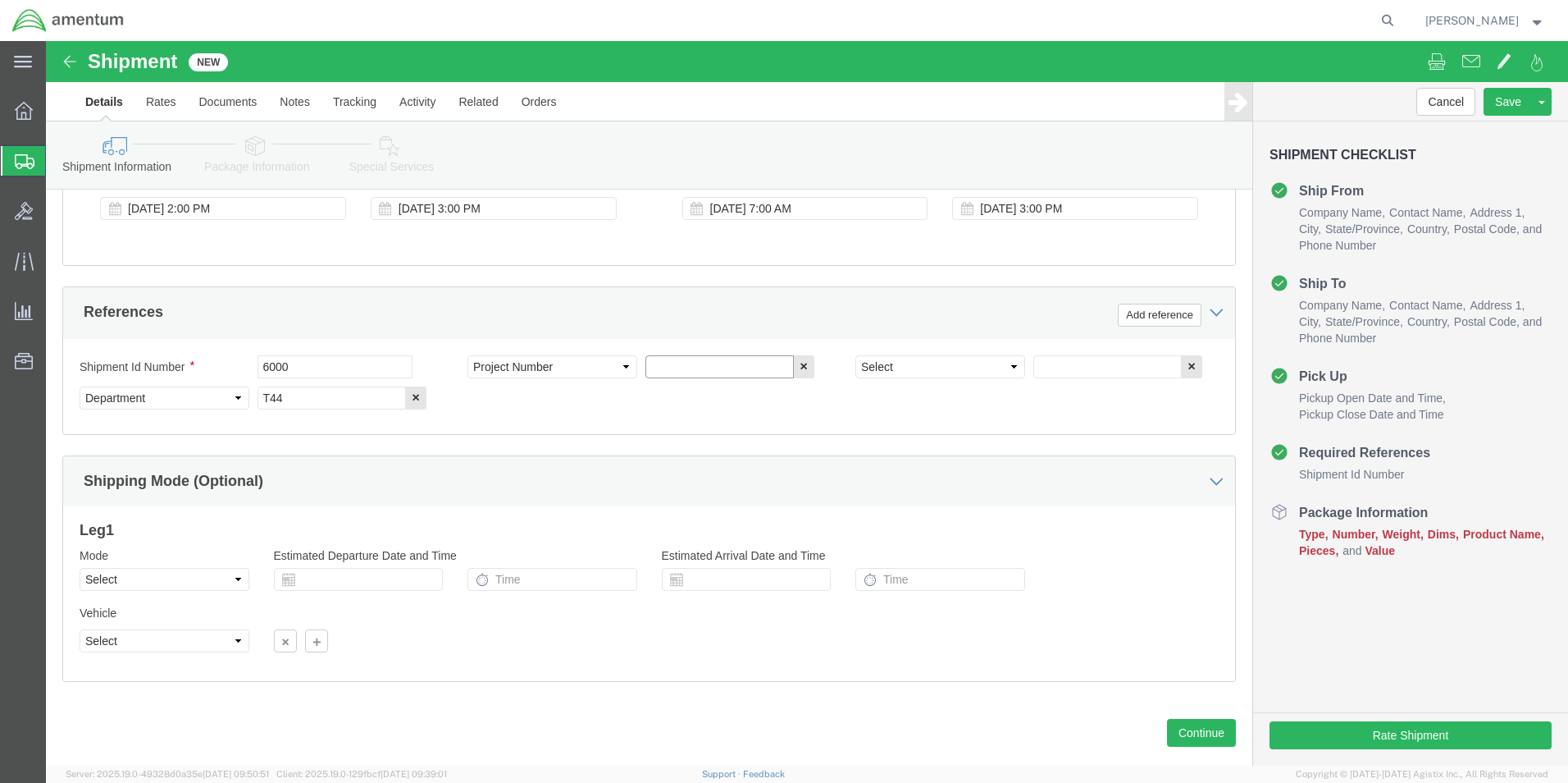
click input "text"
type input "6097.5.034.01.C.FS.0.23O.E00"
click select "Select Account Type Activity ID Airline Appointment Number ASN Batch Request # …"
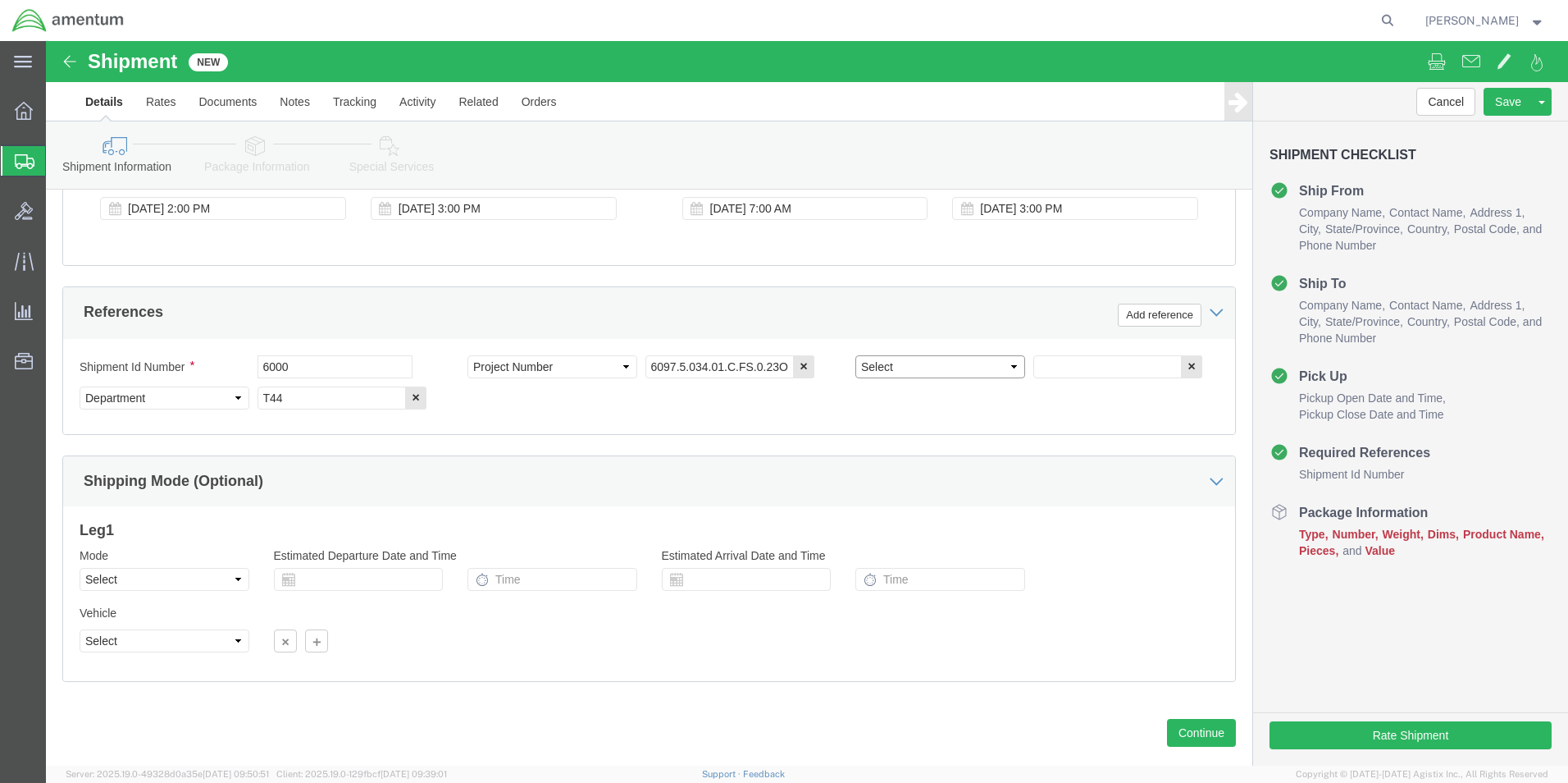
select select "PCKSLIP"
click select "Select Account Type Activity ID Airline Appointment Number ASN Batch Request # …"
click input "text"
type input "157330"
click button "Continue"
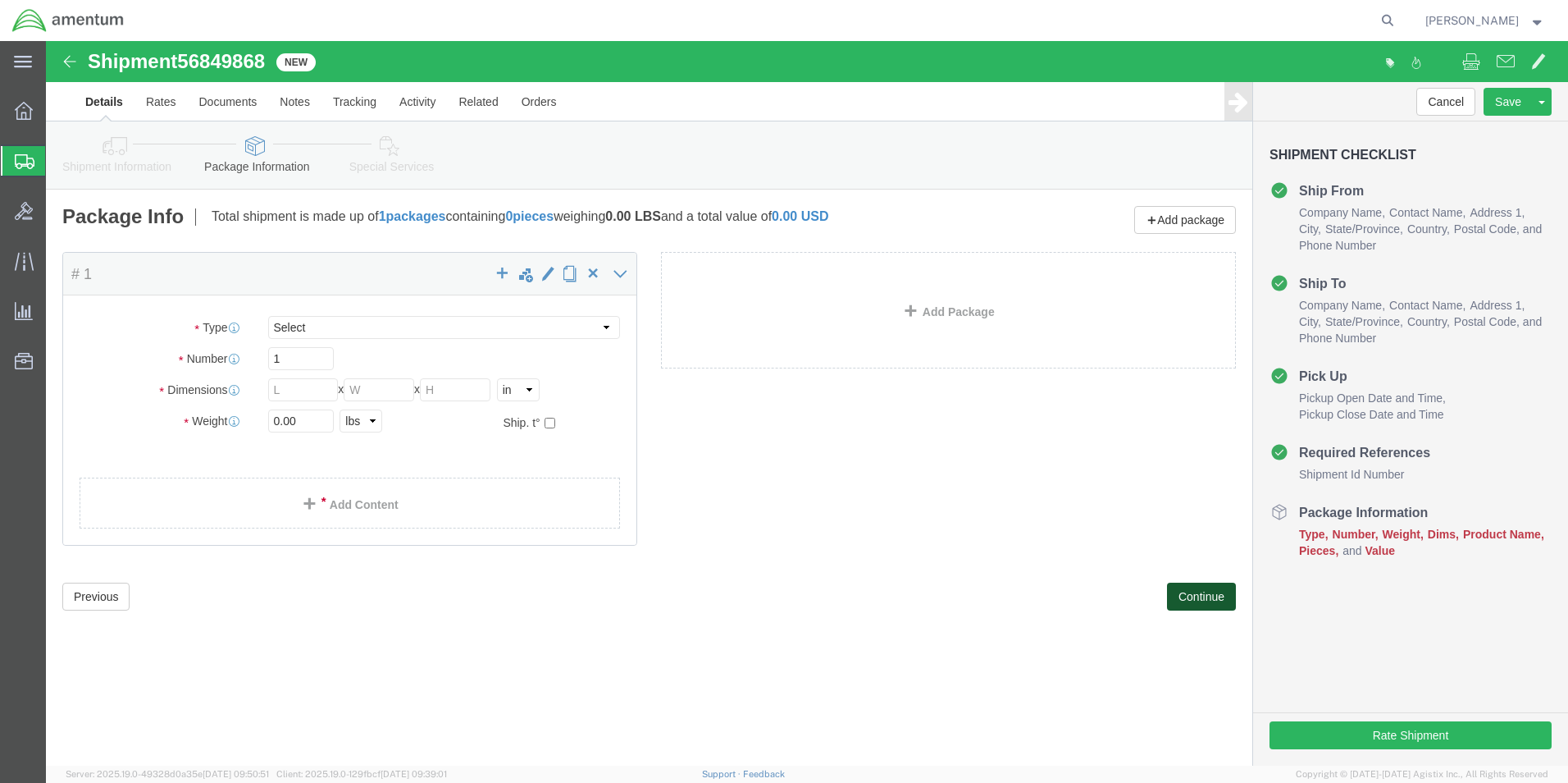
select select "CBOX"
click input "text"
type input "10"
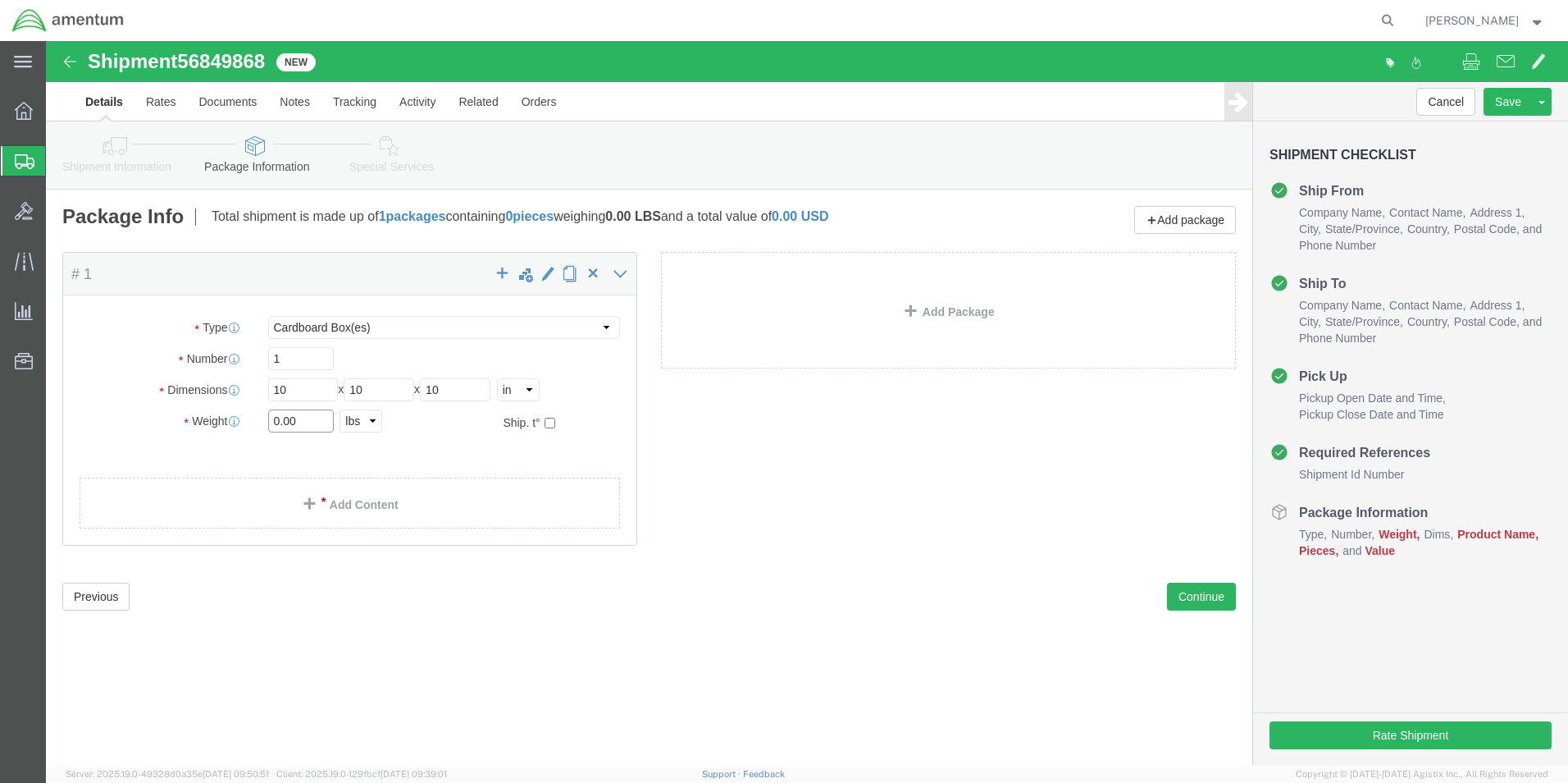
click input "0.00"
type input "5.00"
click link "Add Content"
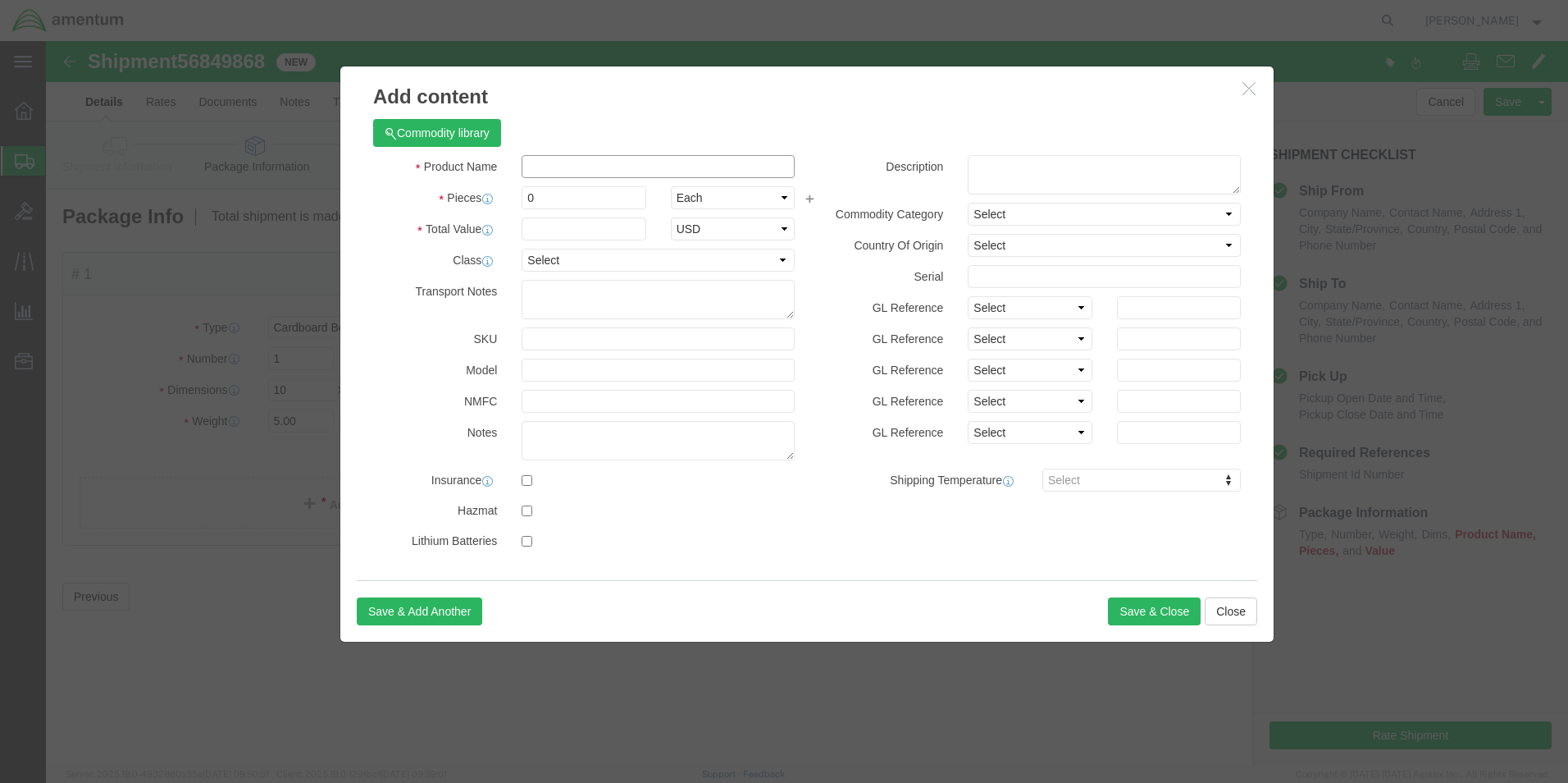
click input "text"
type input "A/C PARTS"
select select "US"
click input "0"
type input "2"
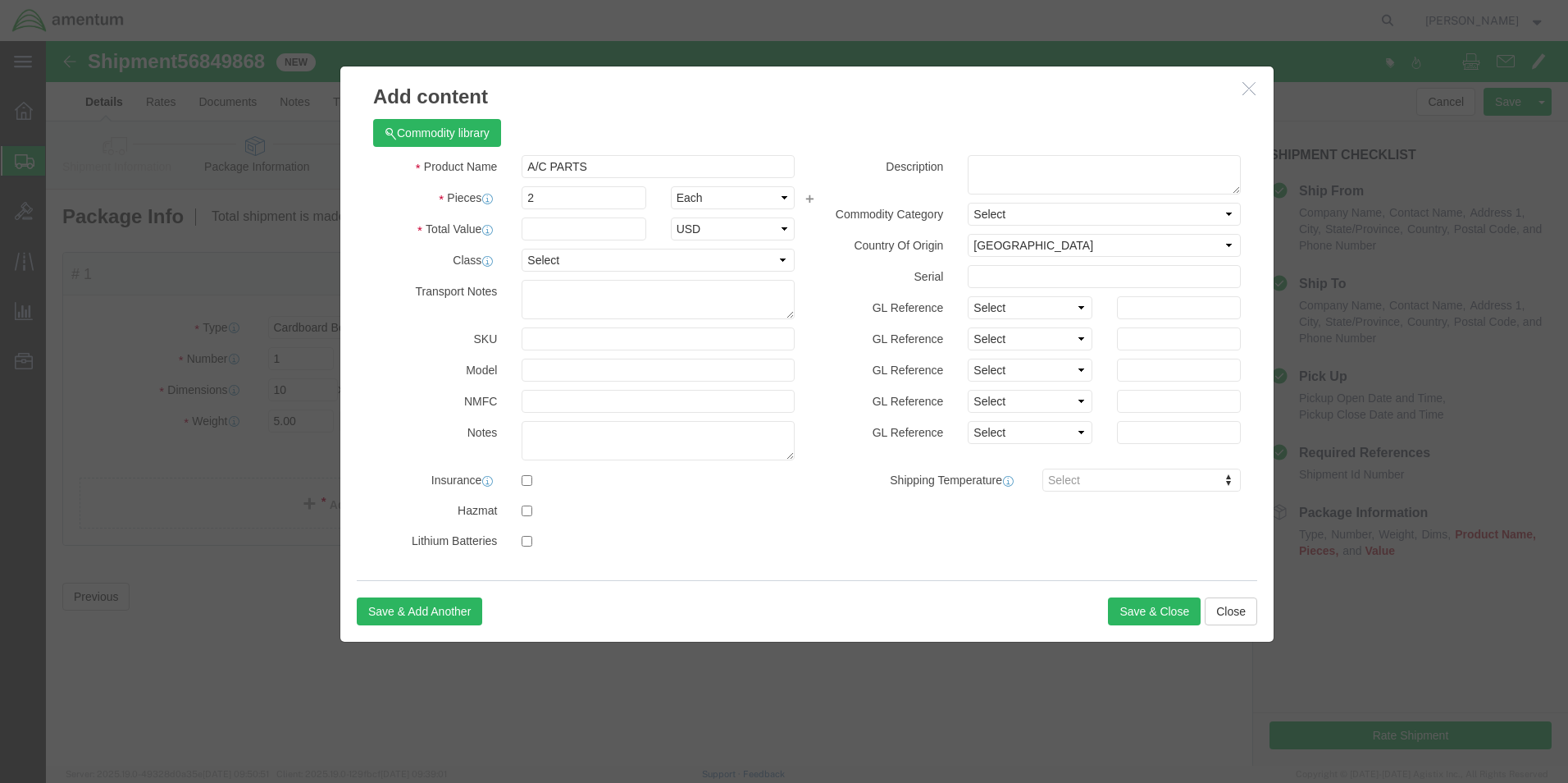
click div "GL Reference Select Account Type Activity ID Airline Appointment Number ASN Bat…"
click input "text"
type input "2"
click input "text"
type input "10000"
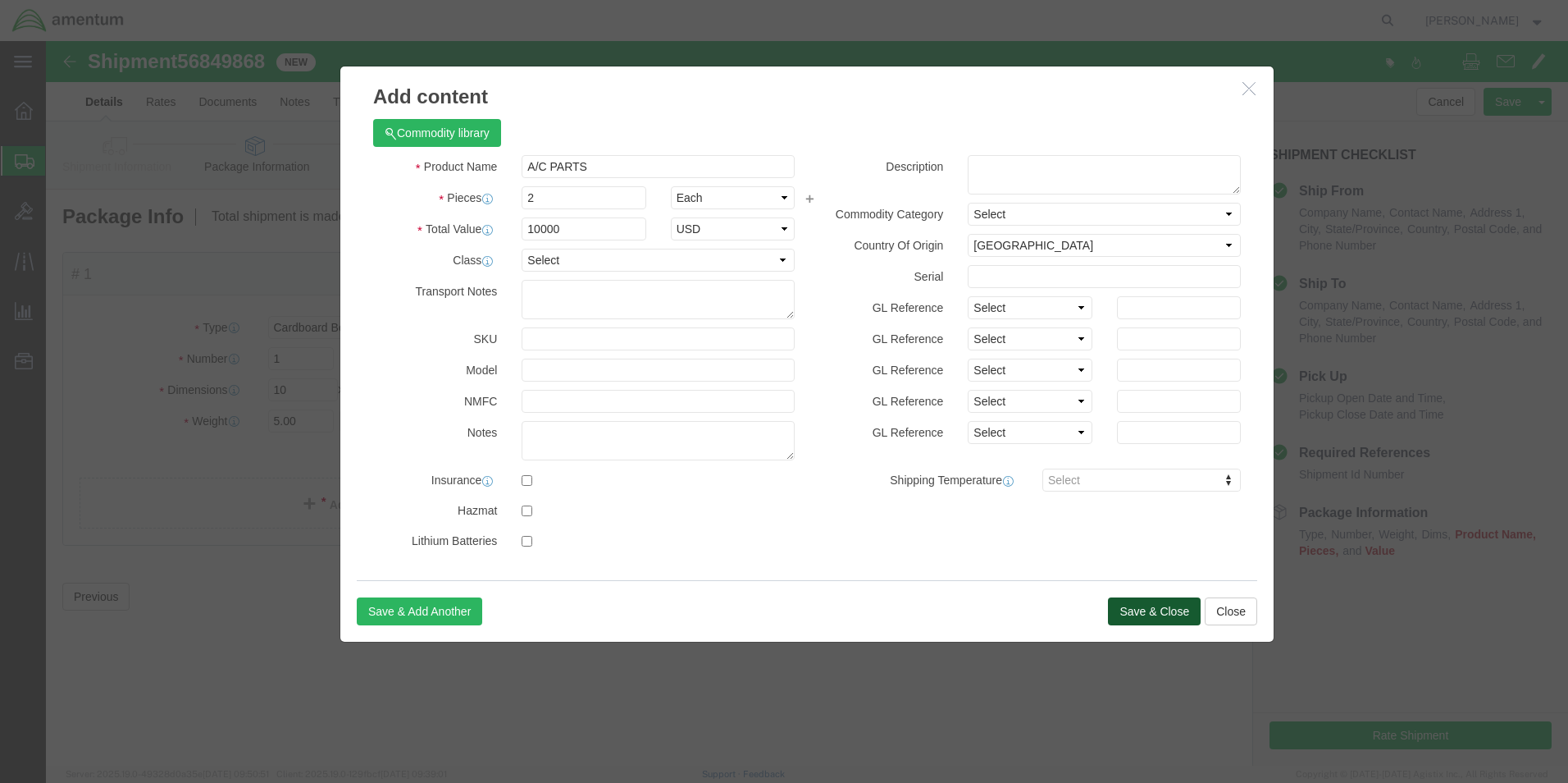
click button "Save & Close"
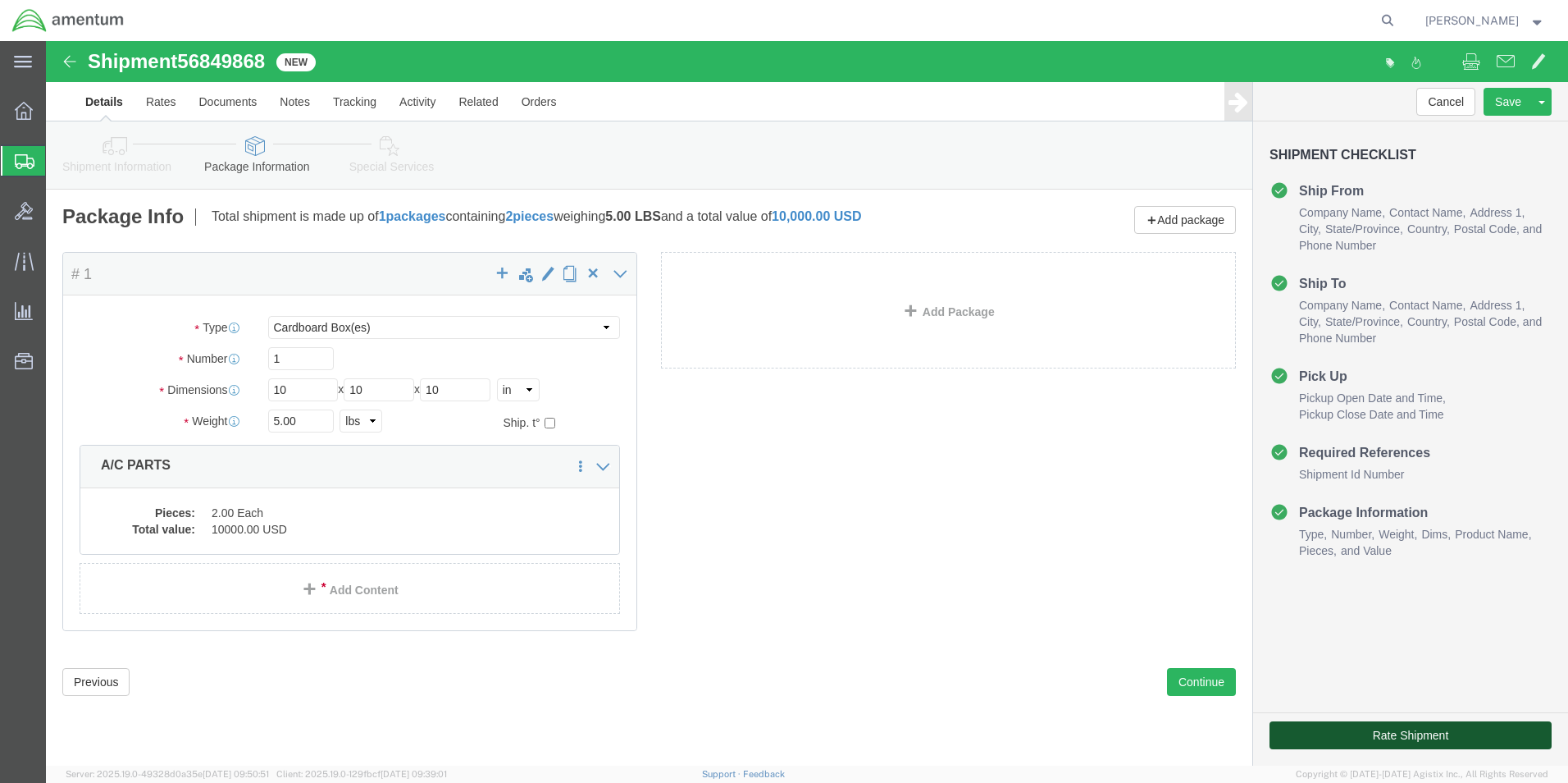
click button "Rate Shipment"
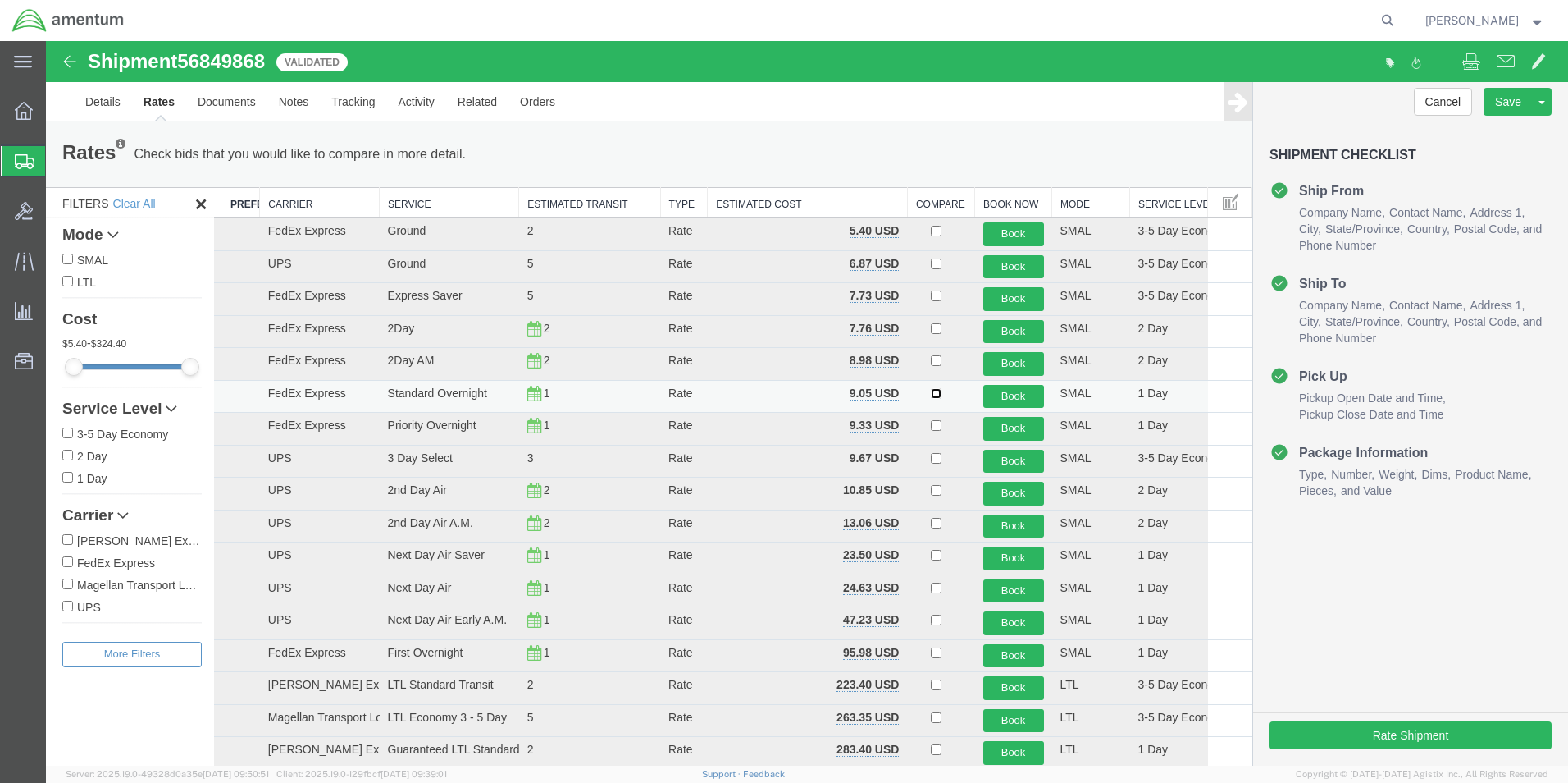
click at [931, 394] on input "checkbox" at bounding box center [936, 393] width 11 height 11
checkbox input "true"
click at [1008, 401] on button "Book" at bounding box center [1014, 397] width 60 height 24
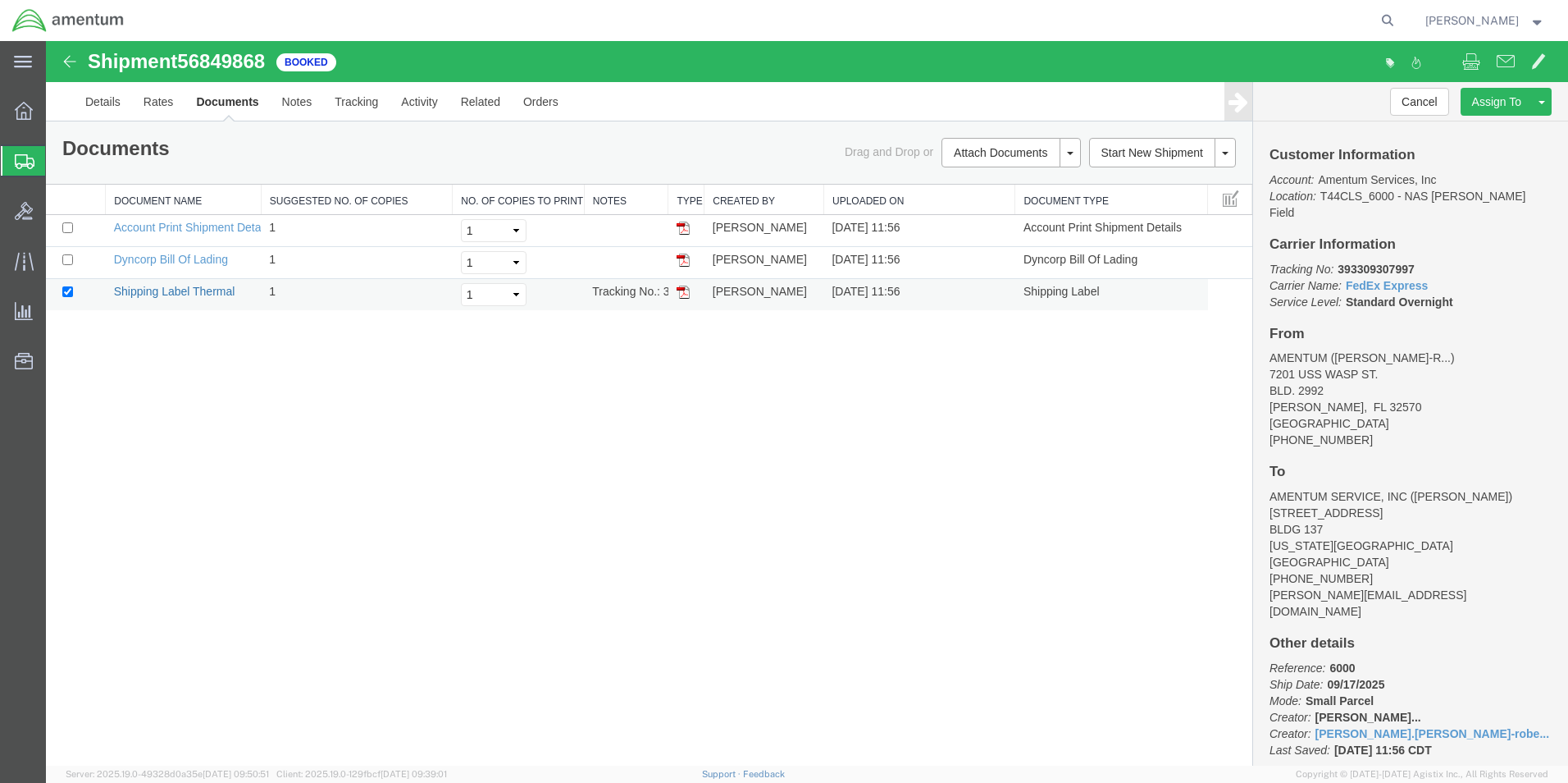
click at [147, 295] on link "Shipping Label Thermal" at bounding box center [175, 291] width 122 height 13
click at [68, 262] on input "checkbox" at bounding box center [68, 260] width 11 height 11
checkbox input "true"
click at [154, 257] on link "Dyncorp Bill Of Lading" at bounding box center [171, 259] width 114 height 13
click at [0, 0] on span "Create Shipment" at bounding box center [0, 0] width 0 height 0
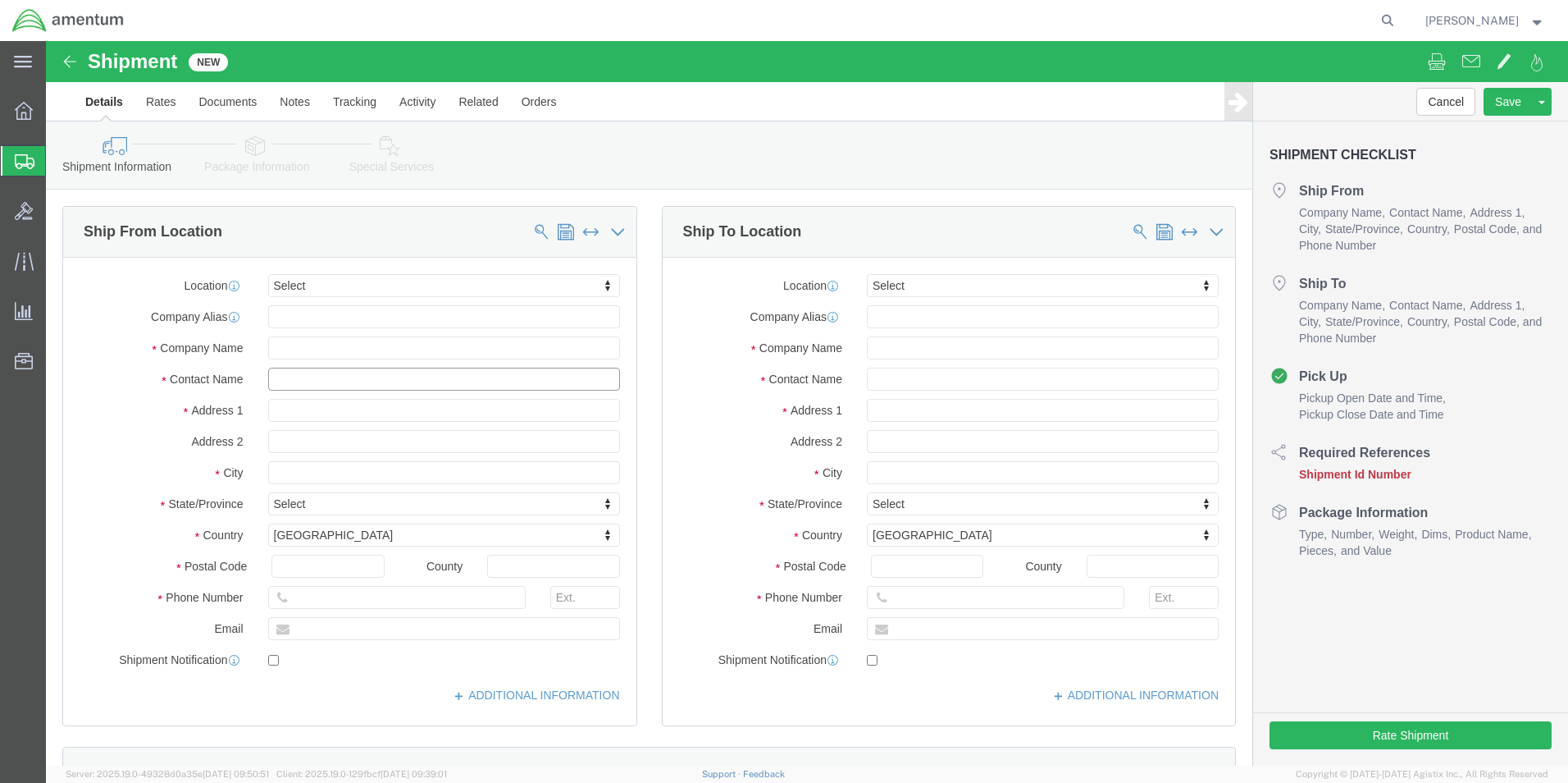
click input "text"
type input "SU"
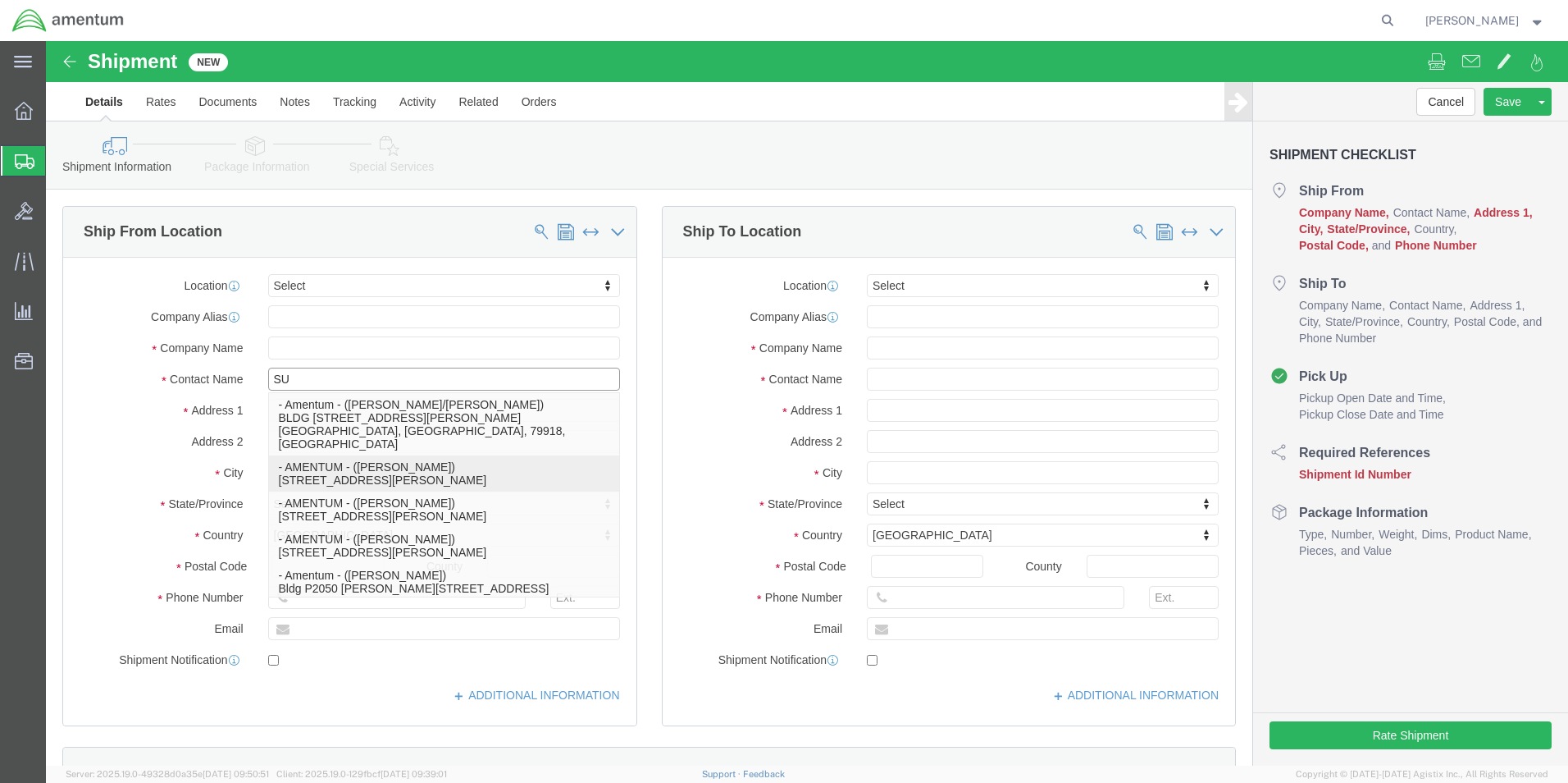
click p "- AMENTUM - ([PERSON_NAME]) [STREET_ADDRESS][PERSON_NAME]"
type input "7201 USS WASP ST."
type input "BLD. 2992"
type input "32570"
type input "AMENTUM"
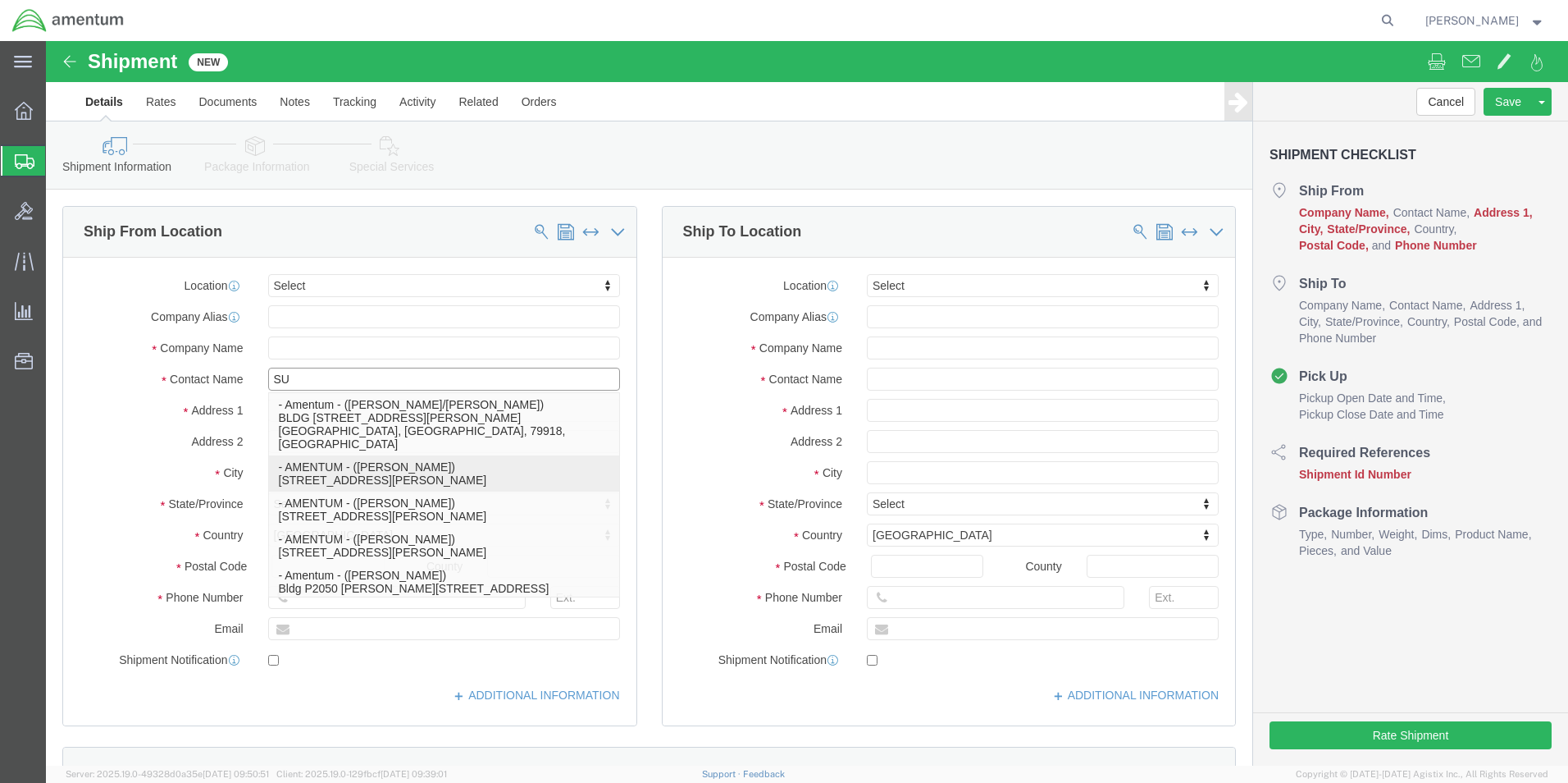
type input "[PERSON_NAME]"
select select "FL"
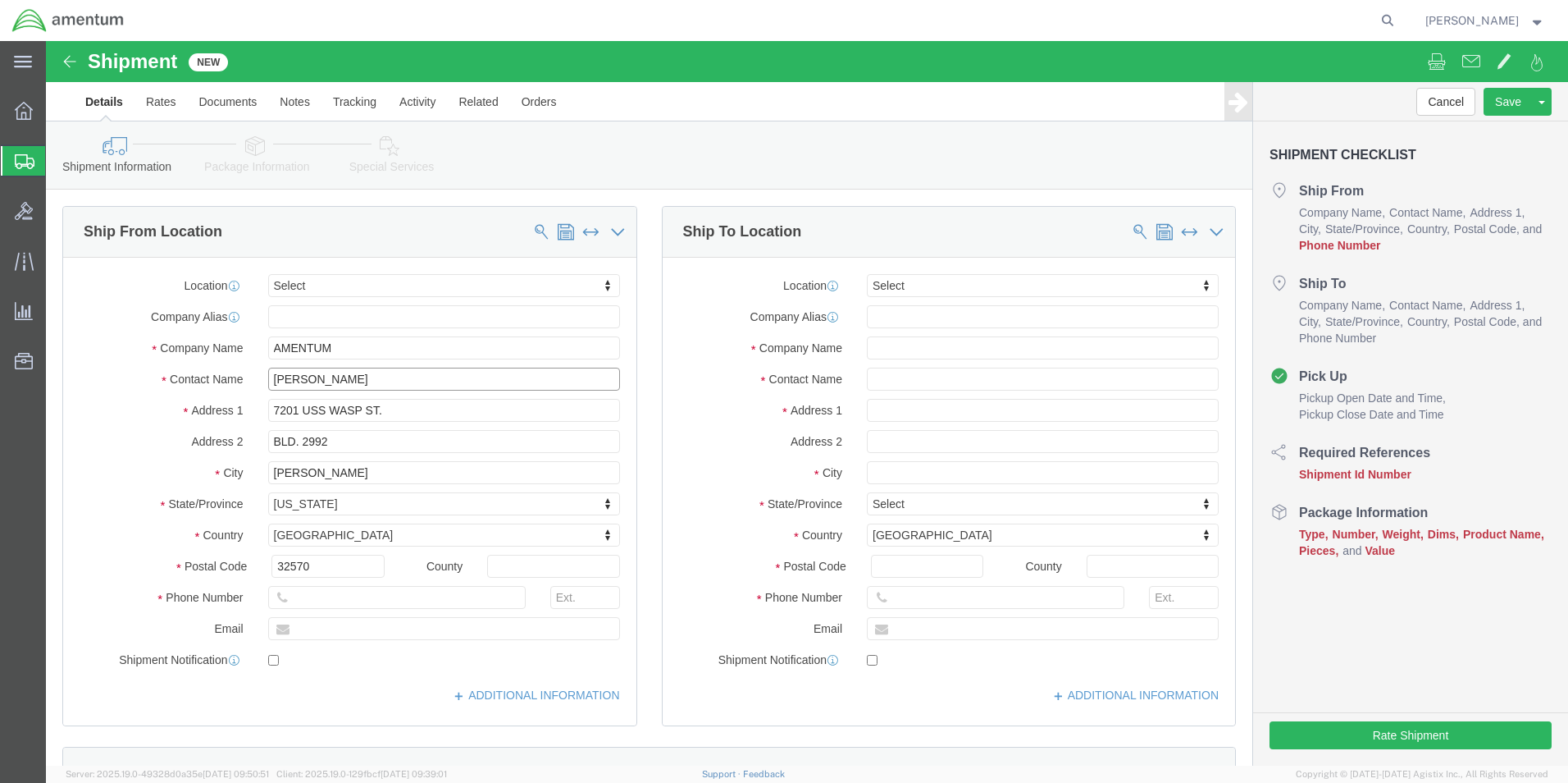
type input "[PERSON_NAME]"
click input "text"
type input "[PHONE_NUMBER]"
click input "text"
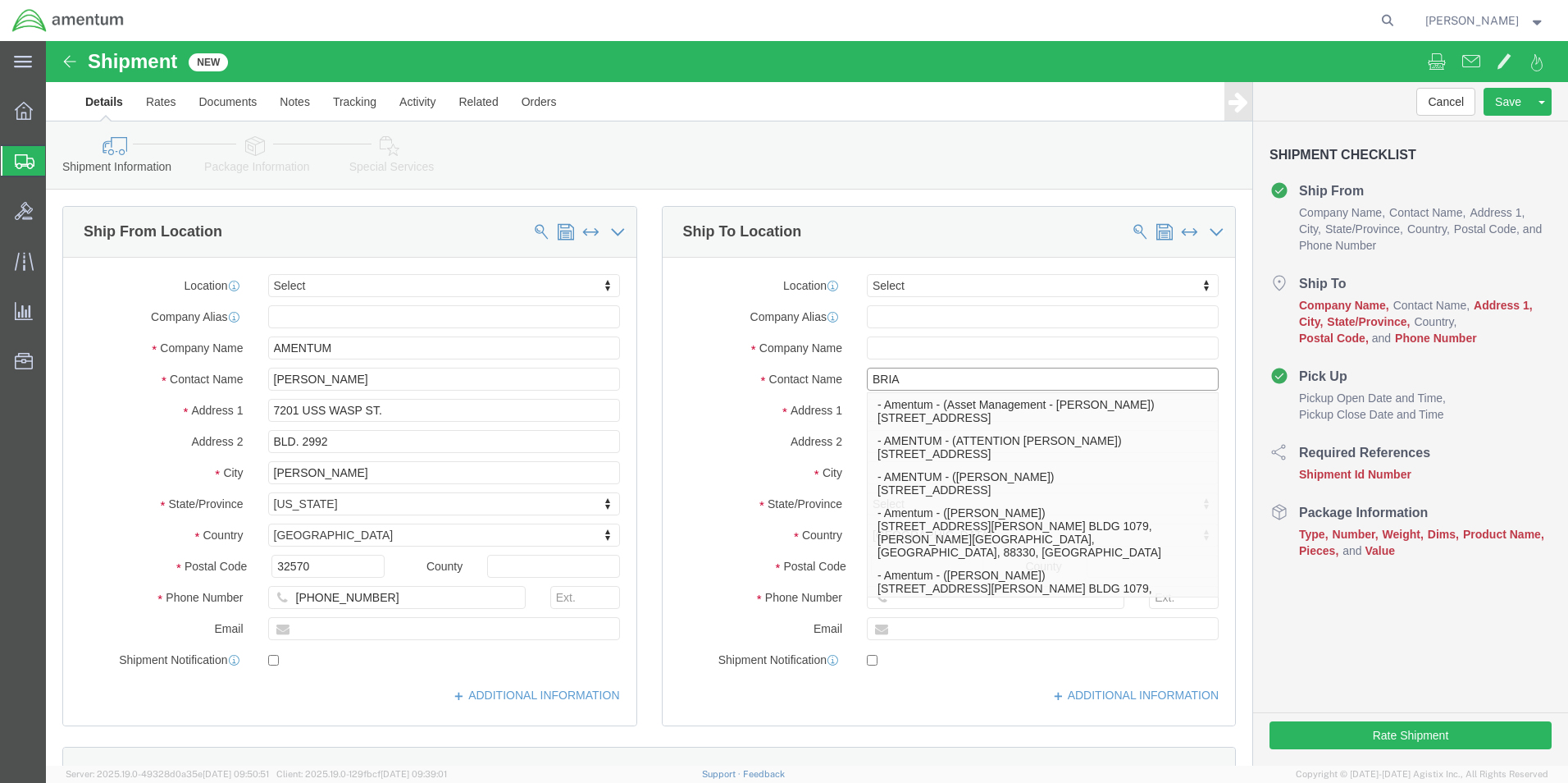
type input "[PERSON_NAME]"
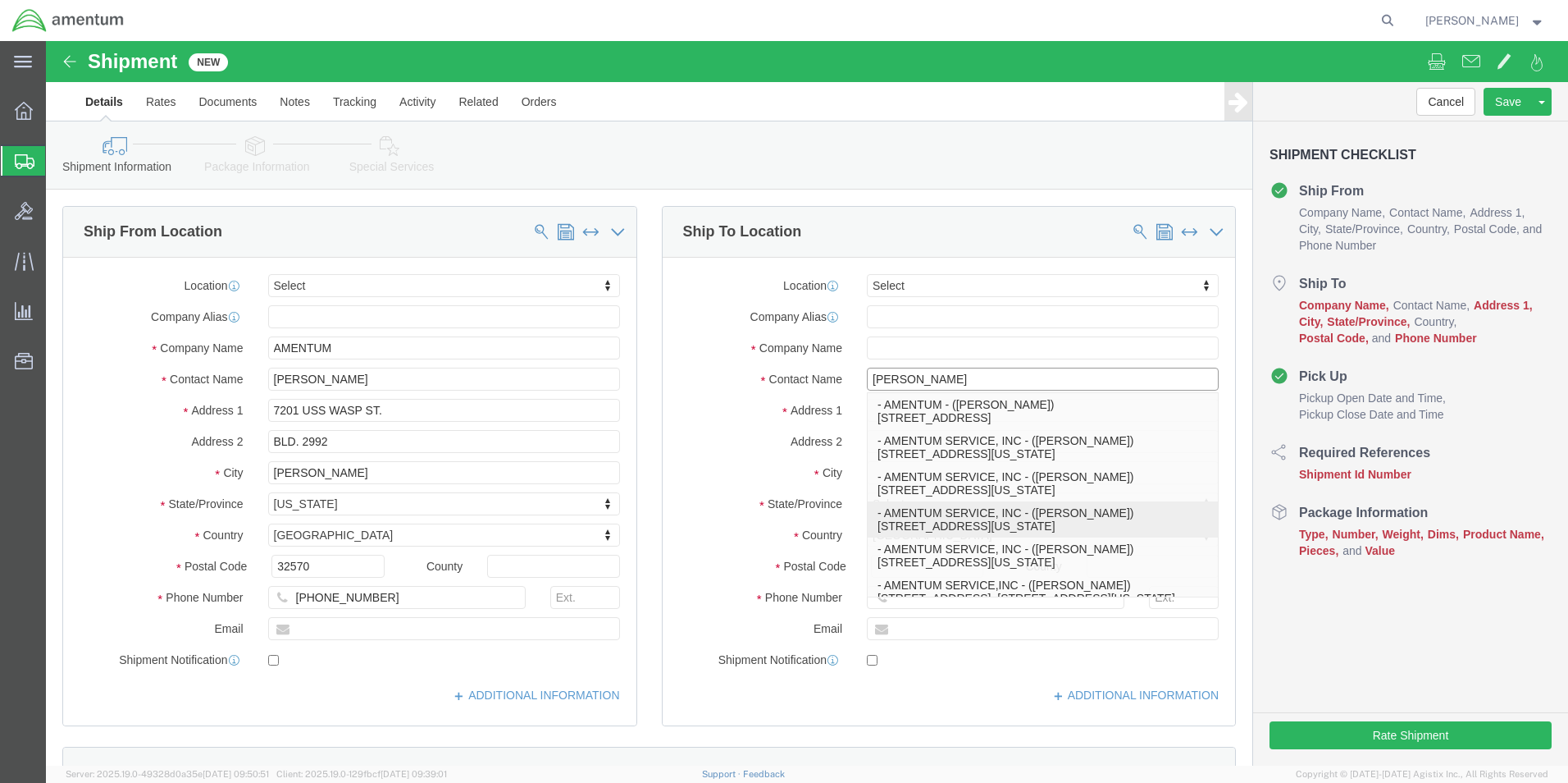
click p "- AMENTUM SERVICE, INC - ([PERSON_NAME]) [STREET_ADDRESS][US_STATE]"
type input "[STREET_ADDRESS]"
type input "BLDG 137"
type input "23460"
type input "AMENTUM SERVICE, INC"
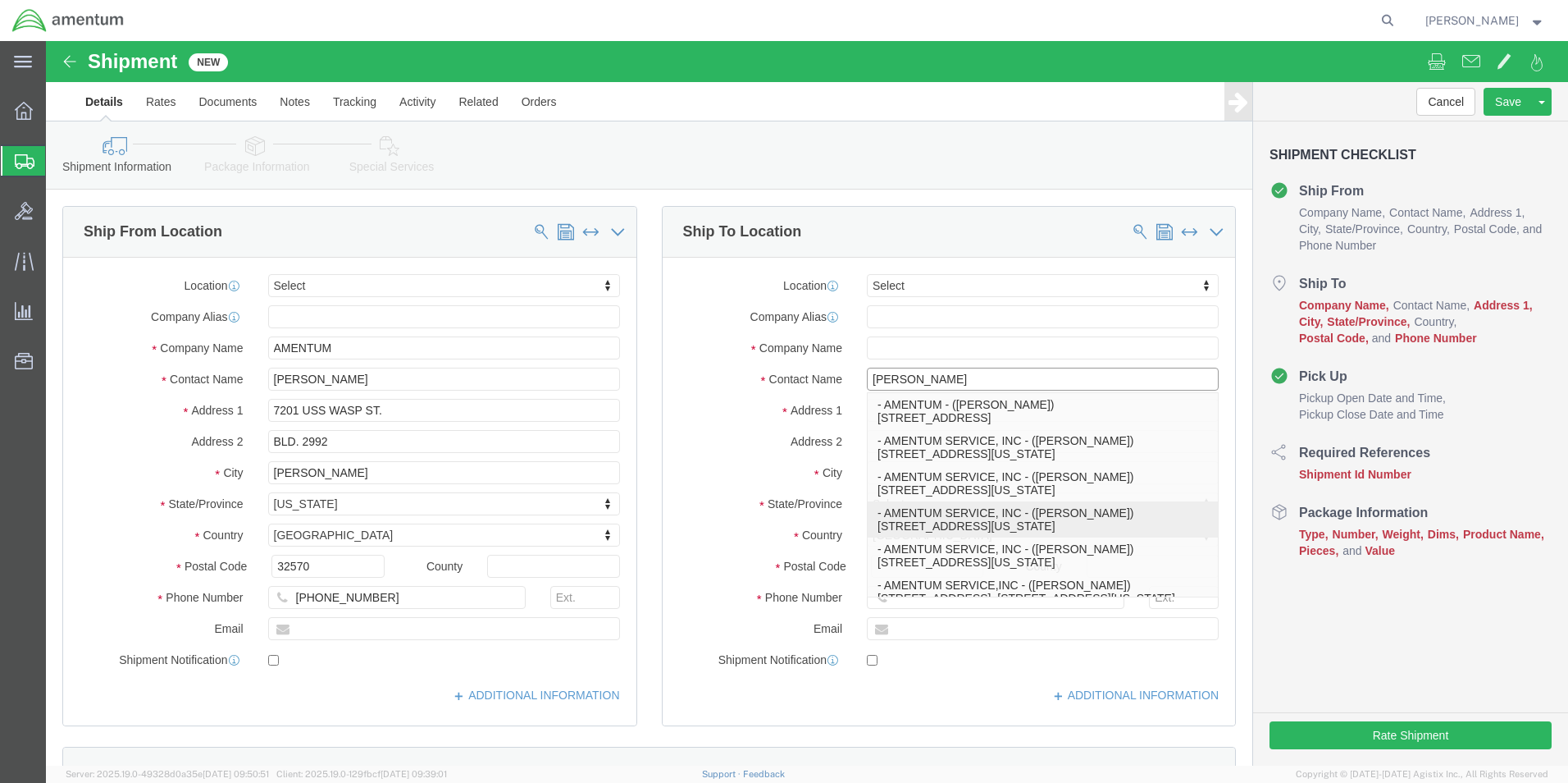
type input "[PERSON_NAME]"
type input "[US_STATE][GEOGRAPHIC_DATA]"
select select "VA"
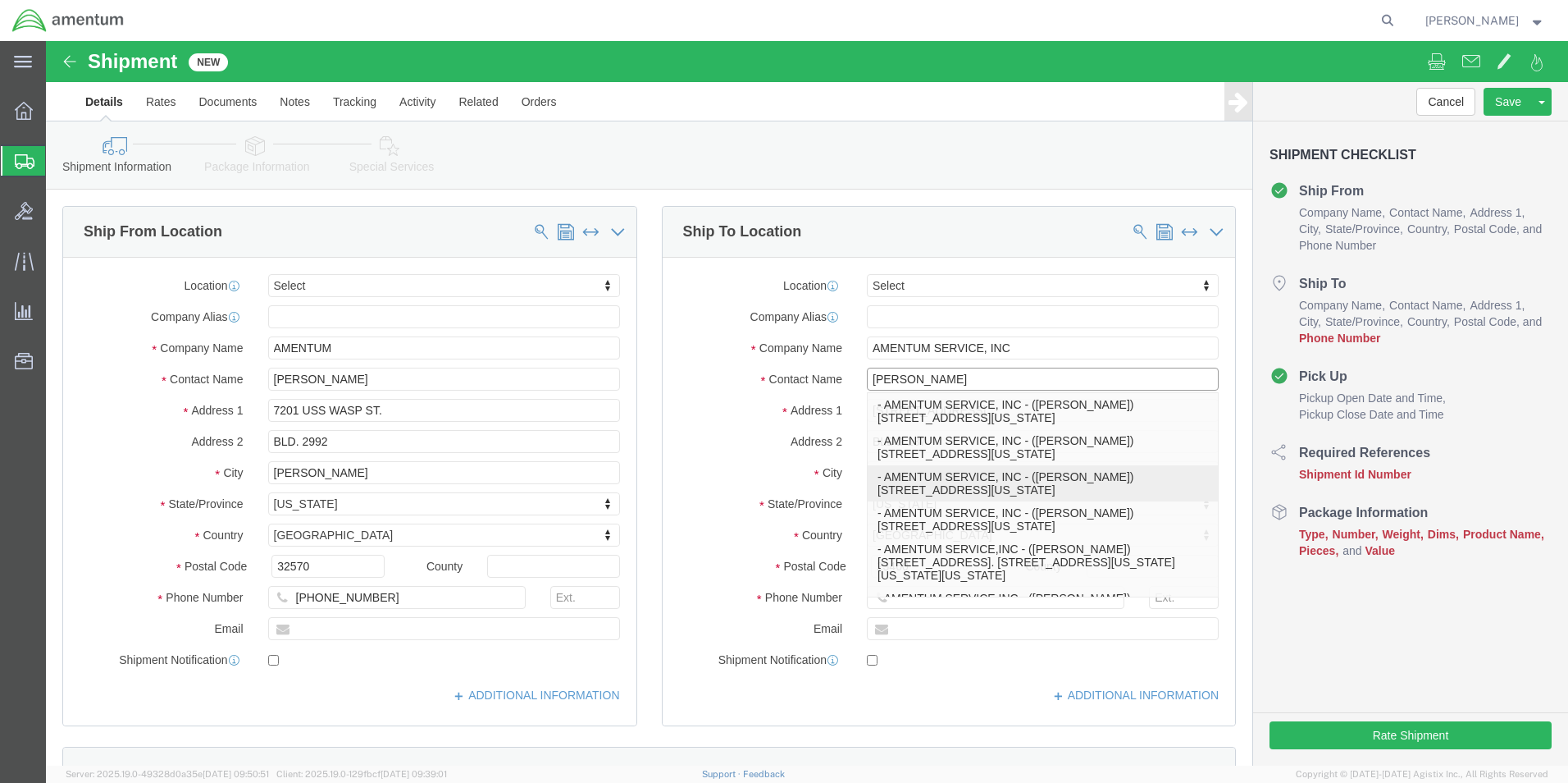
click p "- AMENTUM SERVICE, INC - ([PERSON_NAME]) [STREET_ADDRESS][US_STATE]"
type input "[PERSON_NAME]"
select select "VA"
click p "- AMENTUM SERVICE, INC - ([PERSON_NAME]) [STREET_ADDRESS][US_STATE]"
type input "[PERSON_NAME]"
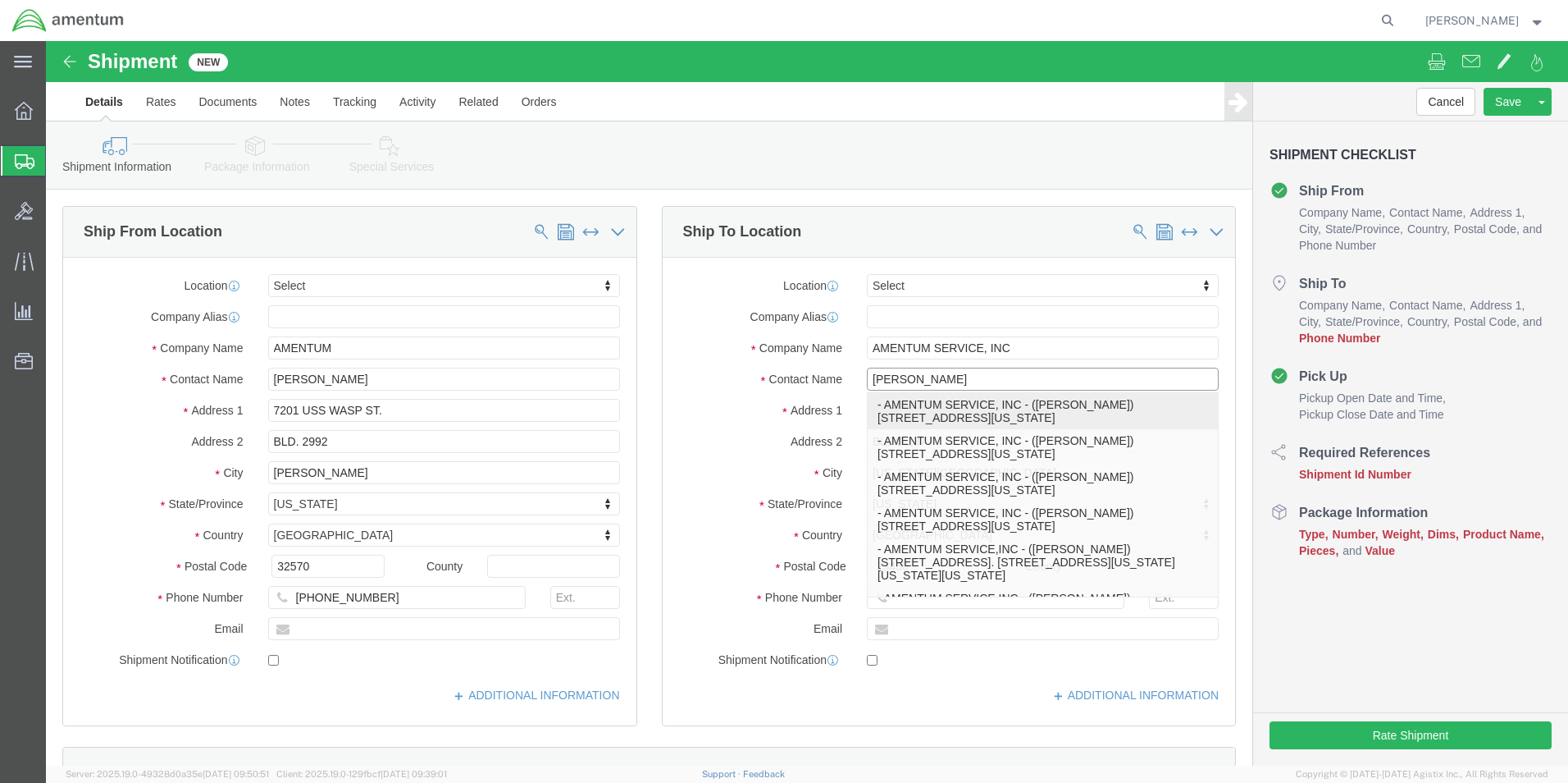
select select "VA"
click p "- AMENTUM SERVICE, INC - ([PERSON_NAME]) [STREET_ADDRESS][US_STATE]"
type input "[PERSON_NAME]"
select select "VA"
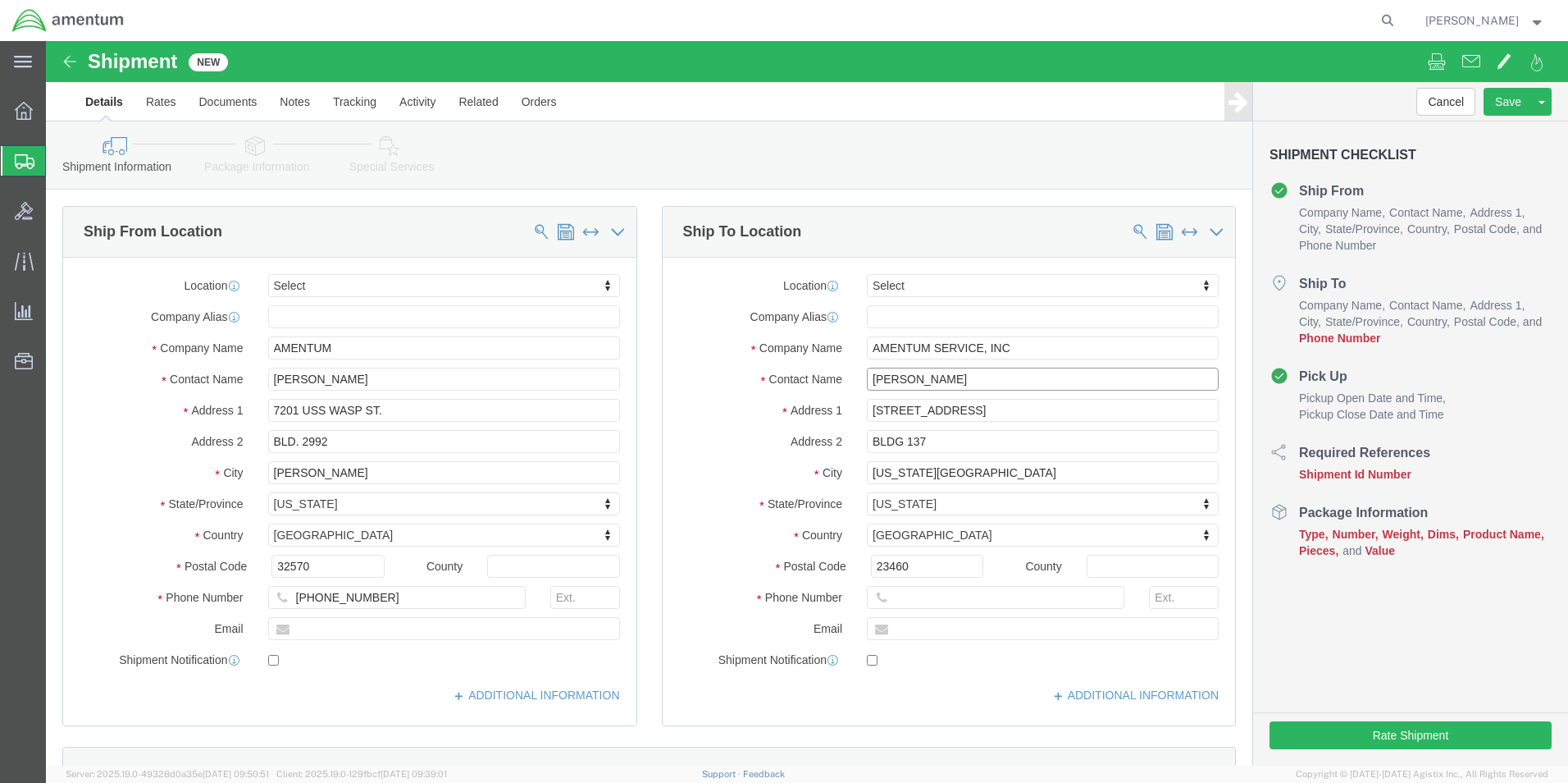
type input "[PERSON_NAME]"
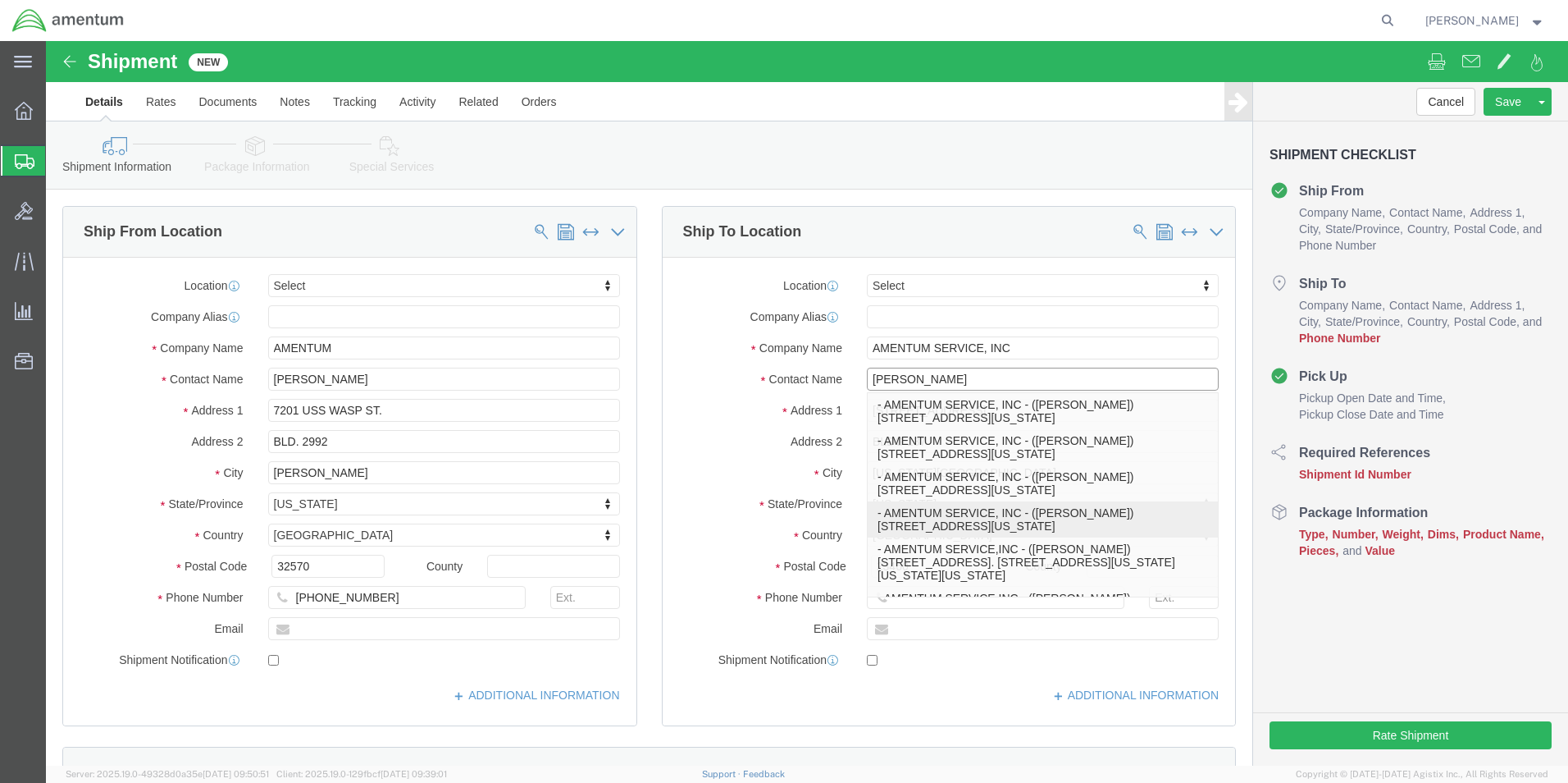
click p "- AMENTUM SERVICE, INC - ([PERSON_NAME]) [STREET_ADDRESS][US_STATE]"
type input "[PHONE_NUMBER]"
type input "[PERSON_NAME][EMAIL_ADDRESS][DOMAIN_NAME]"
checkbox input "true"
type input "[PERSON_NAME]"
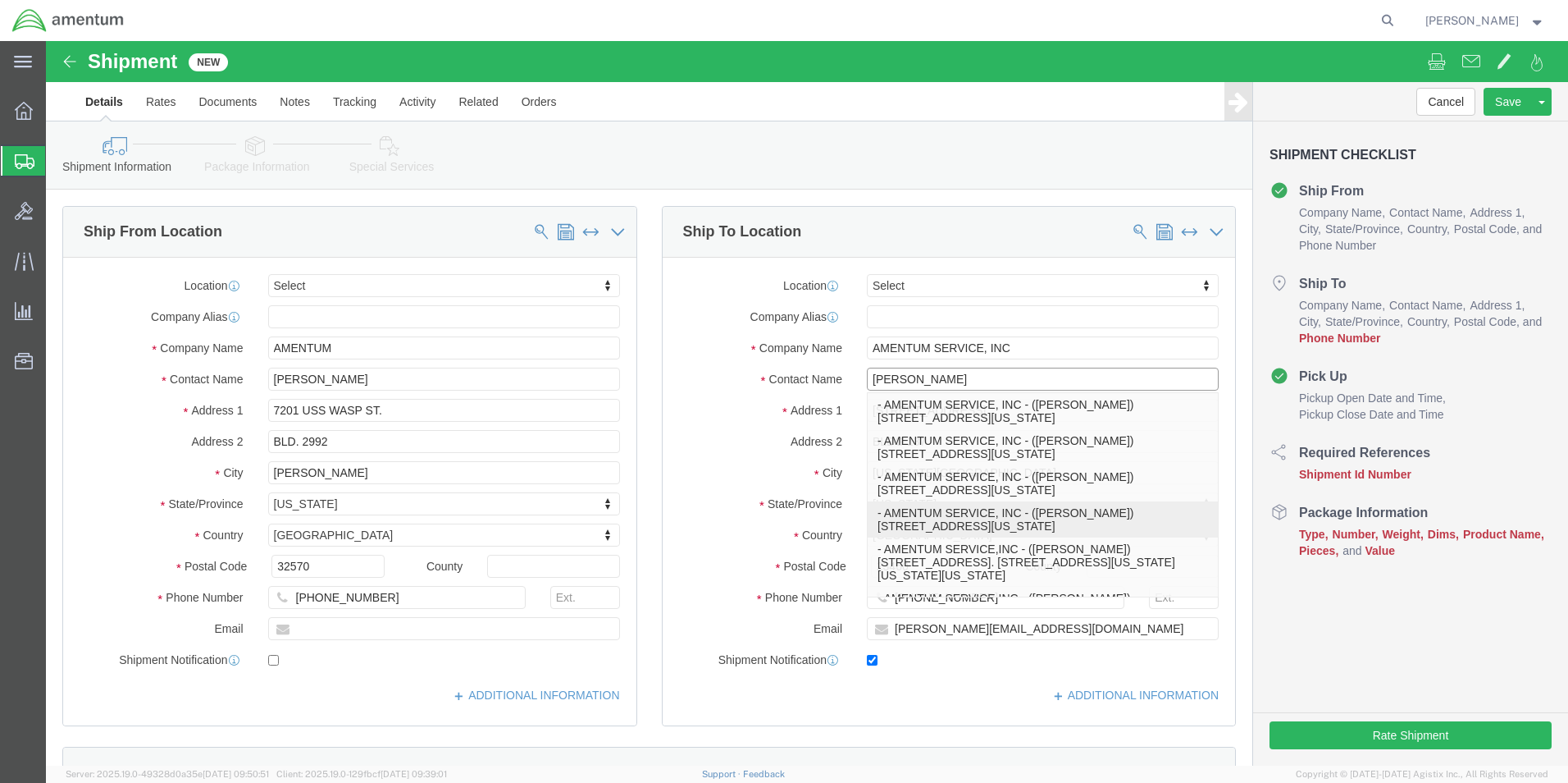
select select "VA"
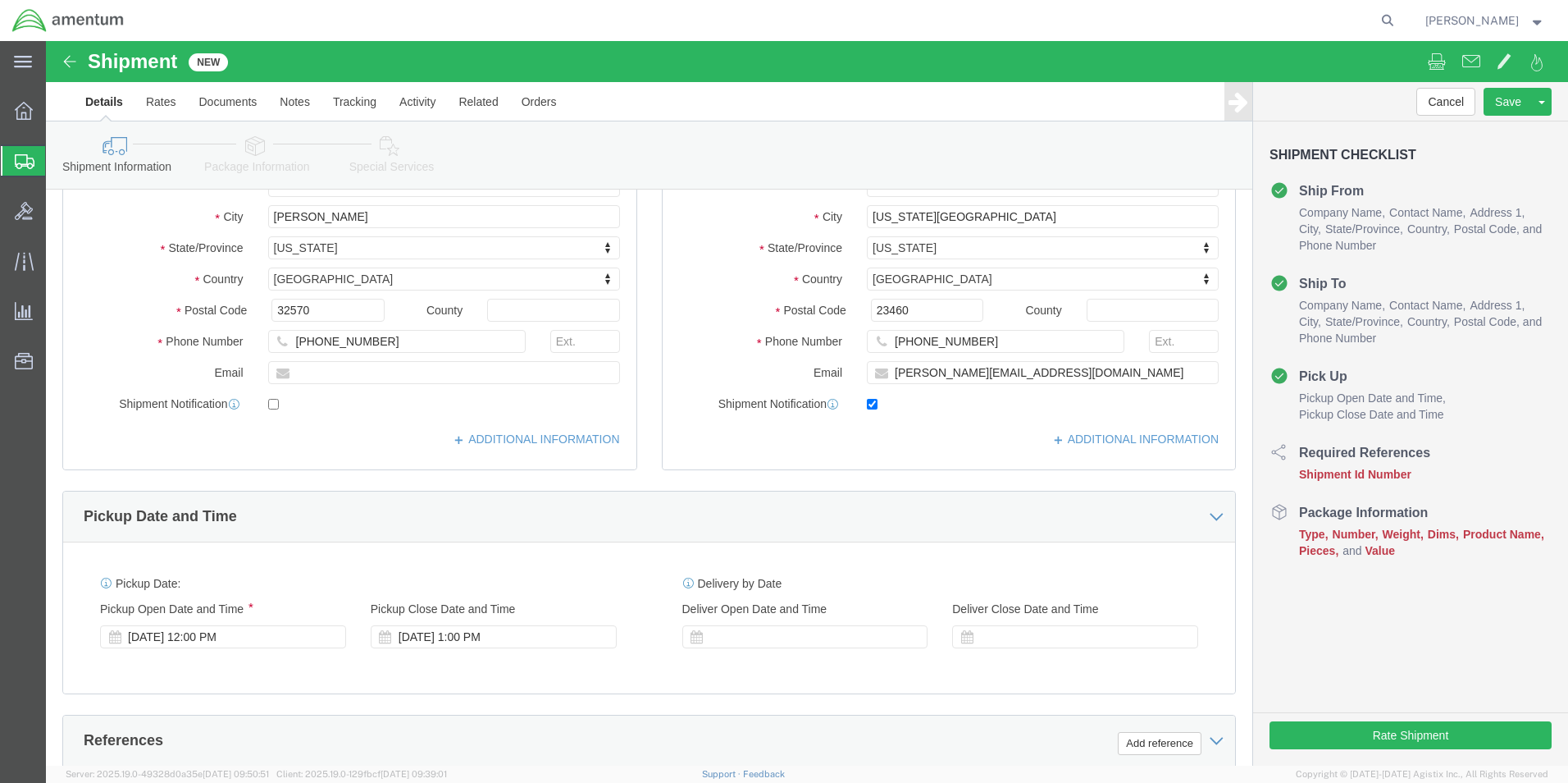
scroll to position [328, 0]
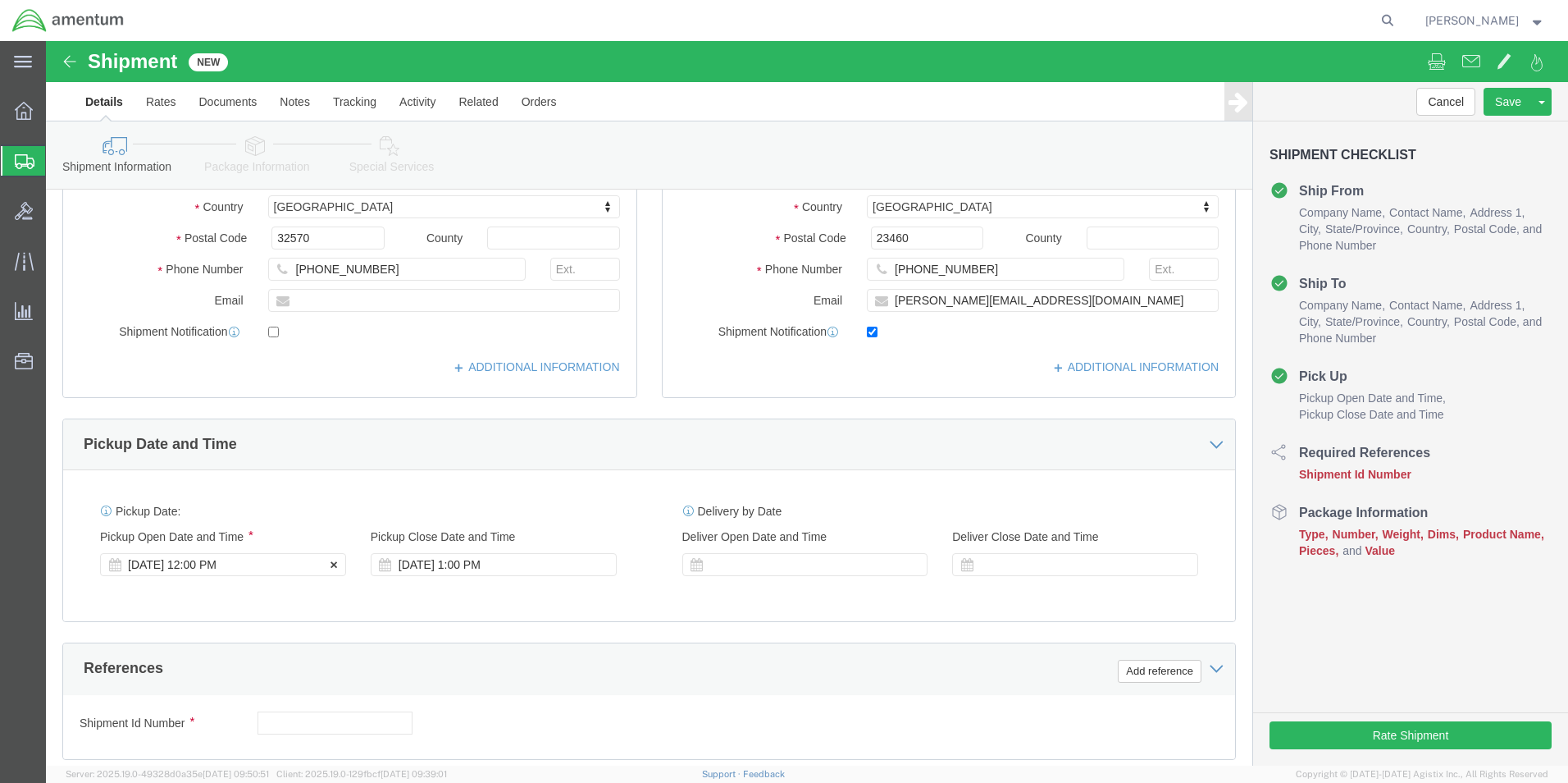
type input "[PERSON_NAME]"
click div "[DATE] 12:00 PM"
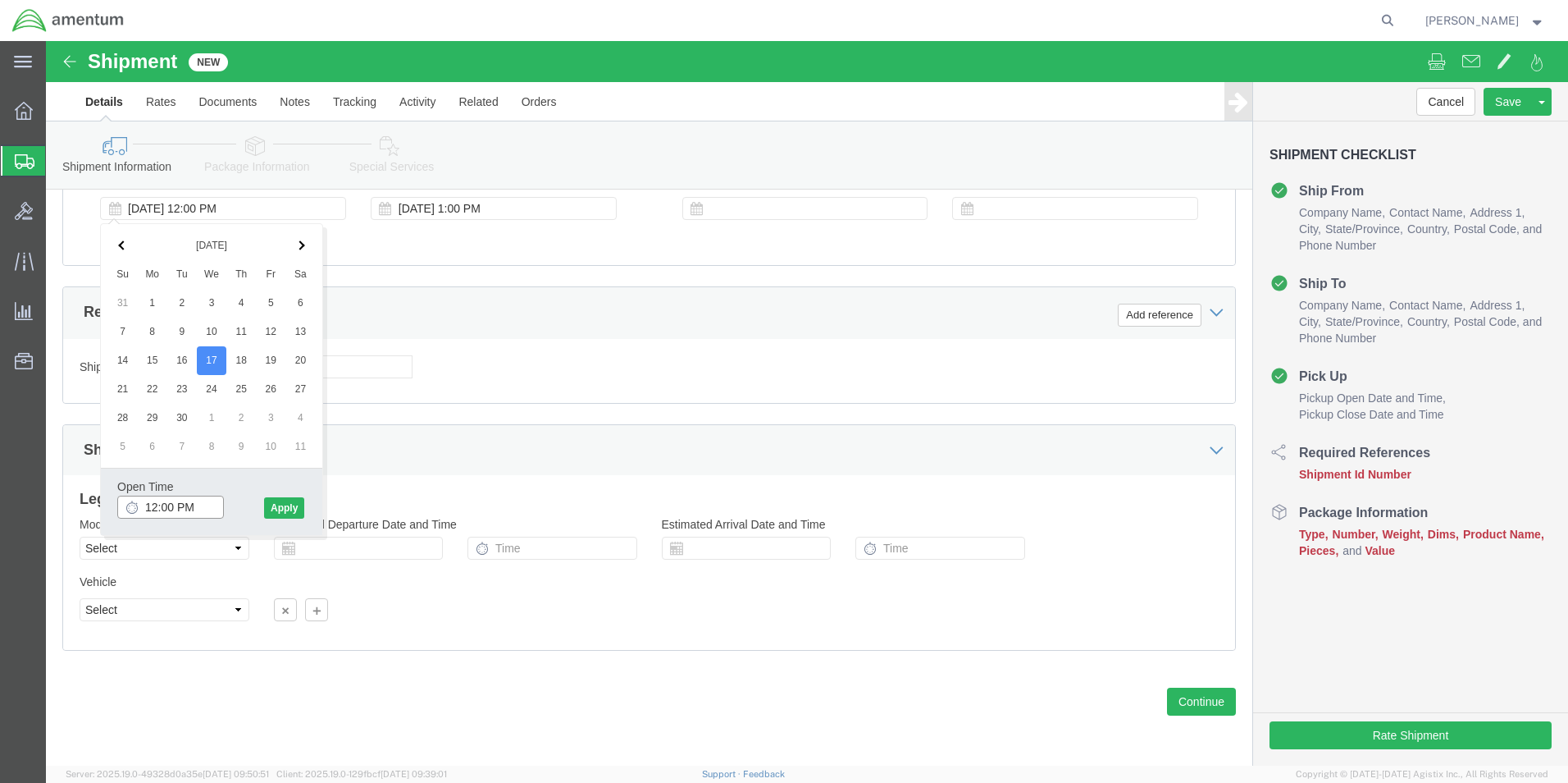
click input "12:00 PM"
type input "2:00 PM"
click button "Apply"
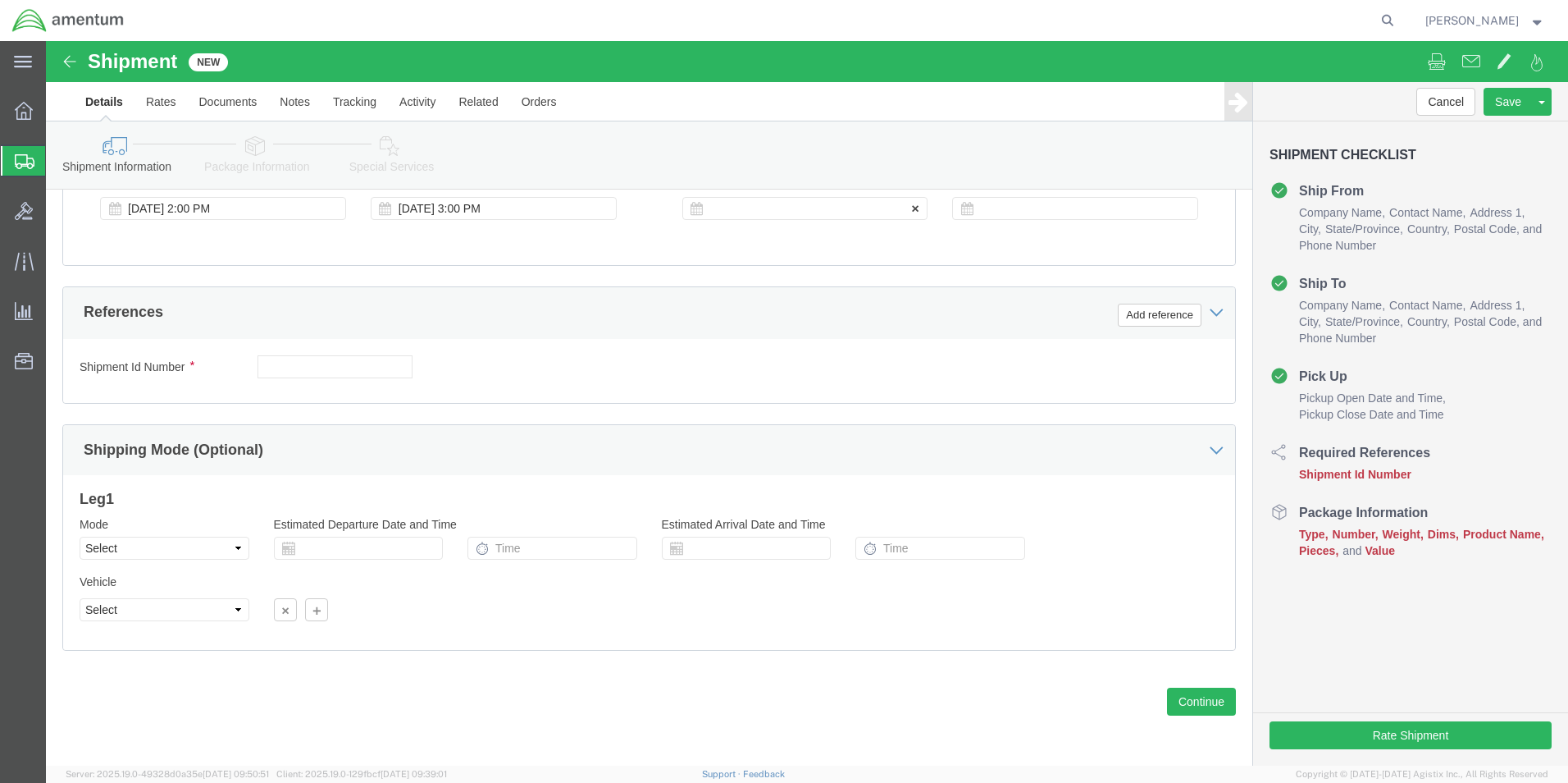
click div
click input "4:00 PM"
click input "7:00 PM"
type input "7:00 AM"
click button "Apply"
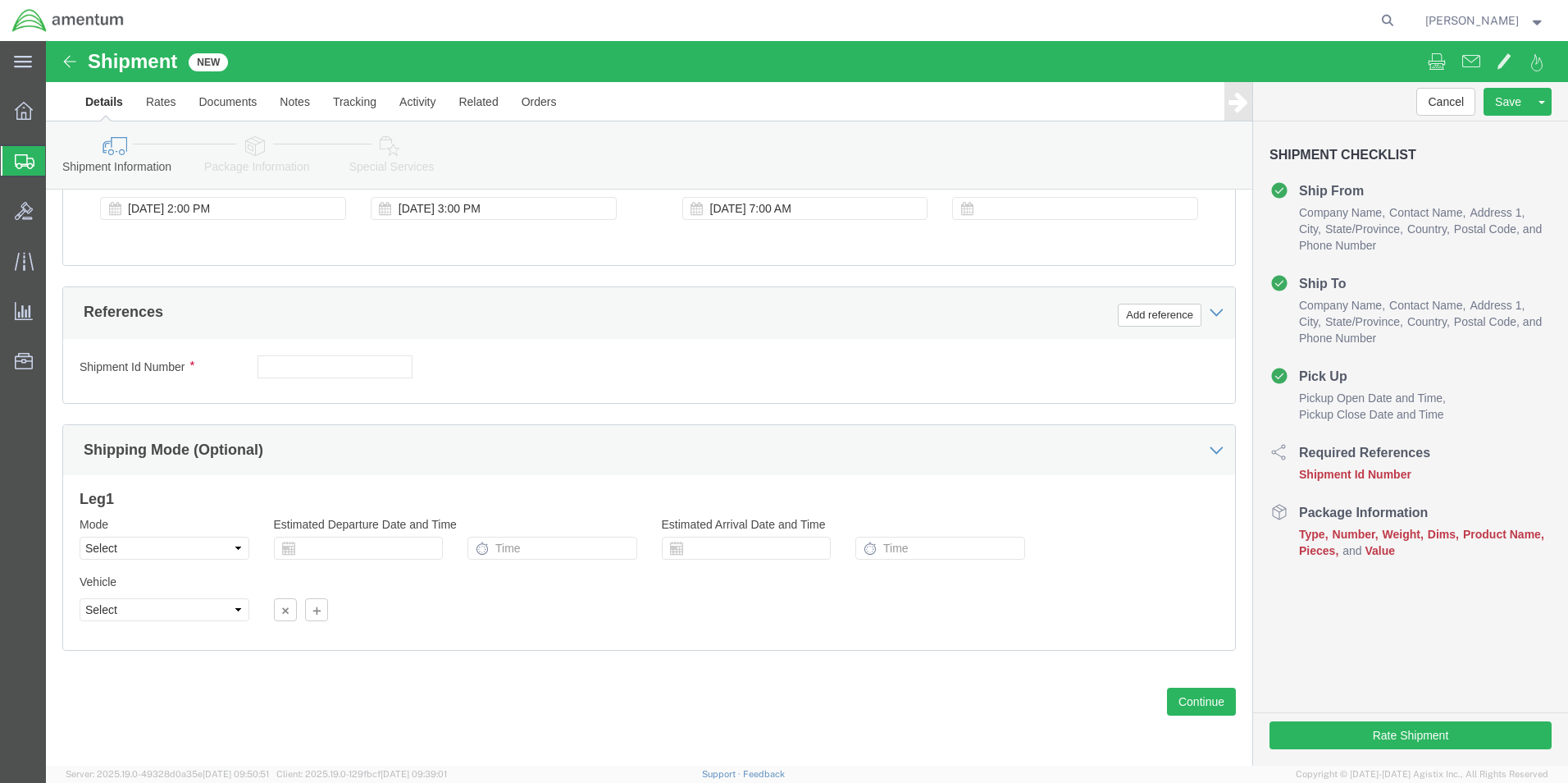
scroll to position [438, 0]
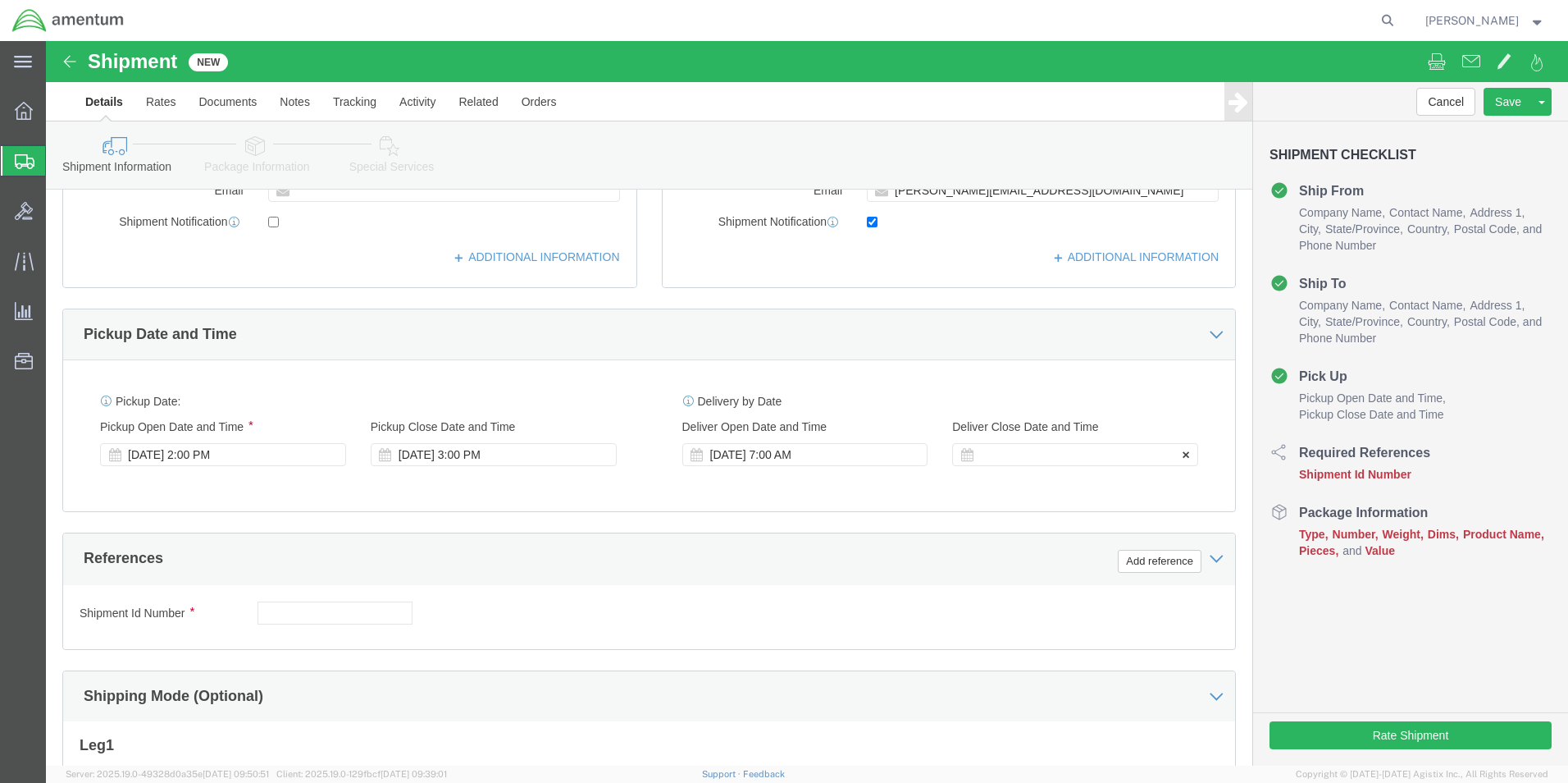
click div
click input "8:00 AM"
click input "3:00 AM"
type input "3:00 PM"
click button "Apply"
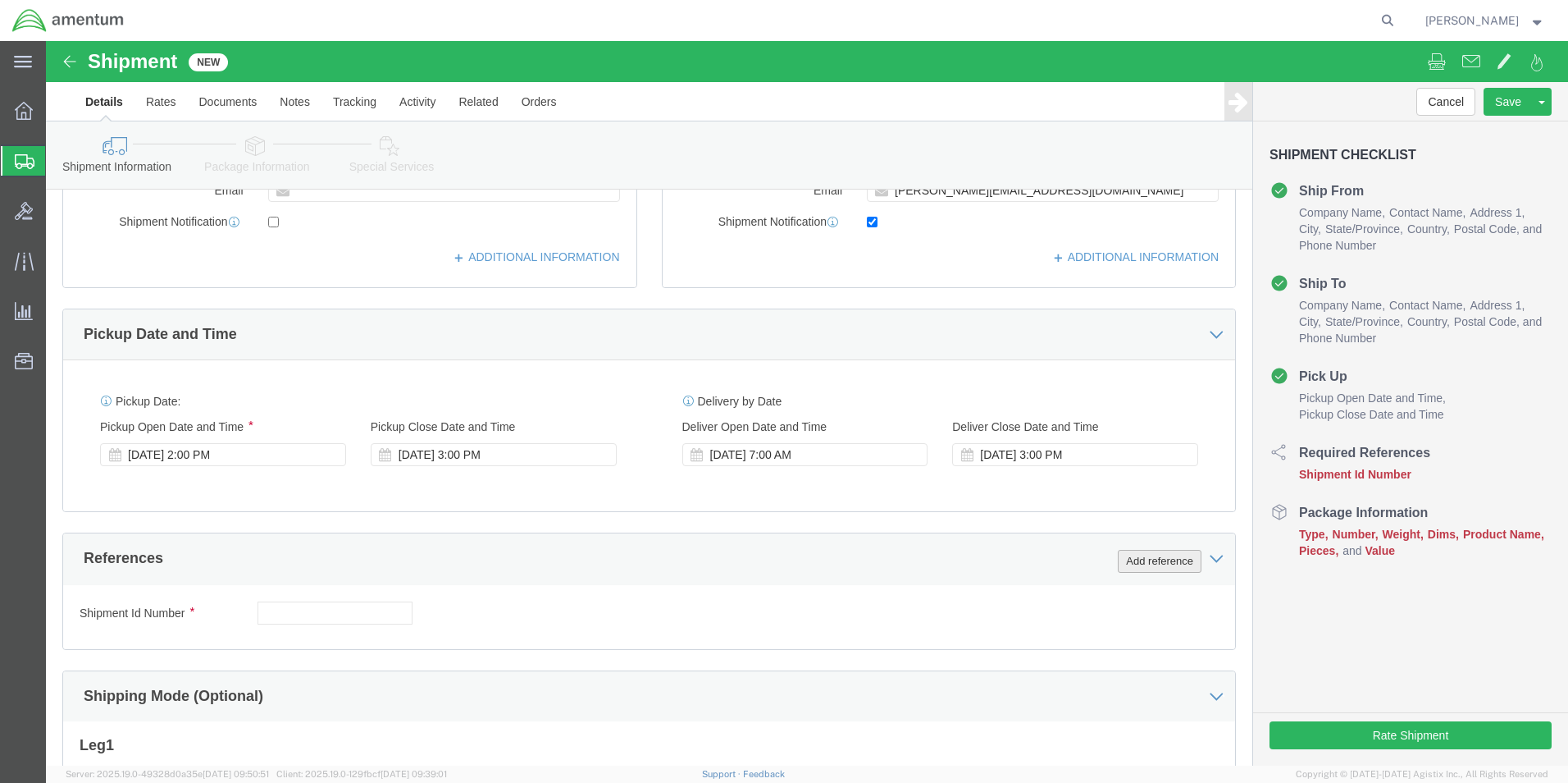
click button "Add reference"
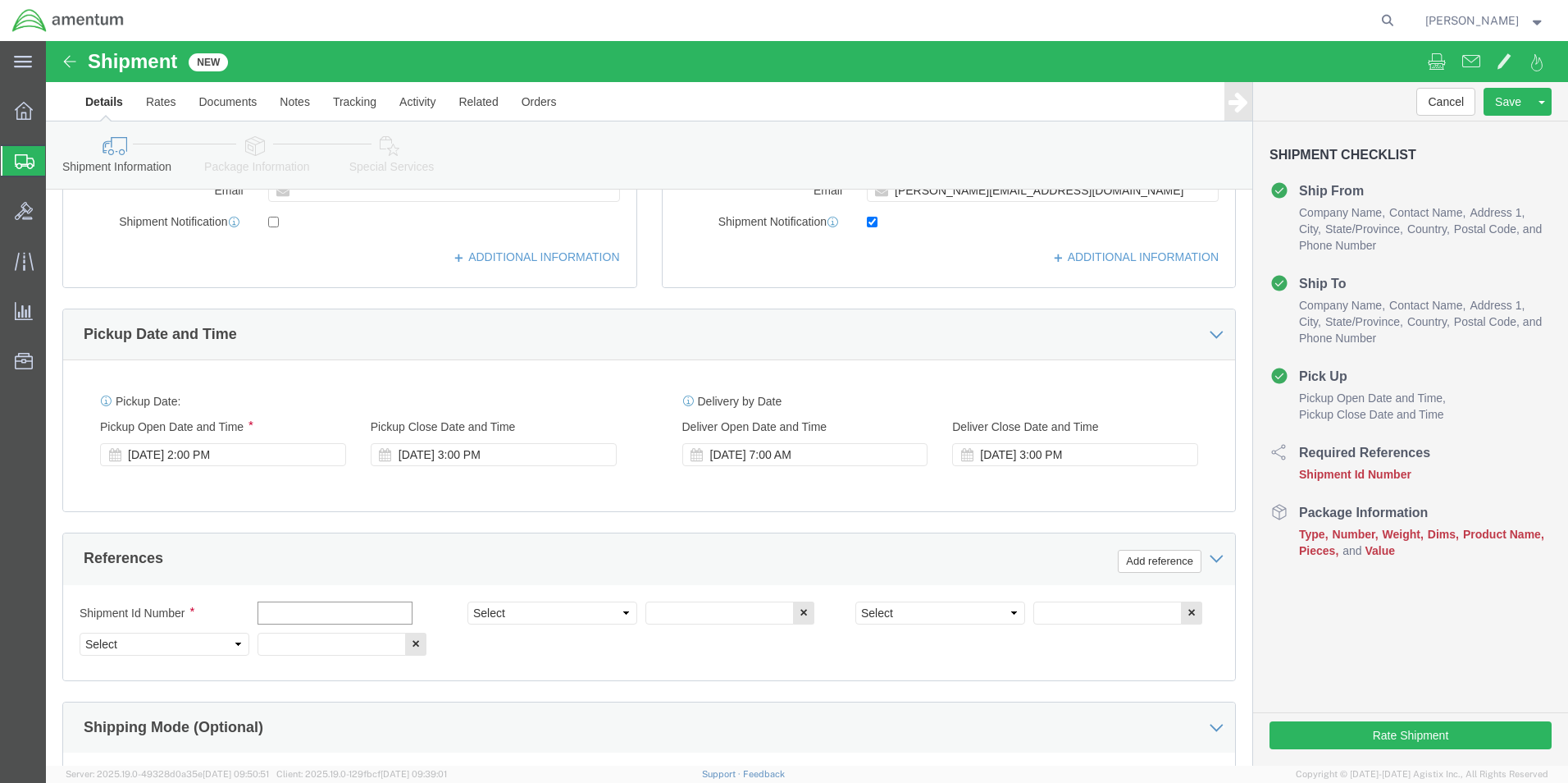
click input "text"
type input "6000"
click select "Select Account Type Activity ID Airline Appointment Number ASN Batch Request # …"
select select "DEPT"
click select "Select Account Type Activity ID Airline Appointment Number ASN Batch Request # …"
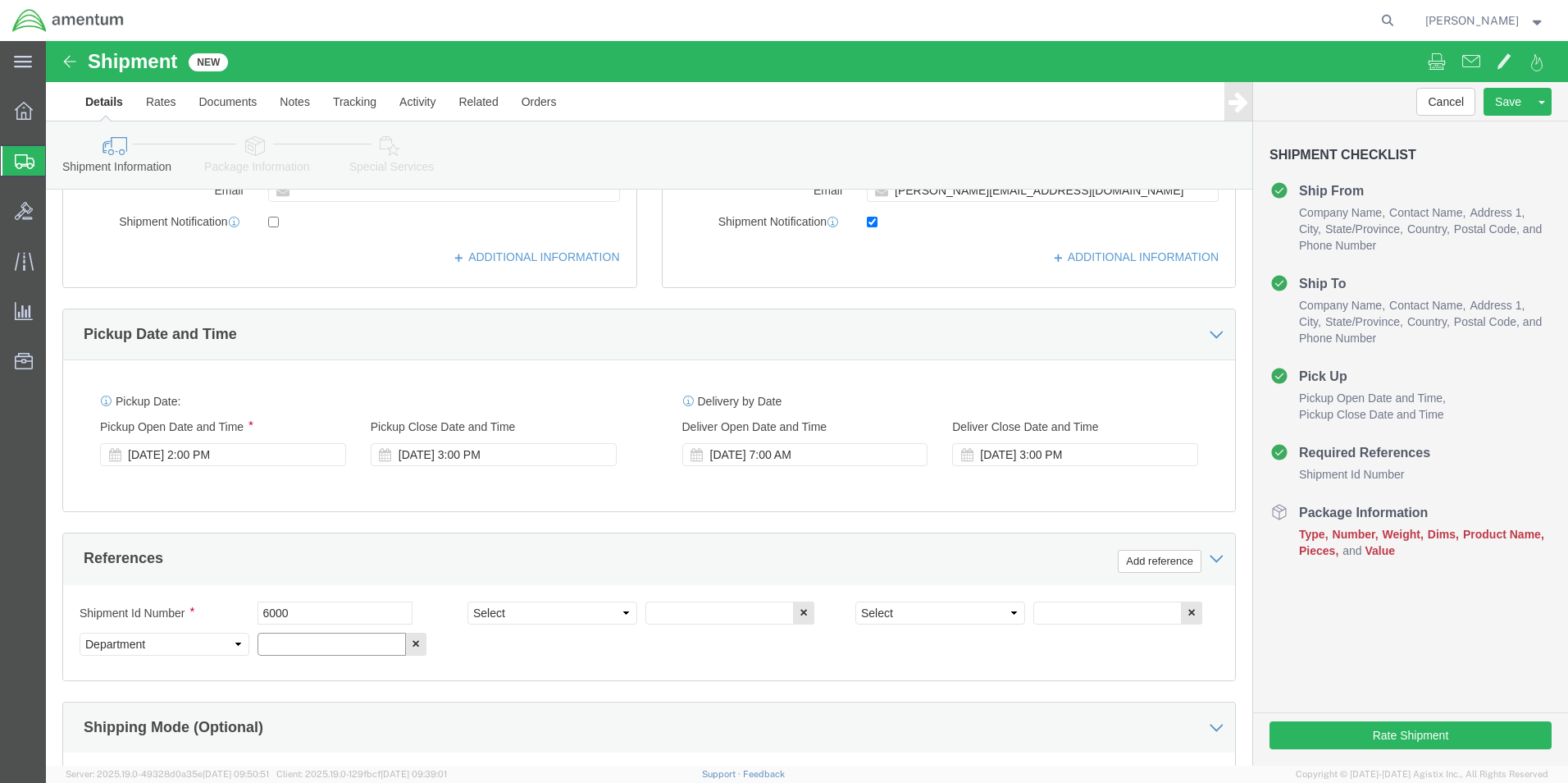
click input "text"
type input "T44"
click select "Select Account Type Activity ID Airline Appointment Number ASN Batch Request # …"
select select "PROJNUM"
click select "Select Account Type Activity ID Airline Appointment Number ASN Batch Request # …"
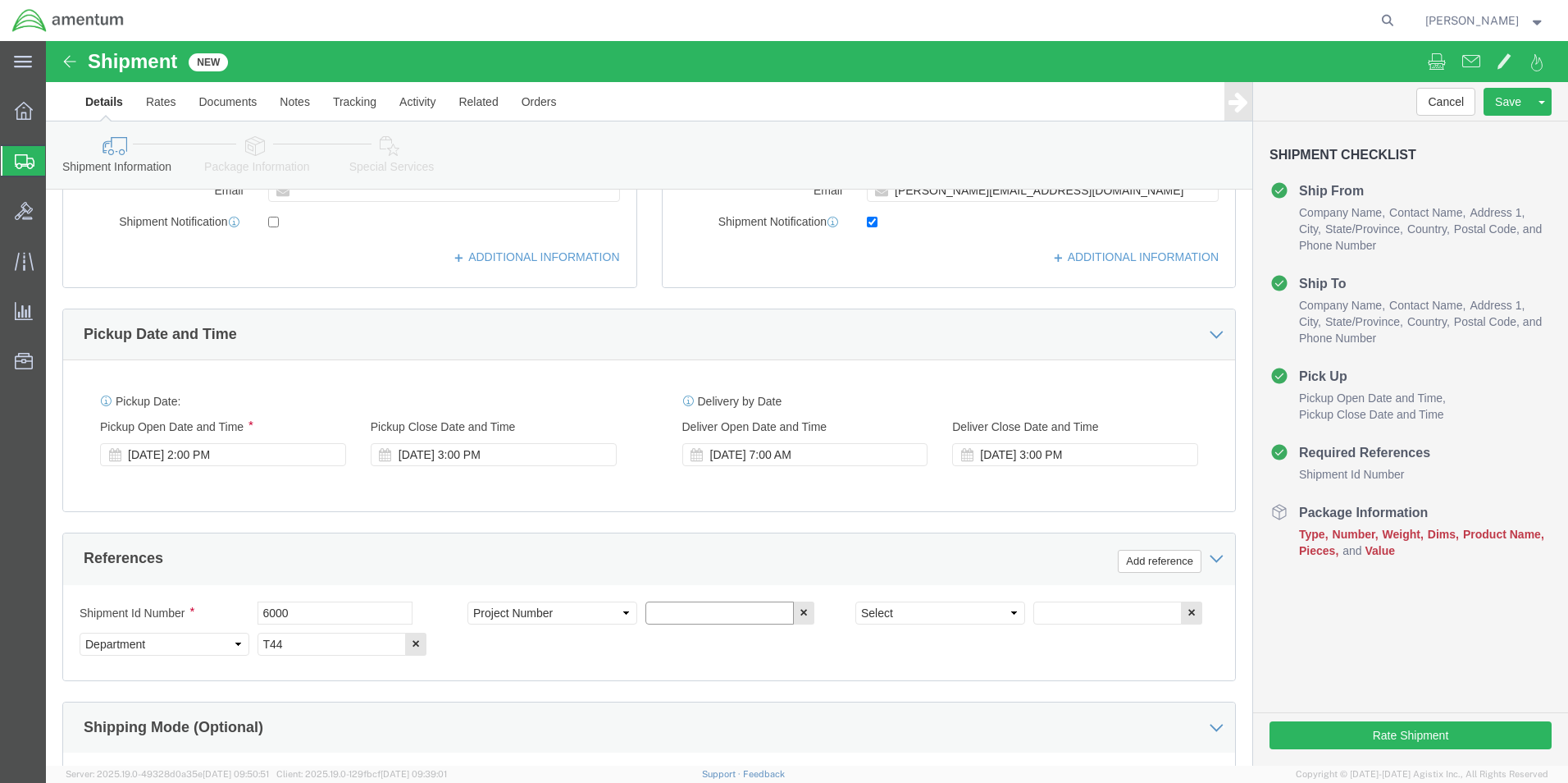
click input "text"
type input "6097.5.034.01.C.FS.0.23O.E00"
click select "Select Account Type Activity ID Airline Appointment Number ASN Batch Request # …"
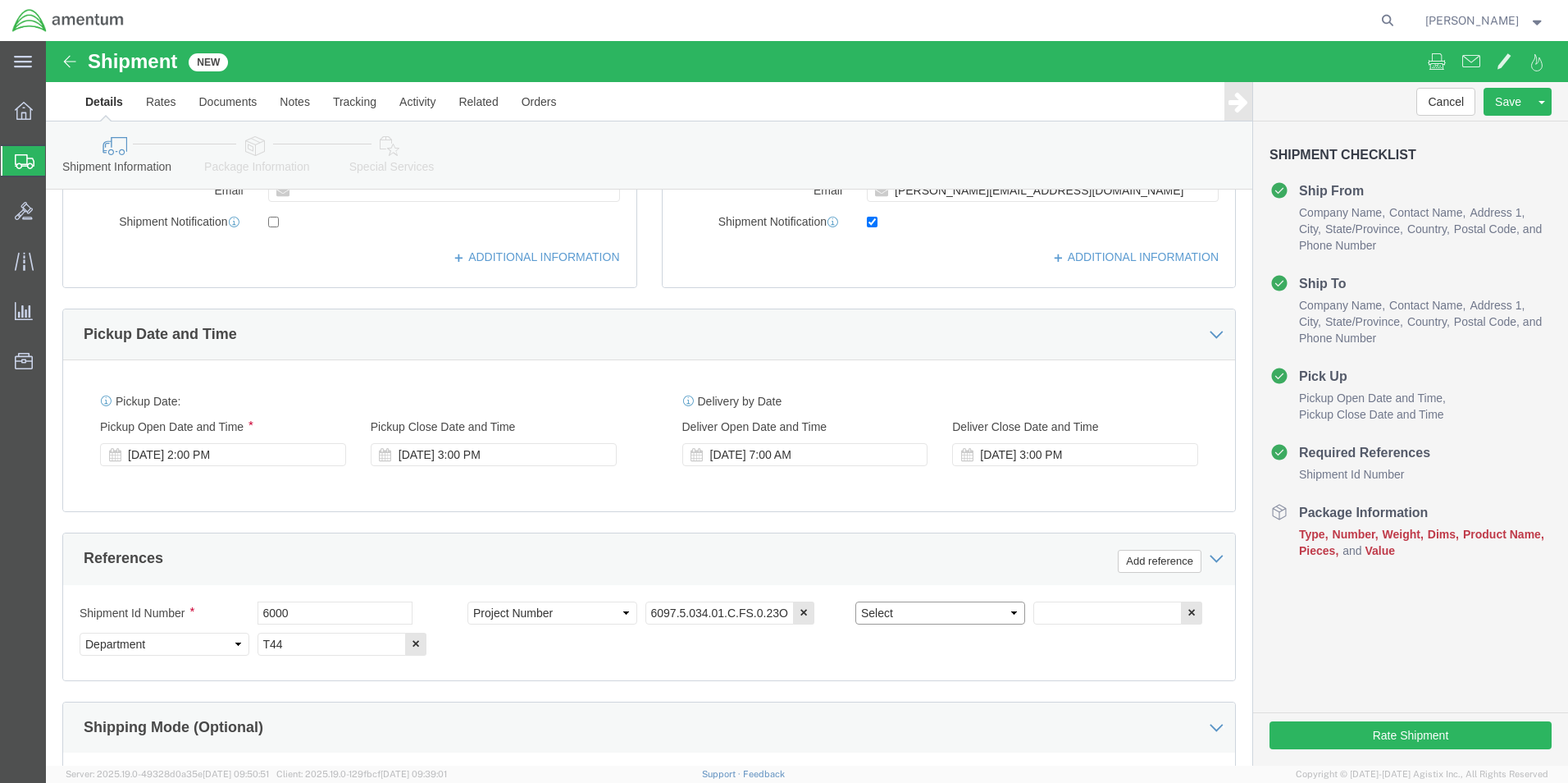
select select "PCKSLIP"
click select "Select Account Type Activity ID Airline Appointment Number ASN Batch Request # …"
click input "text"
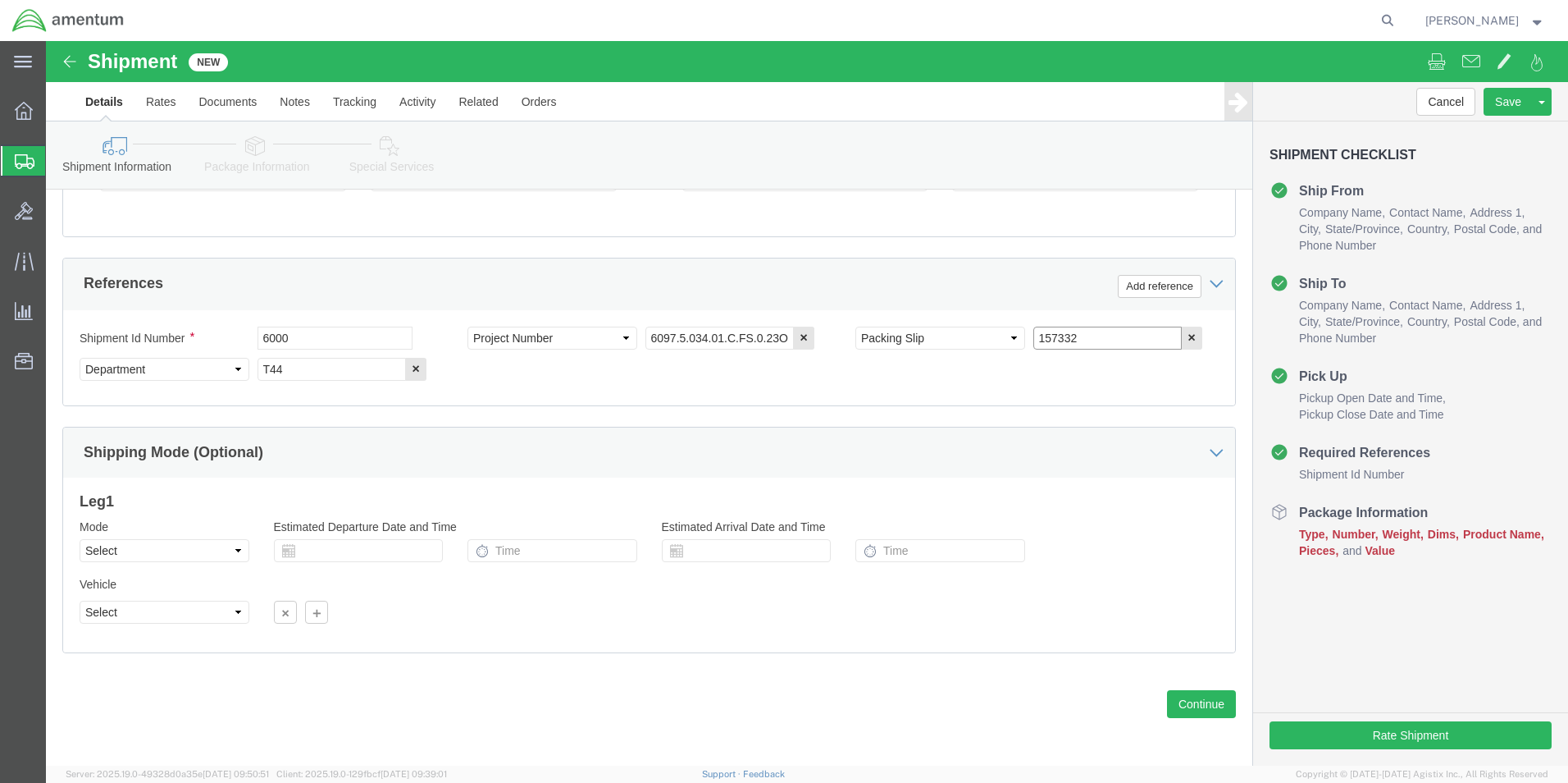
scroll to position [715, 0]
type input "157332"
click button "Continue"
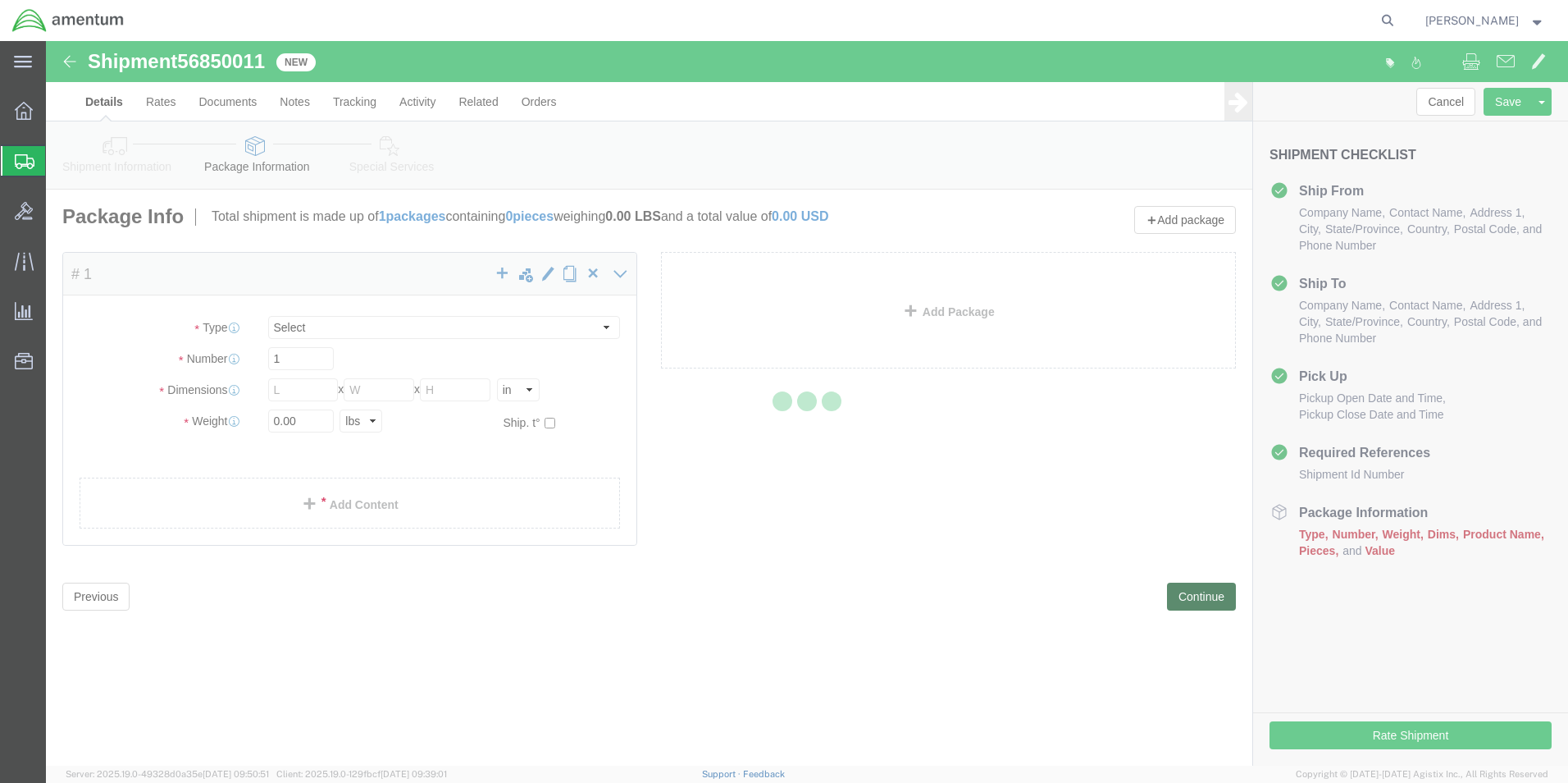
select select "CBOX"
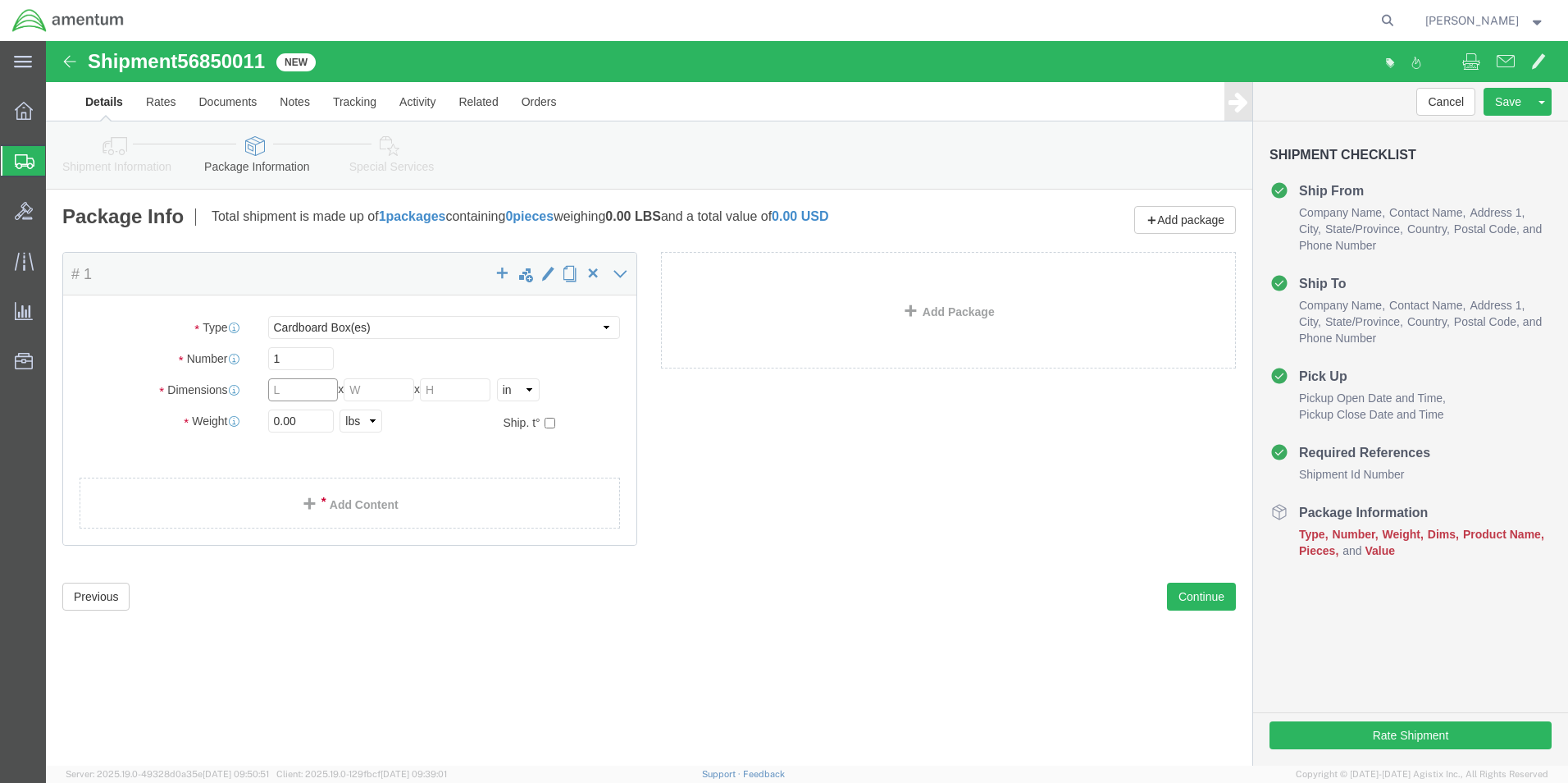
click input "text"
type input "18"
type input "10"
click input "0.00"
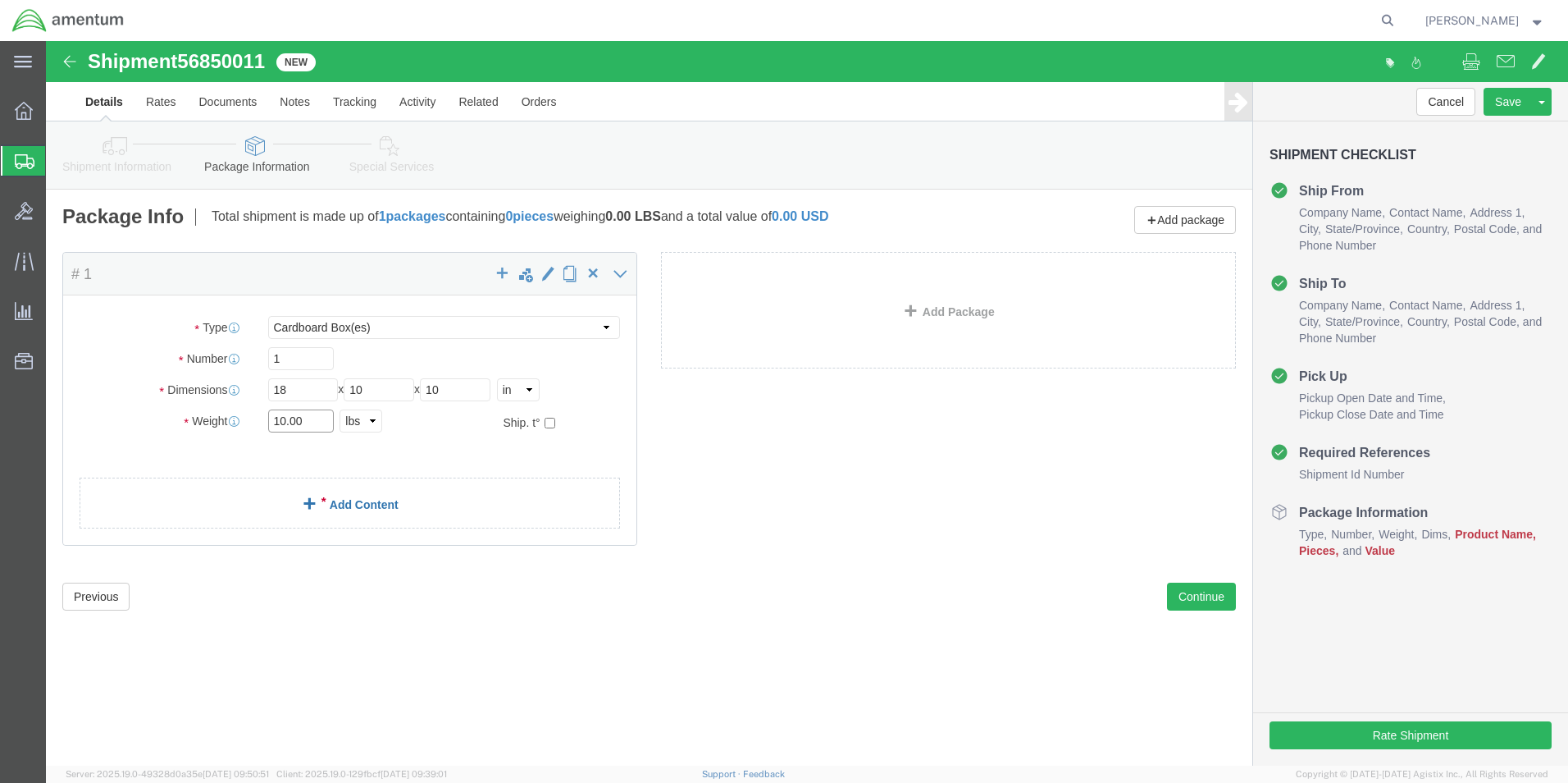
type input "10.00"
click span
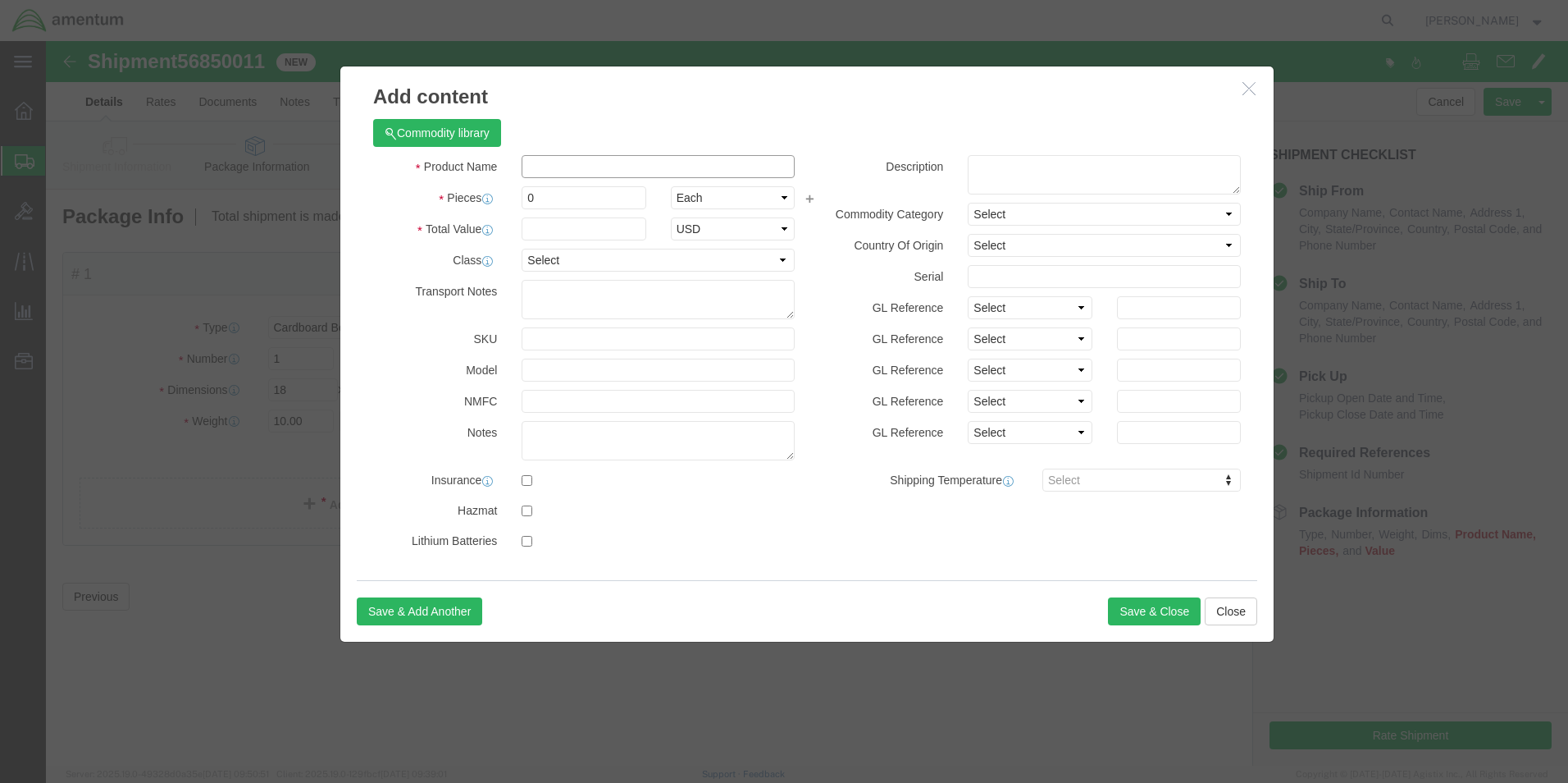
click input "text"
type input "A/C PARTS"
select select "US"
click input "0"
type input "2"
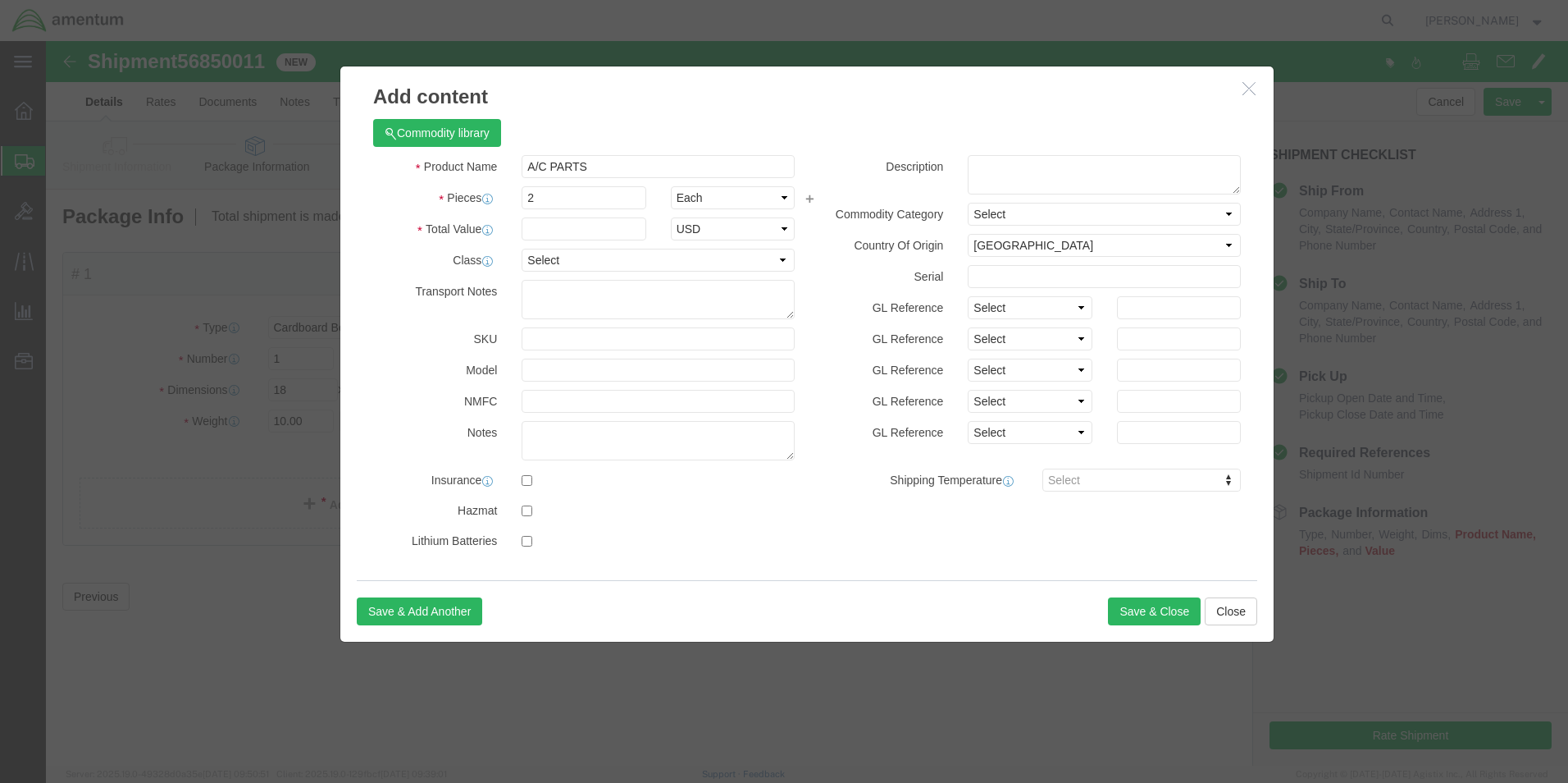
click div "GL Reference Select Account Type Activity ID Airline Appointment Number ASN Bat…"
click input "text"
type input "20000"
click button "Save & Close"
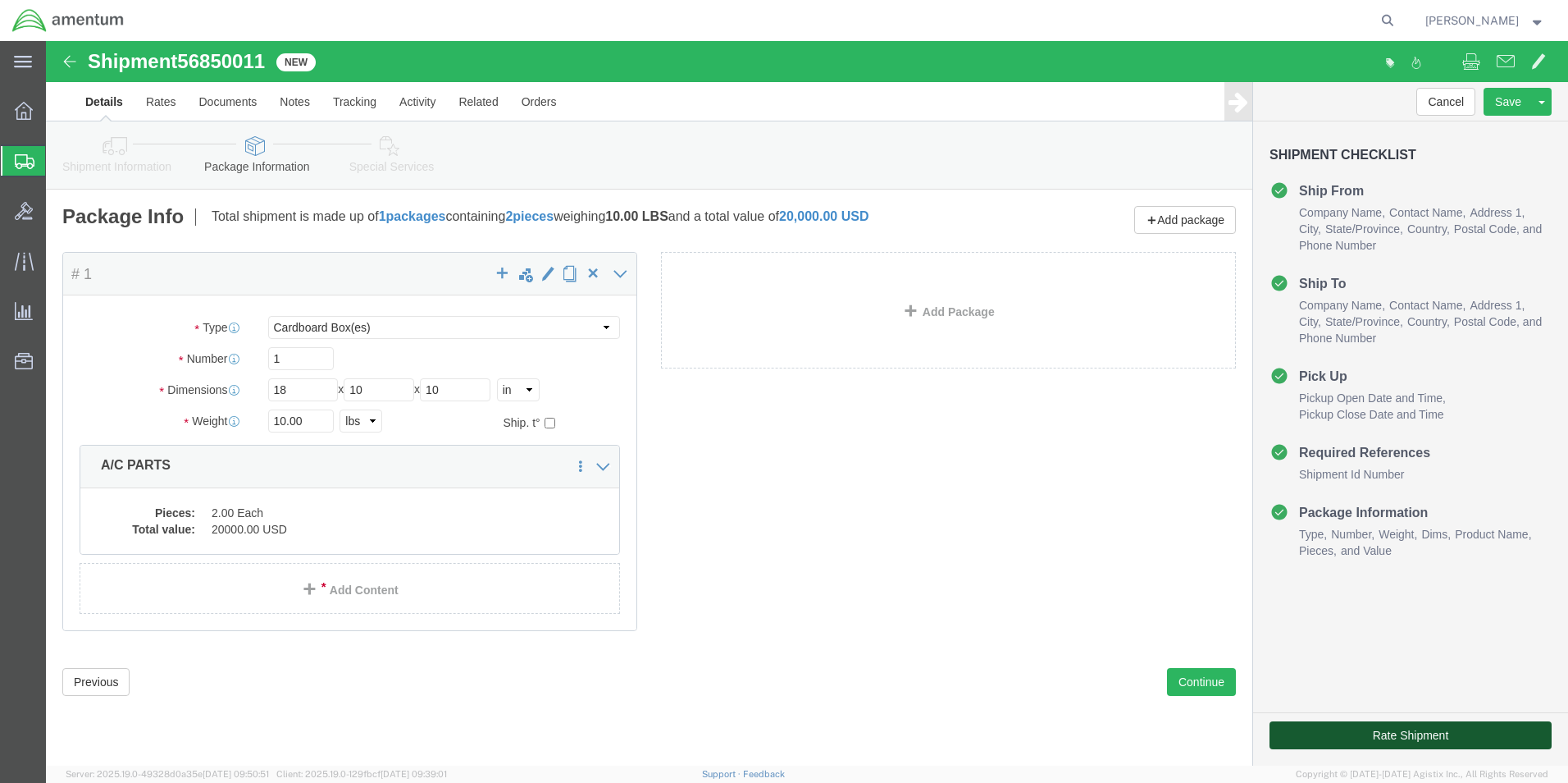
click button "Rate Shipment"
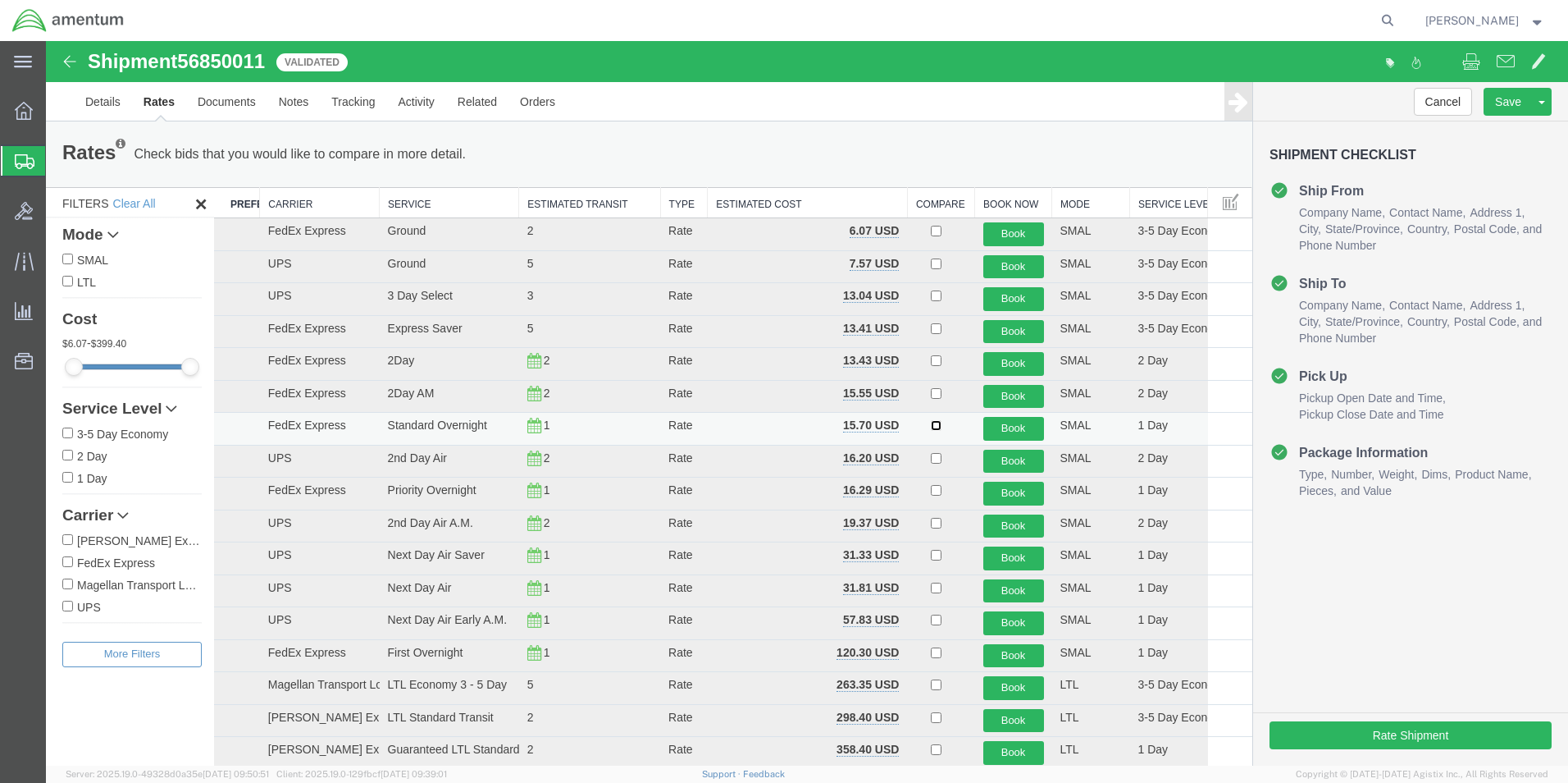
click at [931, 424] on input "checkbox" at bounding box center [936, 425] width 11 height 11
checkbox input "true"
click at [1016, 426] on button "Book" at bounding box center [1014, 429] width 60 height 24
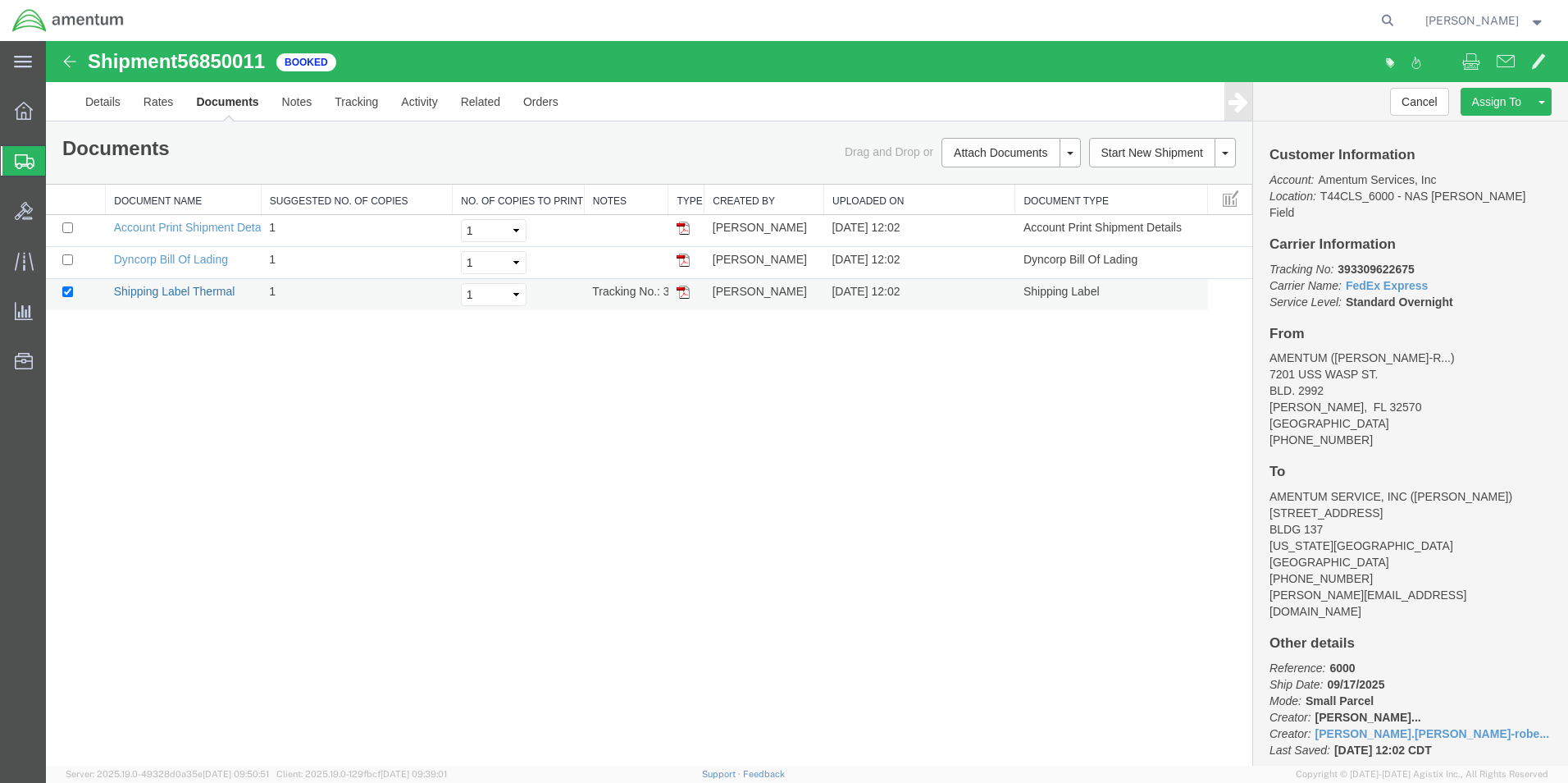
click at [216, 297] on link "Shipping Label Thermal" at bounding box center [175, 291] width 122 height 13
click at [69, 261] on input "checkbox" at bounding box center [68, 260] width 11 height 11
checkbox input "true"
click at [168, 263] on link "Dyncorp Bill Of Lading" at bounding box center [171, 259] width 114 height 13
click at [168, 260] on link "Dyncorp Bill Of Lading" at bounding box center [171, 259] width 114 height 13
